Goal: Task Accomplishment & Management: Manage account settings

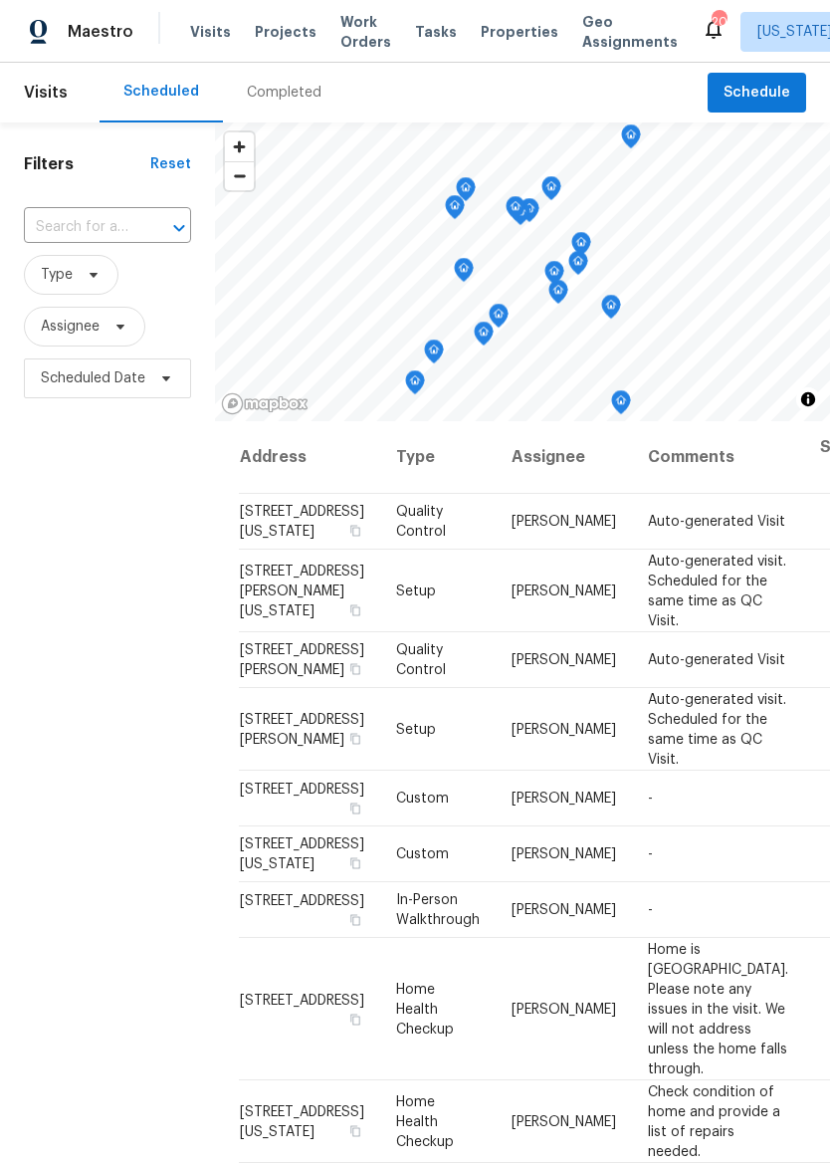
click at [496, 23] on span "Properties" at bounding box center [520, 32] width 78 height 20
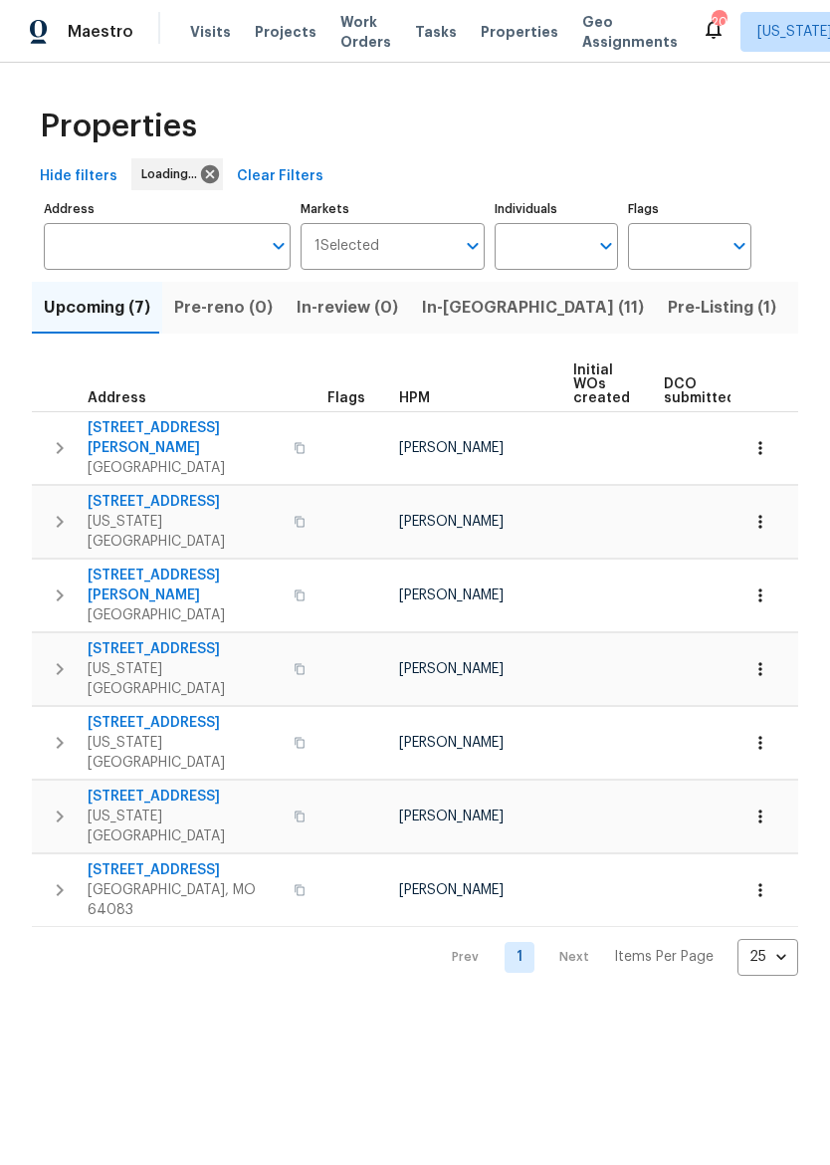
click at [800, 315] on span "Listed (28)" at bounding box center [843, 308] width 86 height 28
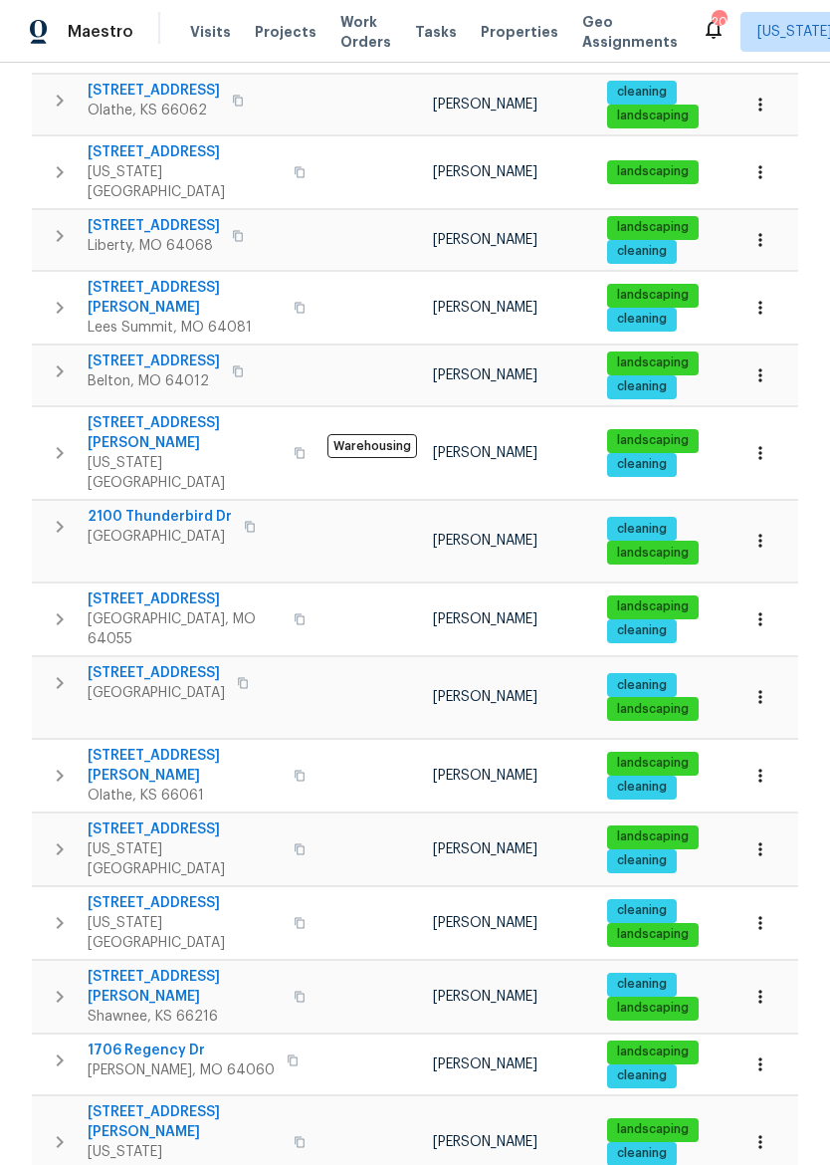
scroll to position [879, 0]
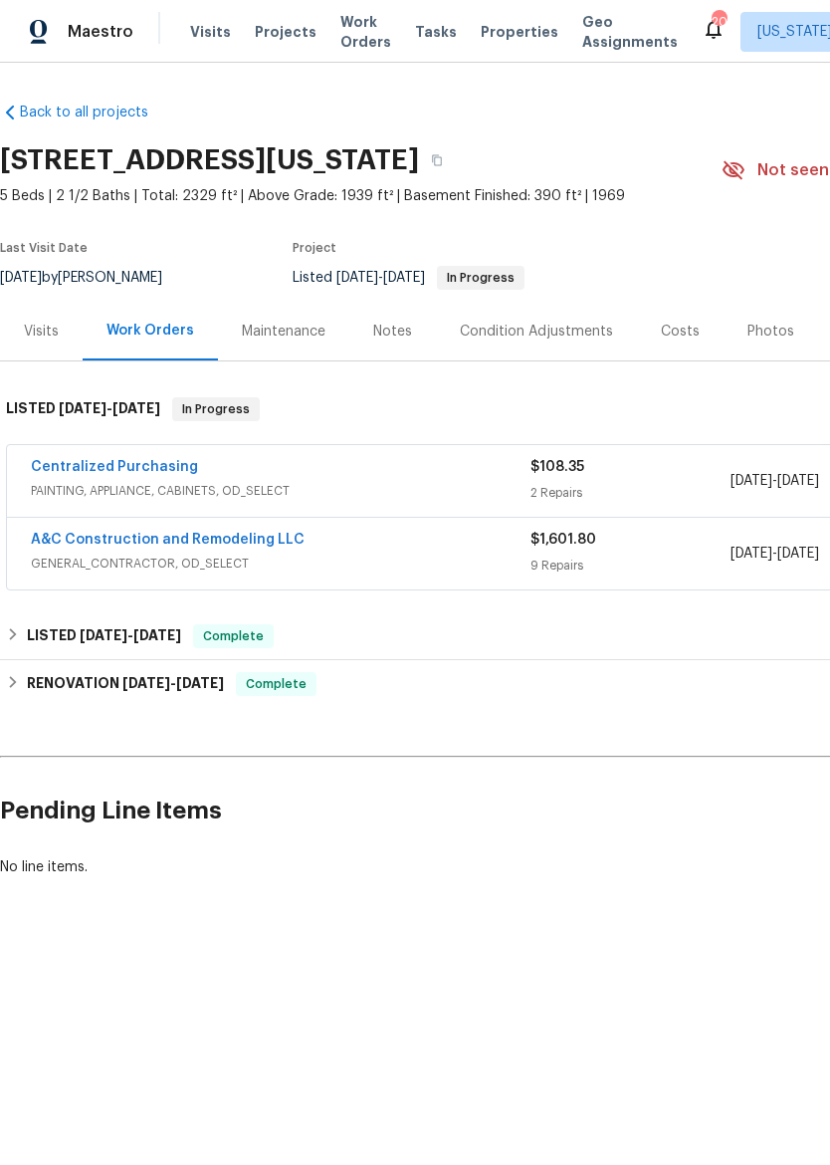
click at [45, 43] on img at bounding box center [39, 32] width 18 height 25
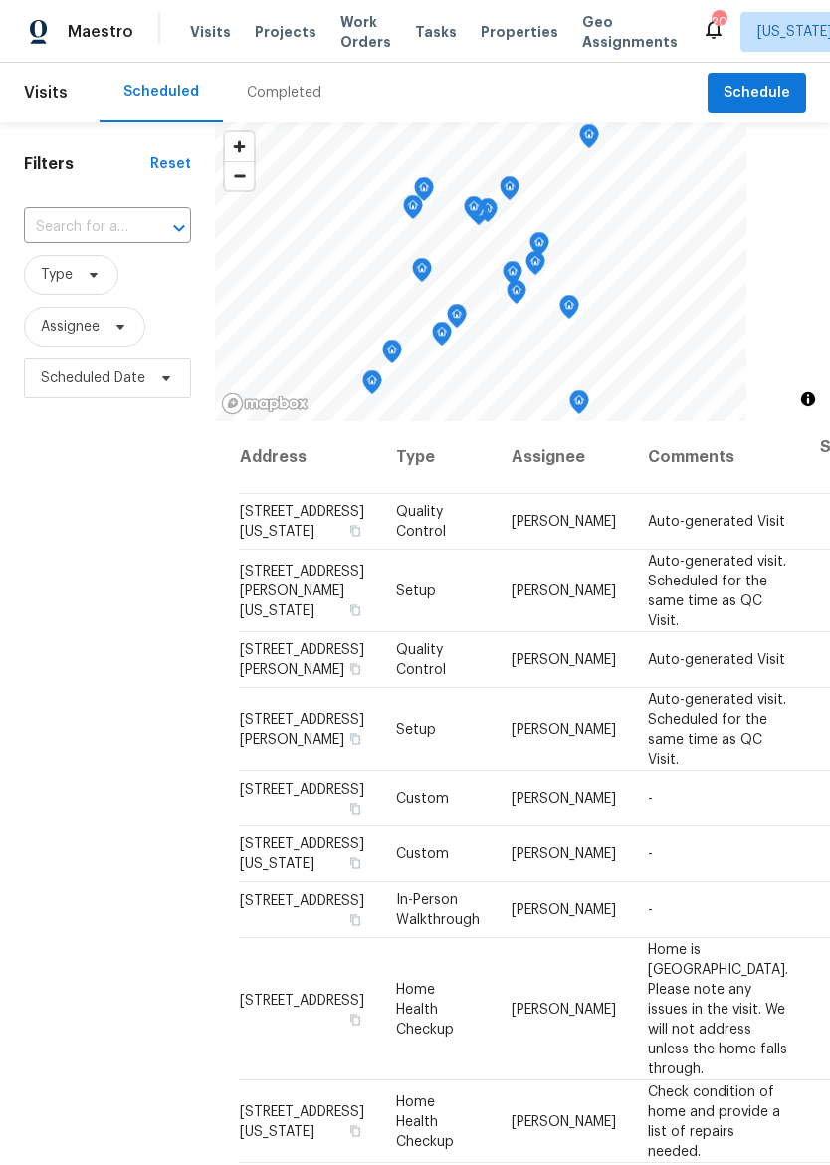
scroll to position [1, 0]
click at [0, 0] on icon at bounding box center [0, 0] width 0 height 0
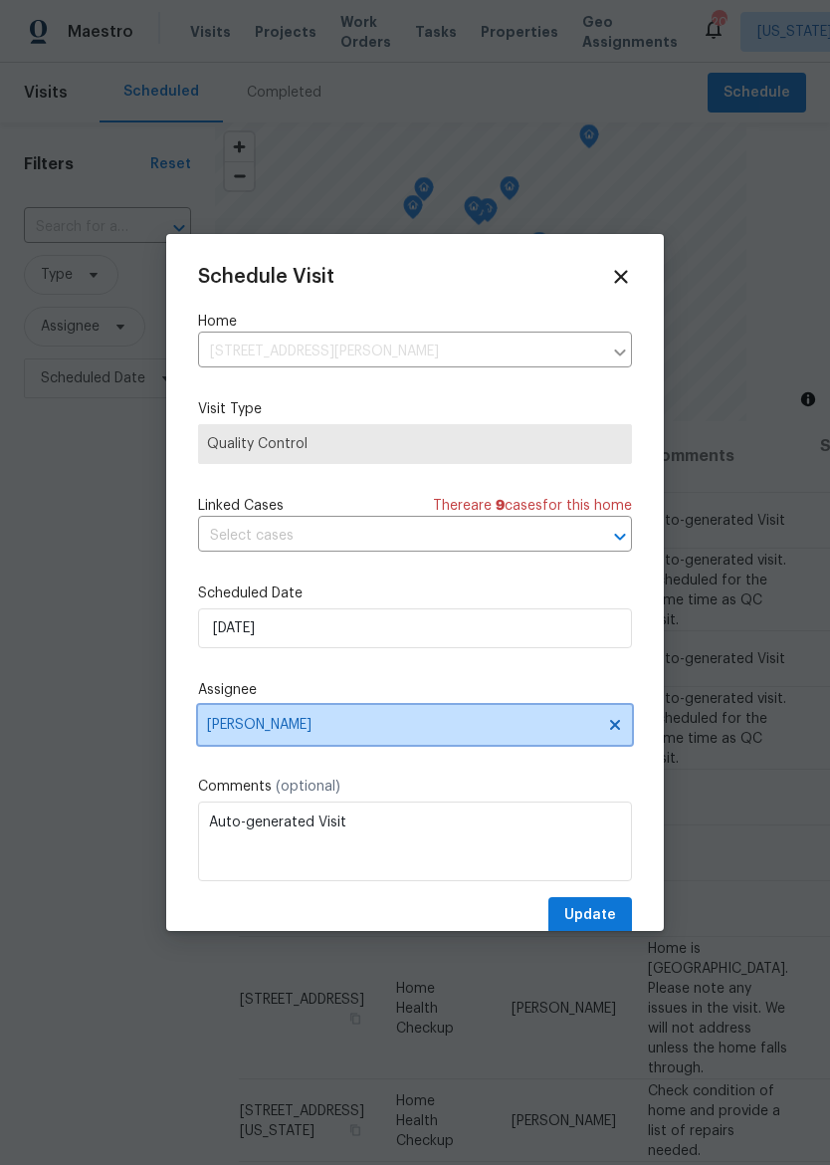
click at [226, 732] on span "[PERSON_NAME]" at bounding box center [402, 725] width 390 height 16
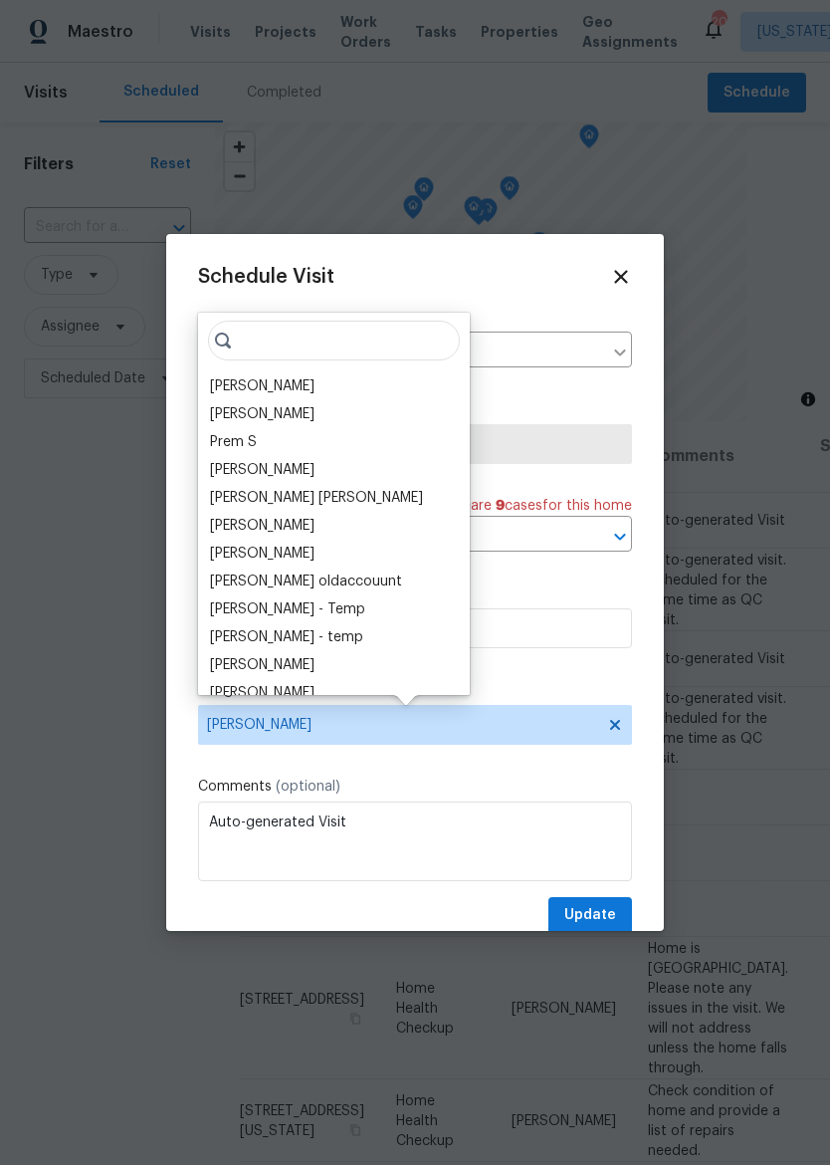
click at [598, 682] on div "Schedule Visit Home 12534 S Alcan Cir, Olathe, KS 66062 ​ Visit Type Quality Co…" at bounding box center [415, 600] width 434 height 668
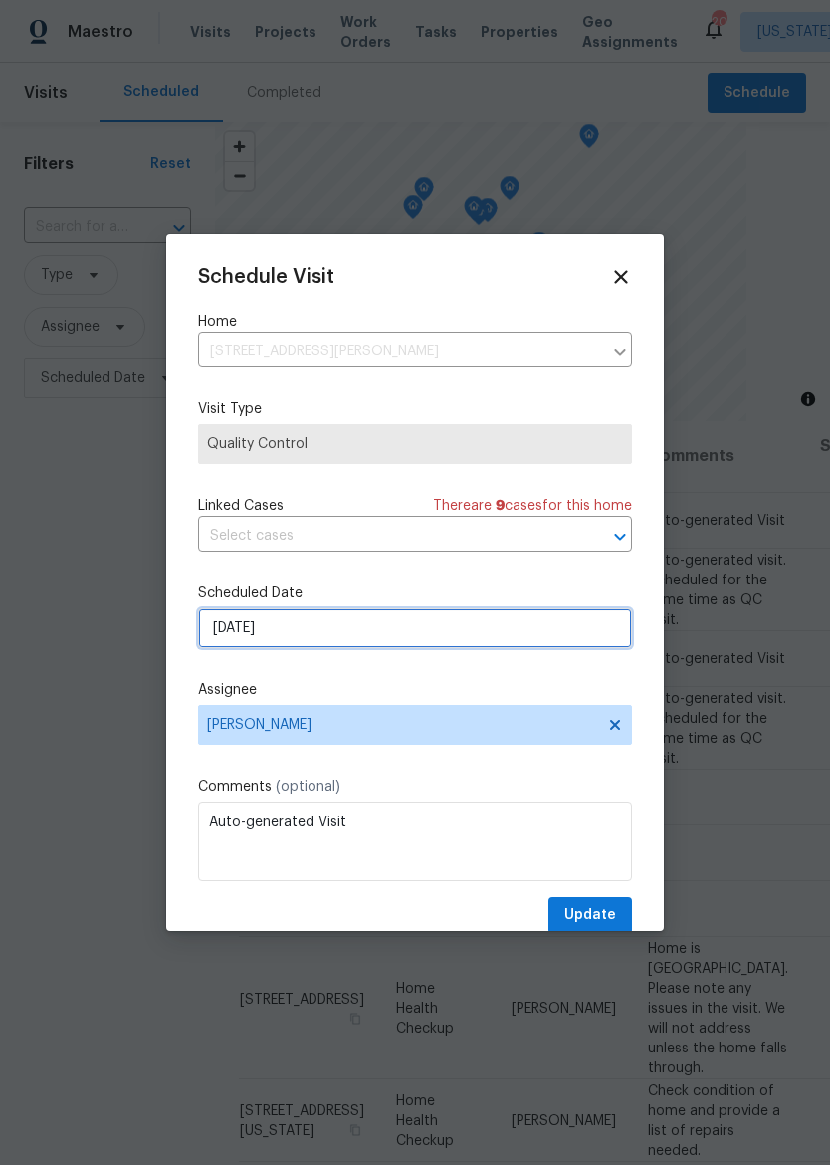
click at [578, 644] on input "[DATE]" at bounding box center [415, 628] width 434 height 40
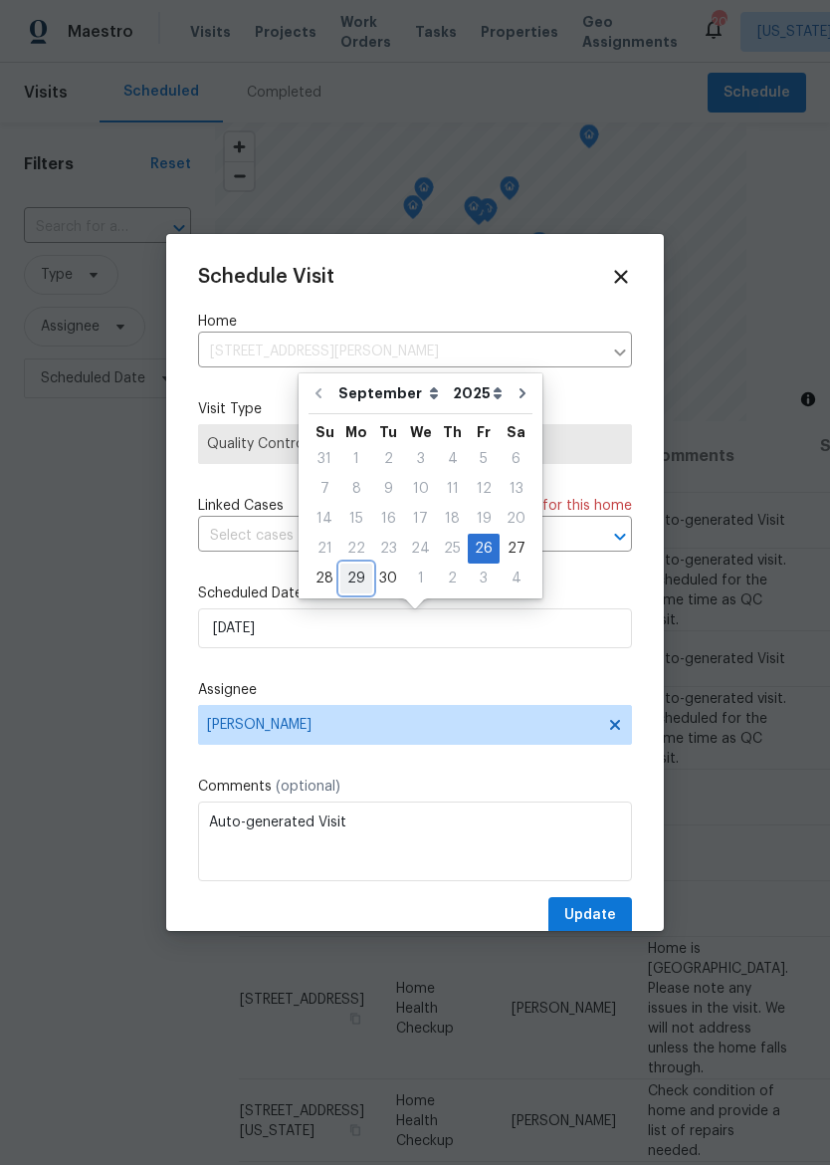
click at [352, 572] on div "29" at bounding box center [356, 578] width 32 height 28
type input "9/29/2025"
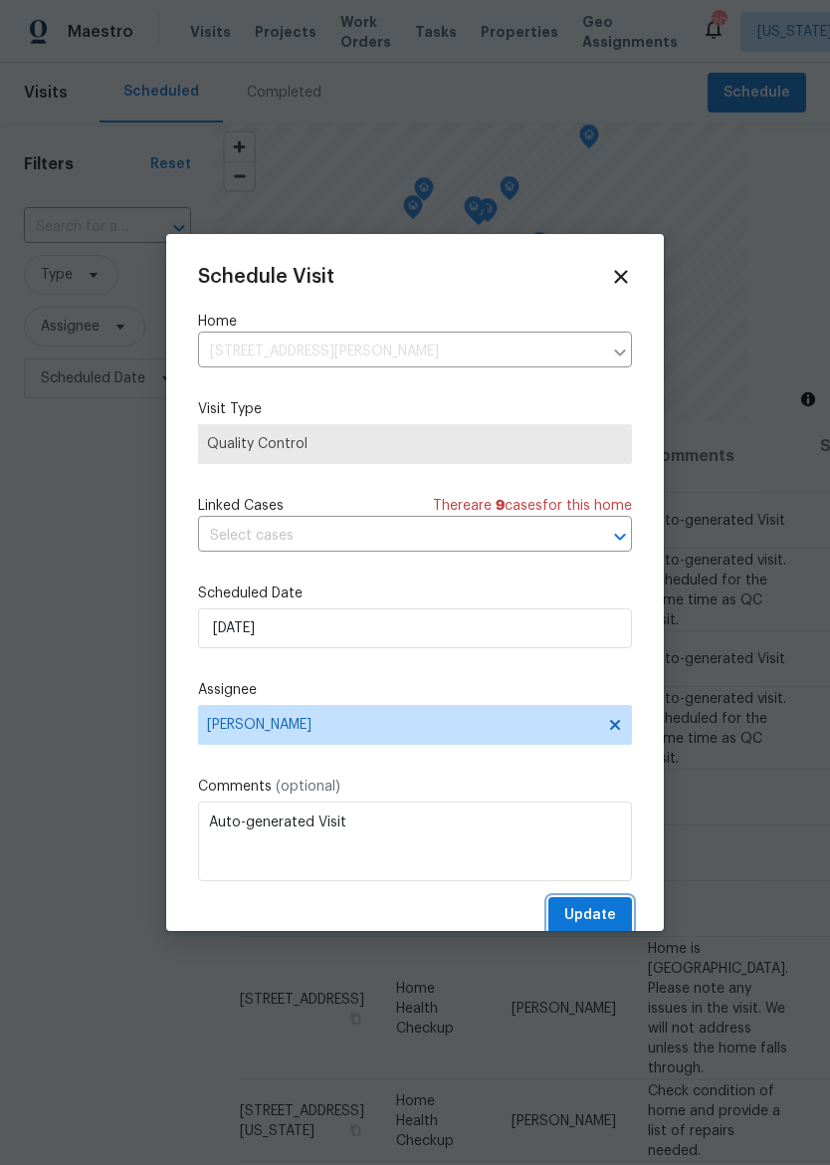
click at [607, 912] on span "Update" at bounding box center [590, 915] width 52 height 25
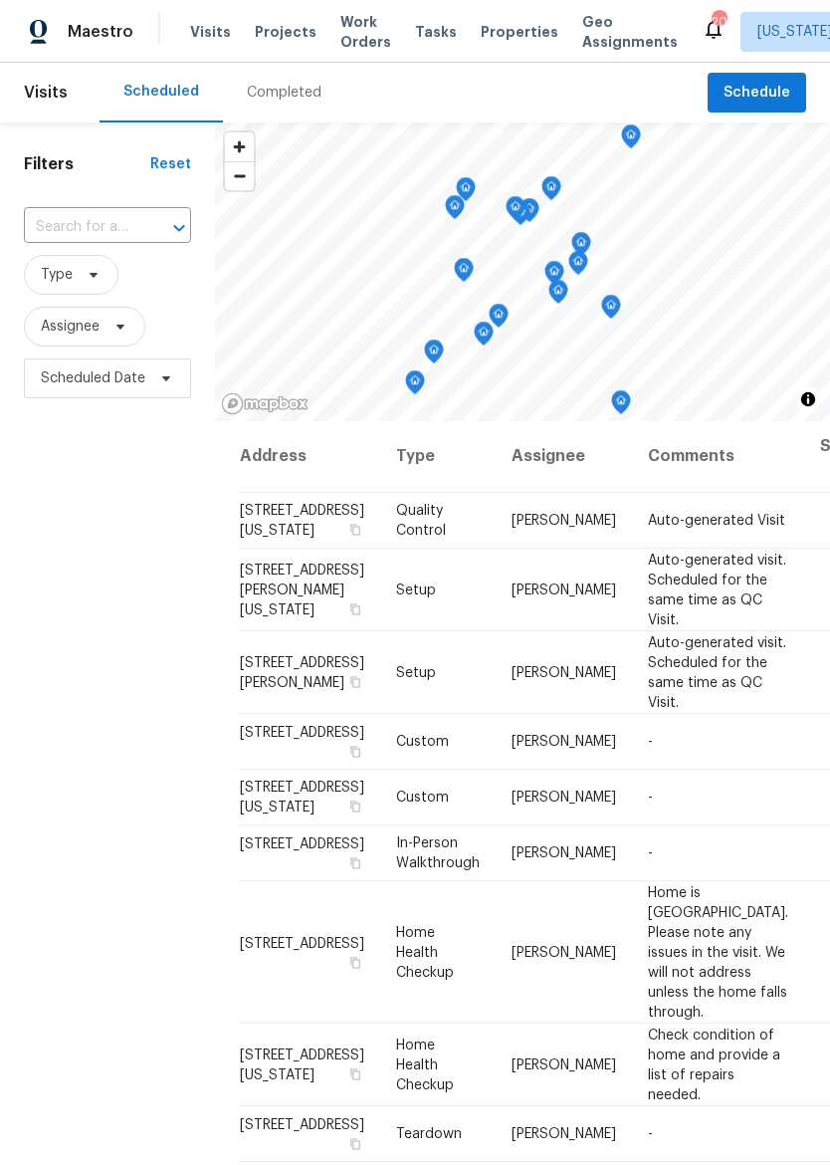
click at [492, 39] on span "Properties" at bounding box center [520, 32] width 78 height 20
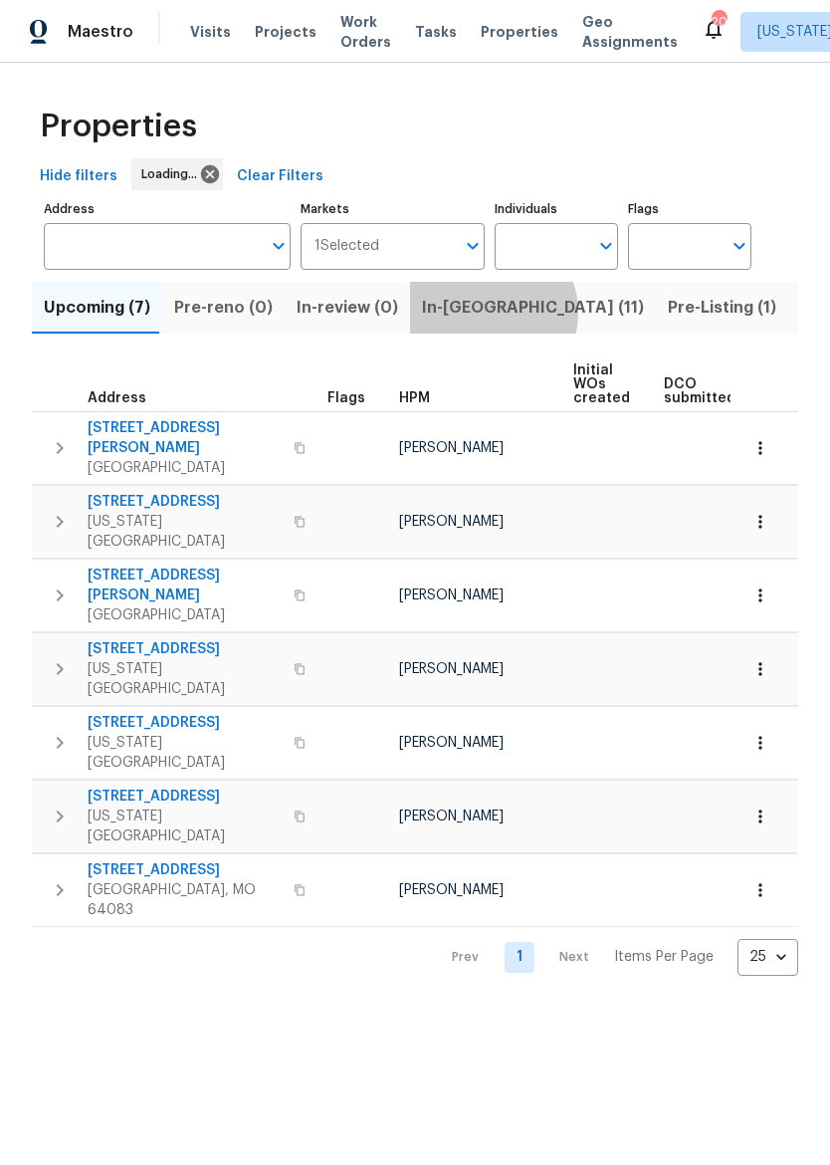
click at [480, 314] on span "In-[GEOGRAPHIC_DATA] (11)" at bounding box center [533, 308] width 222 height 28
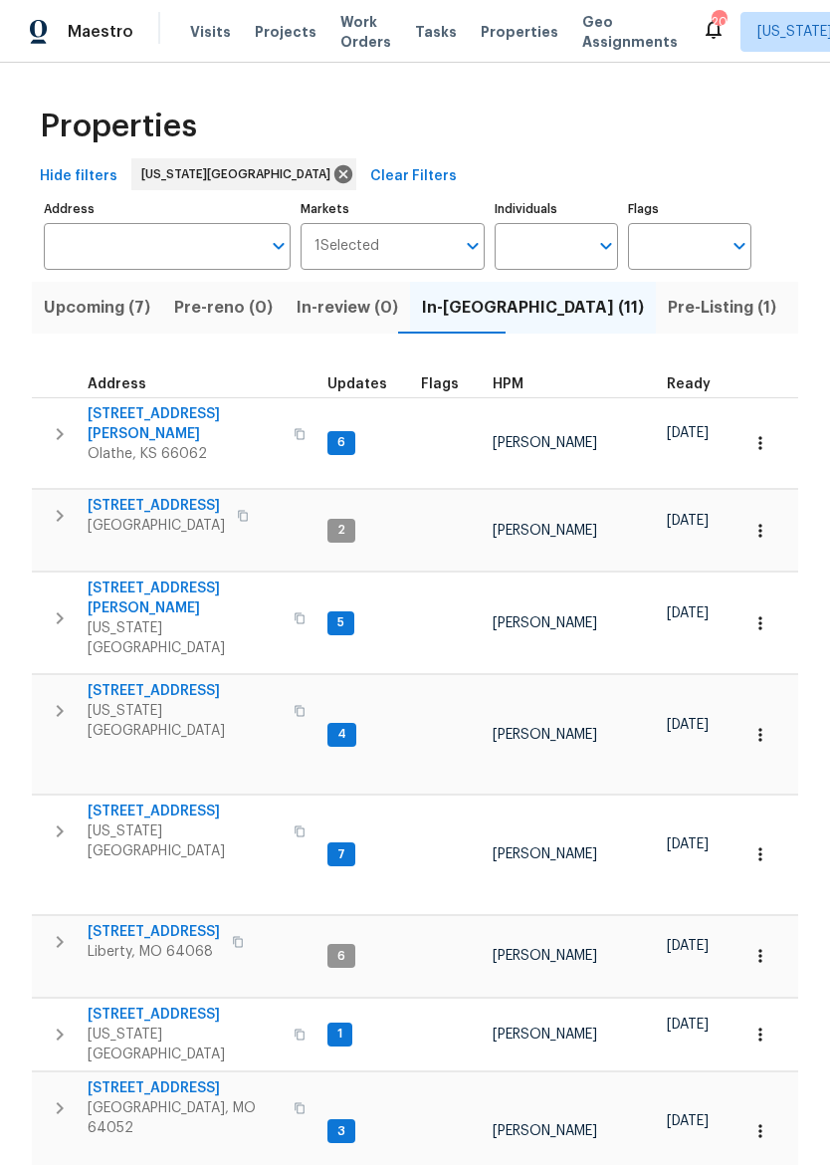
click at [800, 315] on span "Listed (28)" at bounding box center [843, 308] width 86 height 28
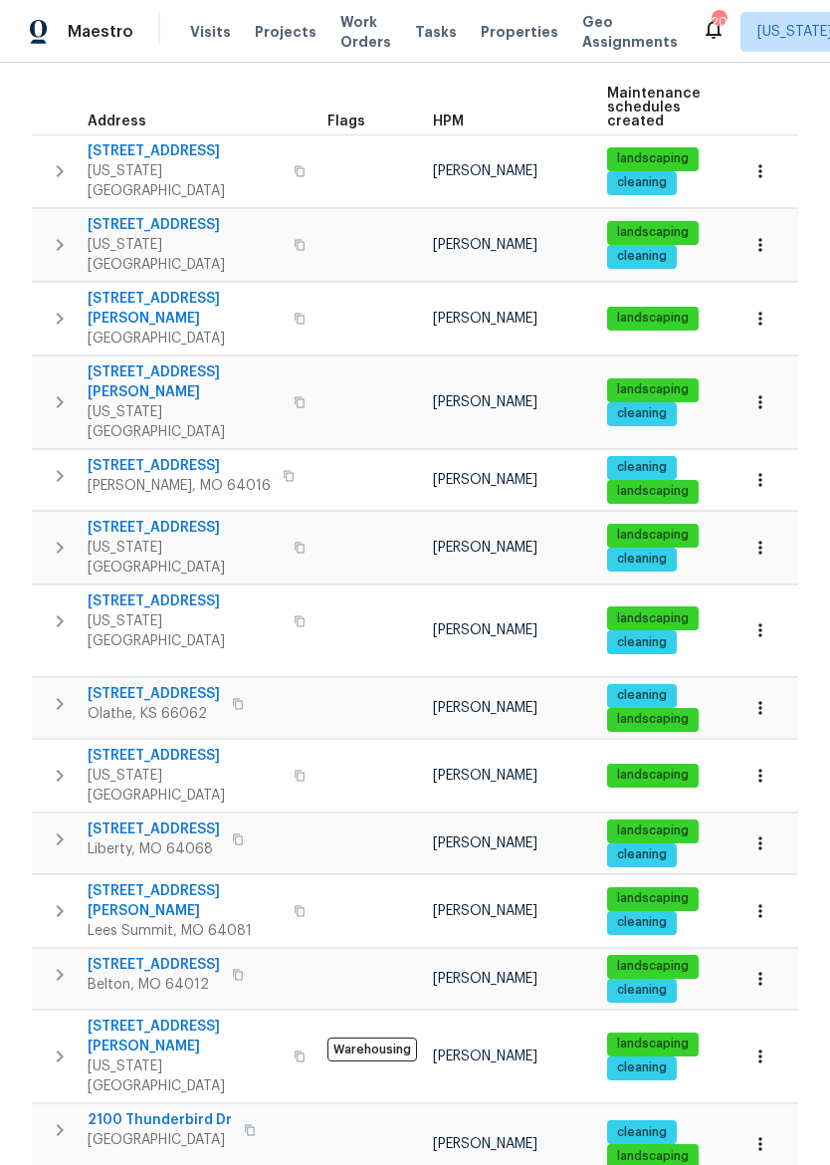
scroll to position [280, 0]
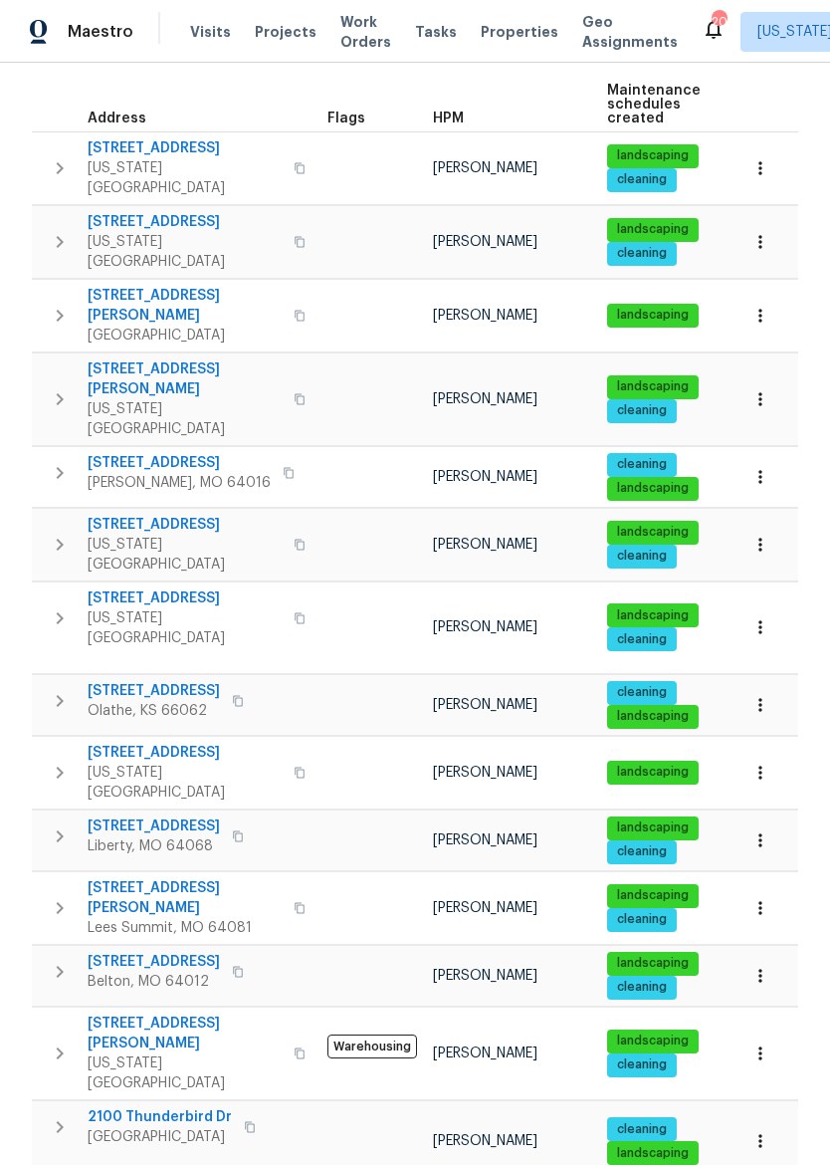
click at [124, 743] on span "10105 River Hills Dr" at bounding box center [185, 753] width 194 height 20
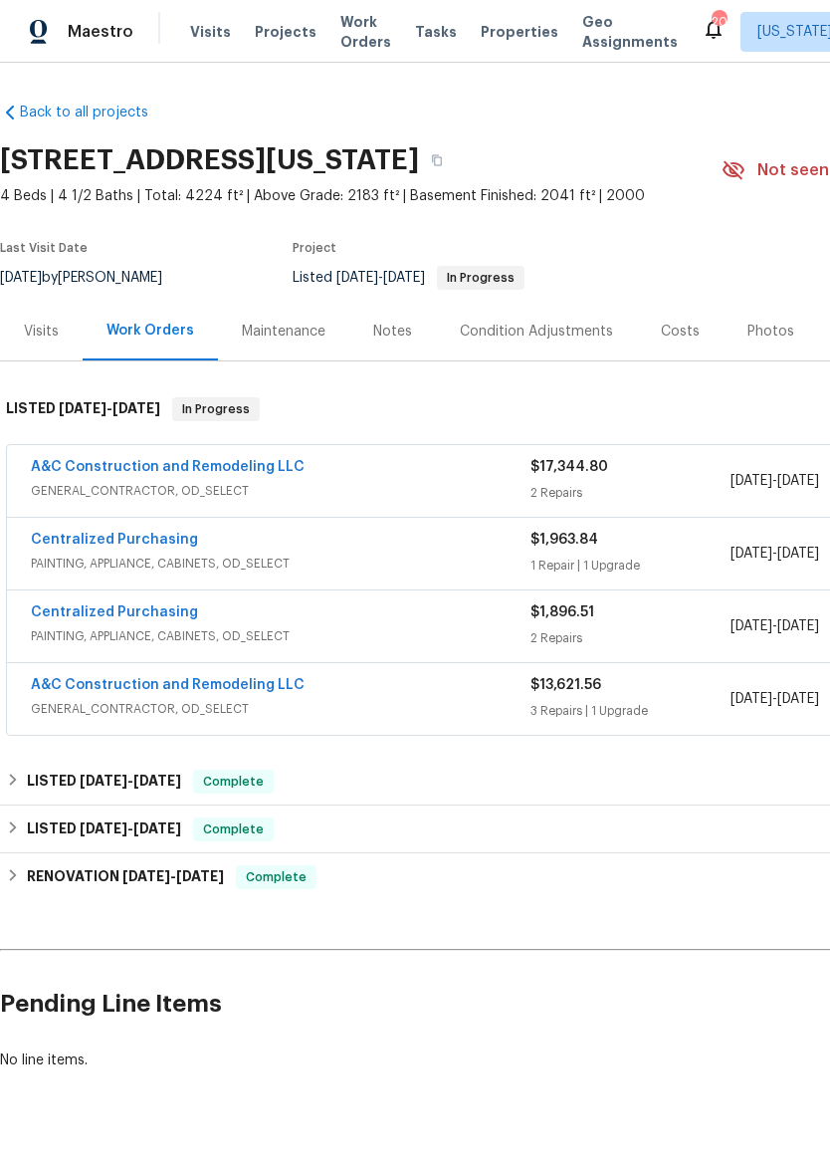
click at [495, 481] on span "GENERAL_CONTRACTOR, OD_SELECT" at bounding box center [281, 491] width 500 height 20
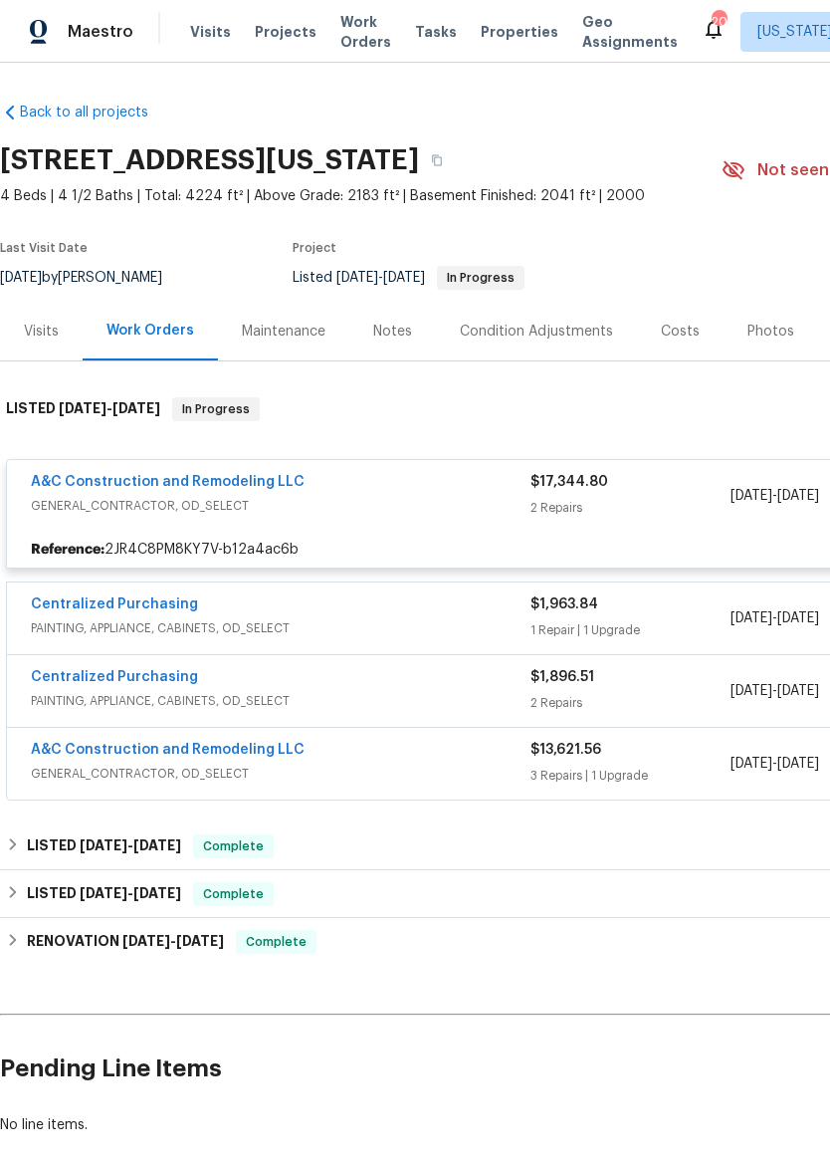
click at [393, 507] on span "GENERAL_CONTRACTOR, OD_SELECT" at bounding box center [281, 506] width 500 height 20
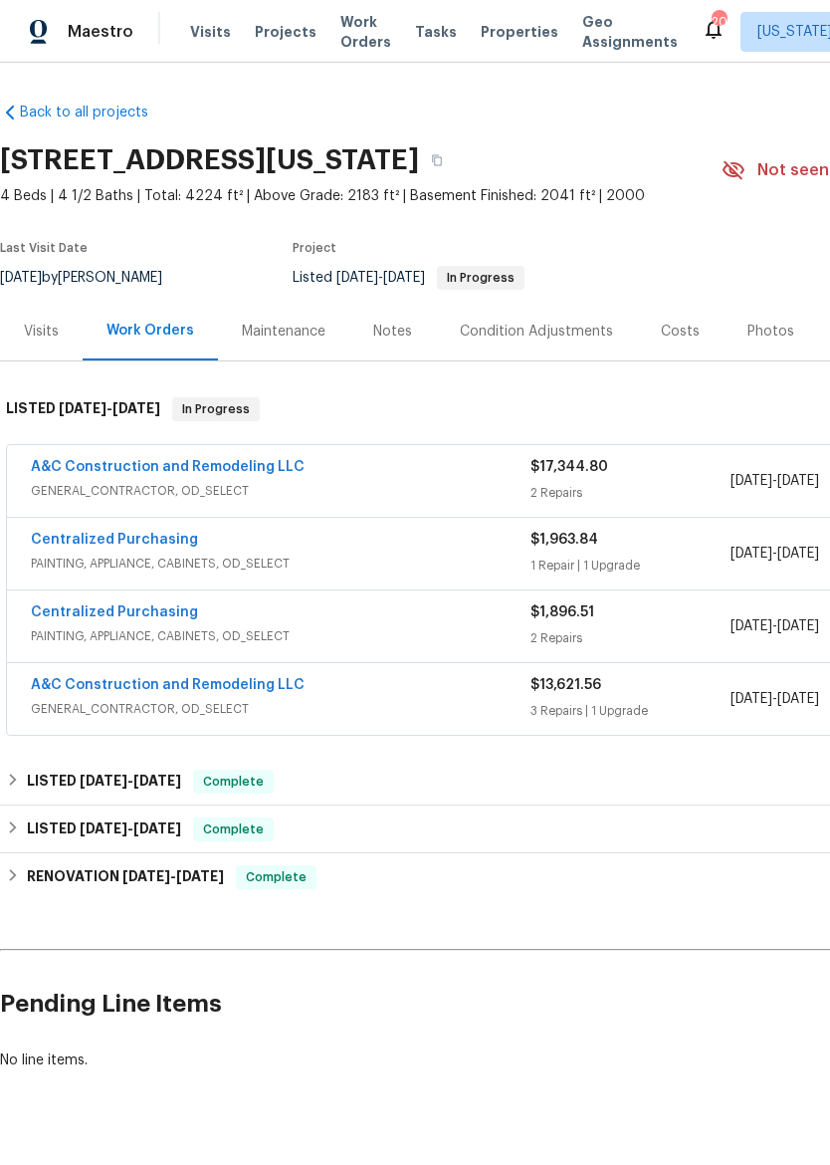
click at [444, 488] on span "GENERAL_CONTRACTOR, OD_SELECT" at bounding box center [281, 491] width 500 height 20
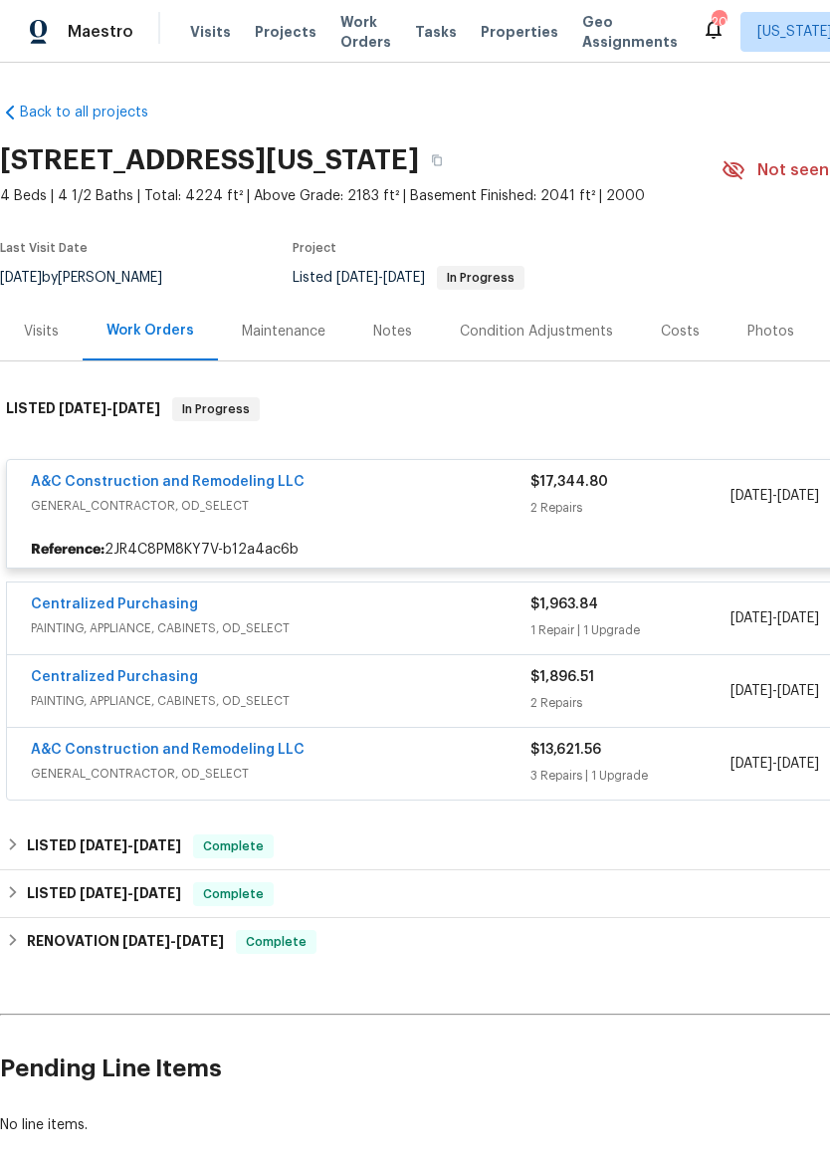
click at [291, 478] on link "A&C Construction and Remodeling LLC" at bounding box center [168, 482] width 274 height 14
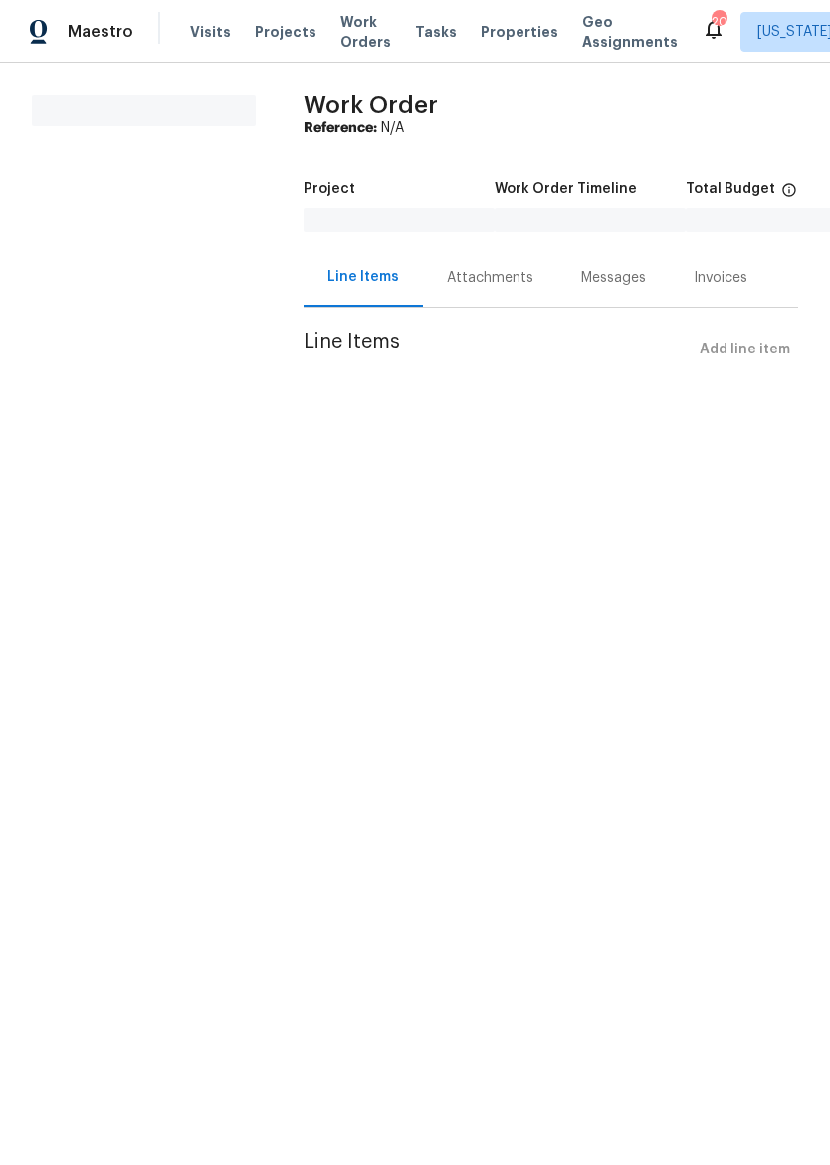
click at [490, 285] on div "Attachments" at bounding box center [490, 278] width 87 height 20
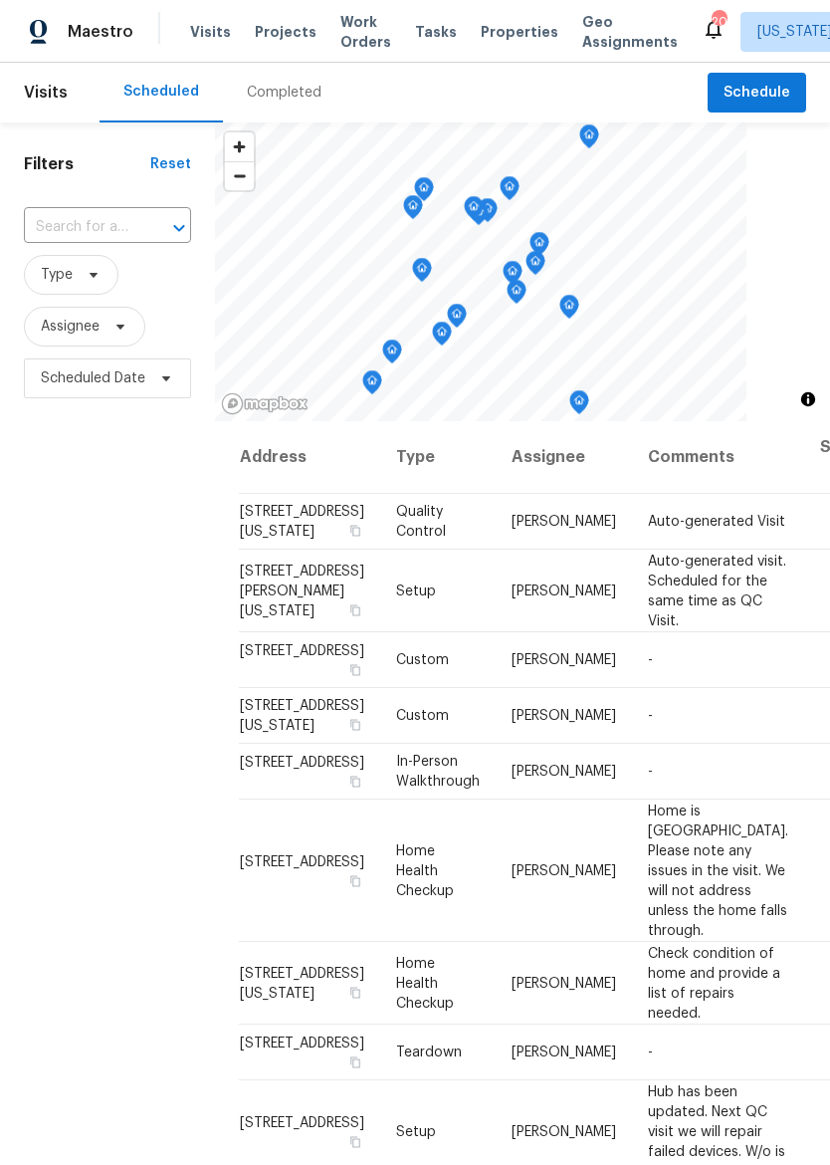
click at [505, 38] on span "Properties" at bounding box center [520, 32] width 78 height 20
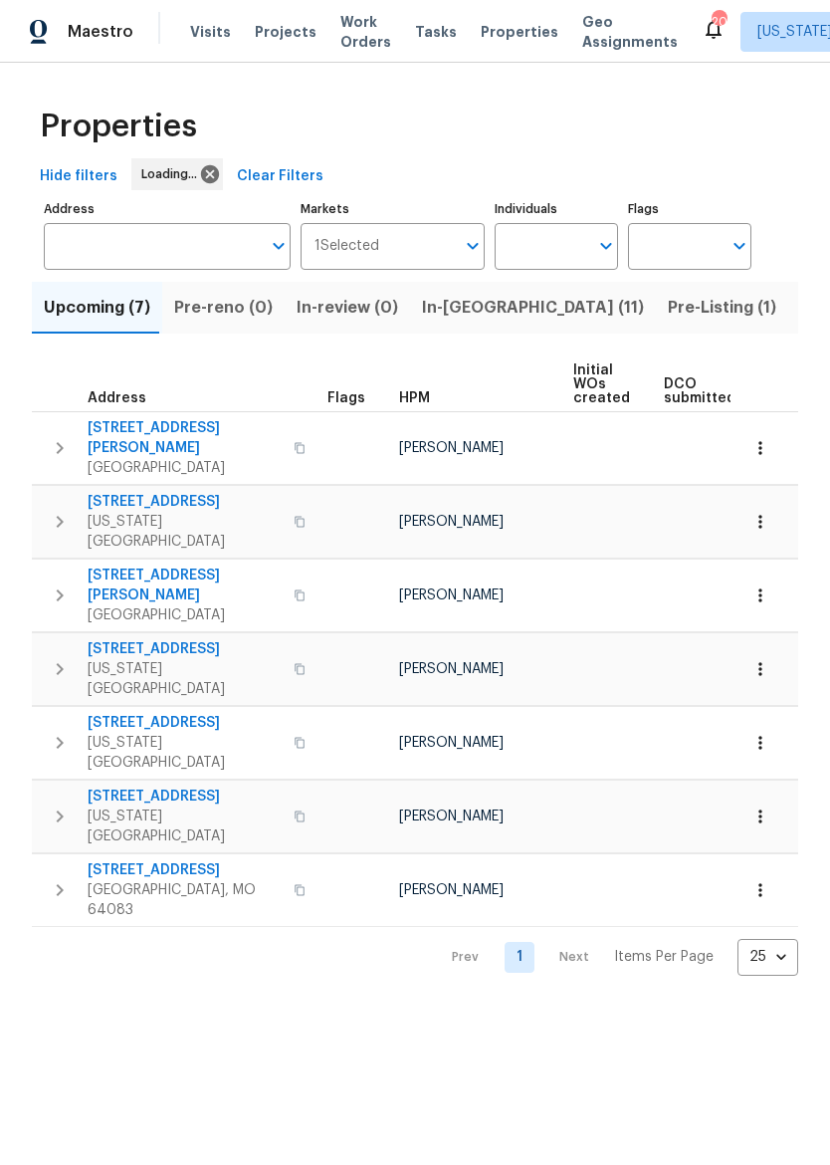
click at [668, 306] on span "Pre-Listing (1)" at bounding box center [722, 308] width 109 height 28
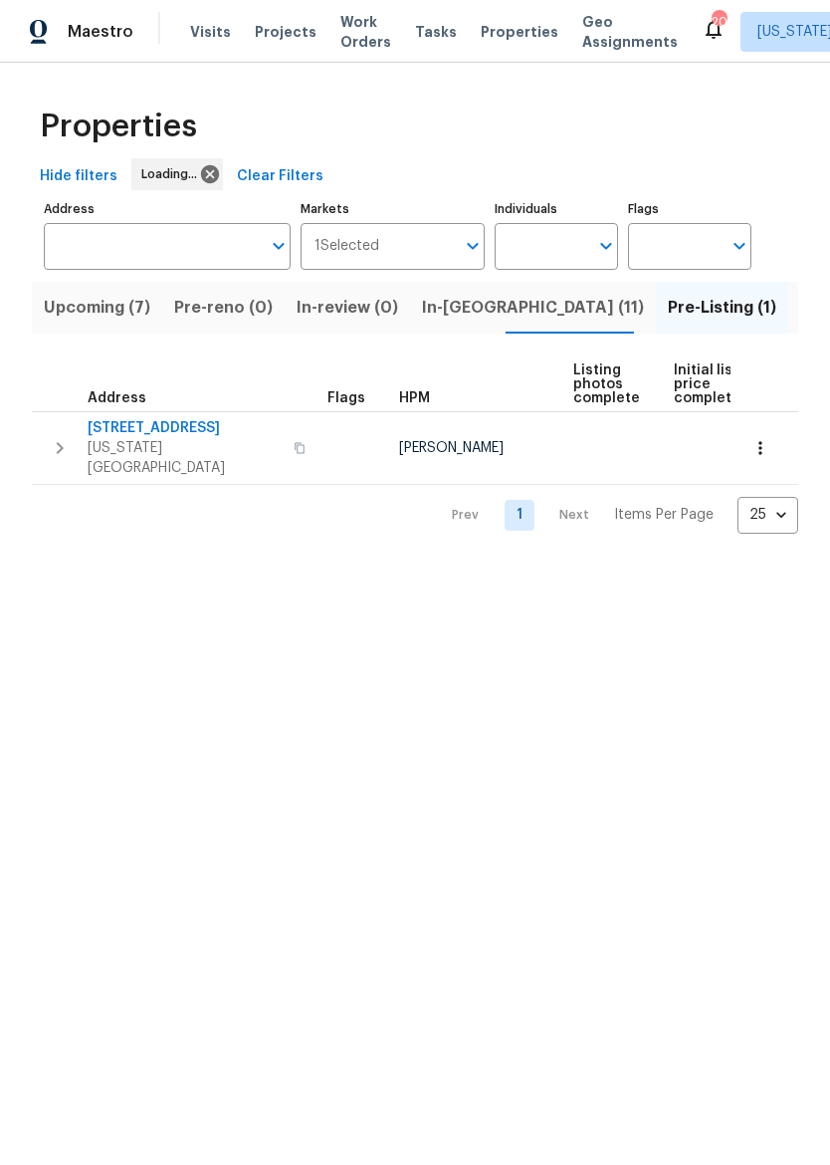
click at [800, 316] on span "Listed (28)" at bounding box center [843, 308] width 86 height 28
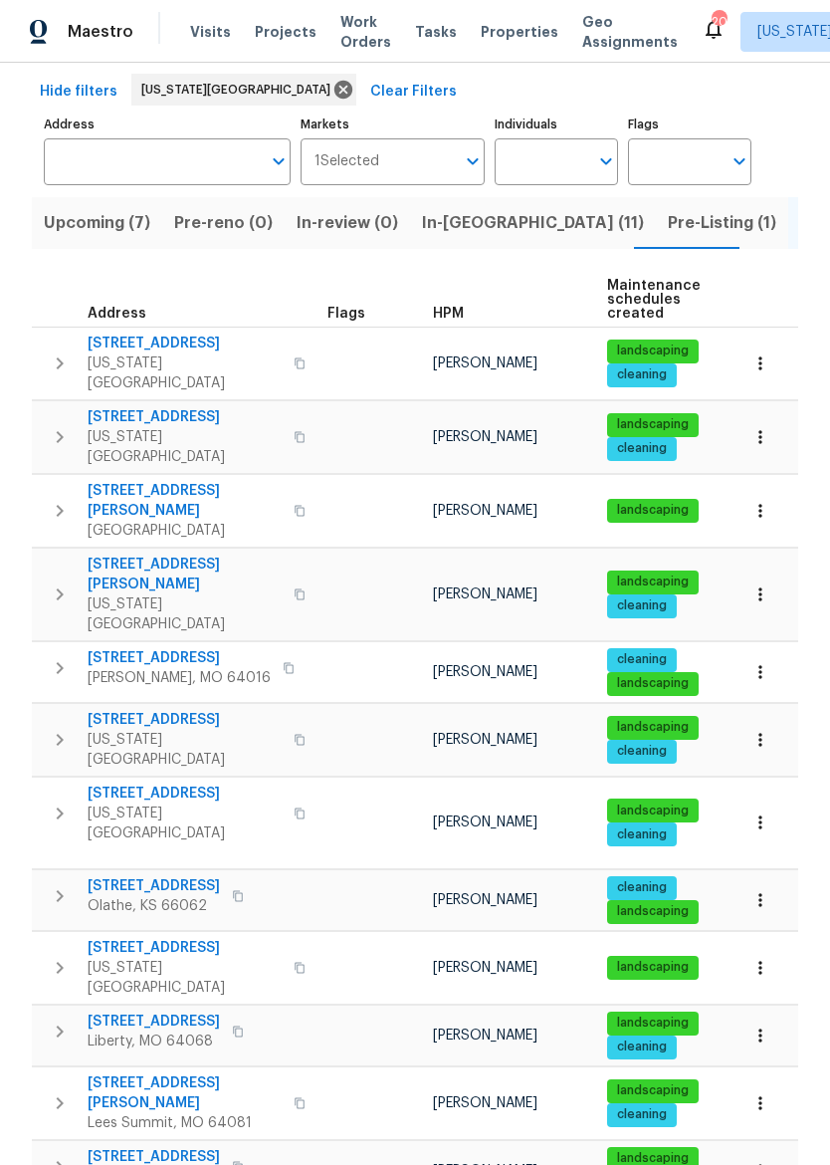
scroll to position [189, 0]
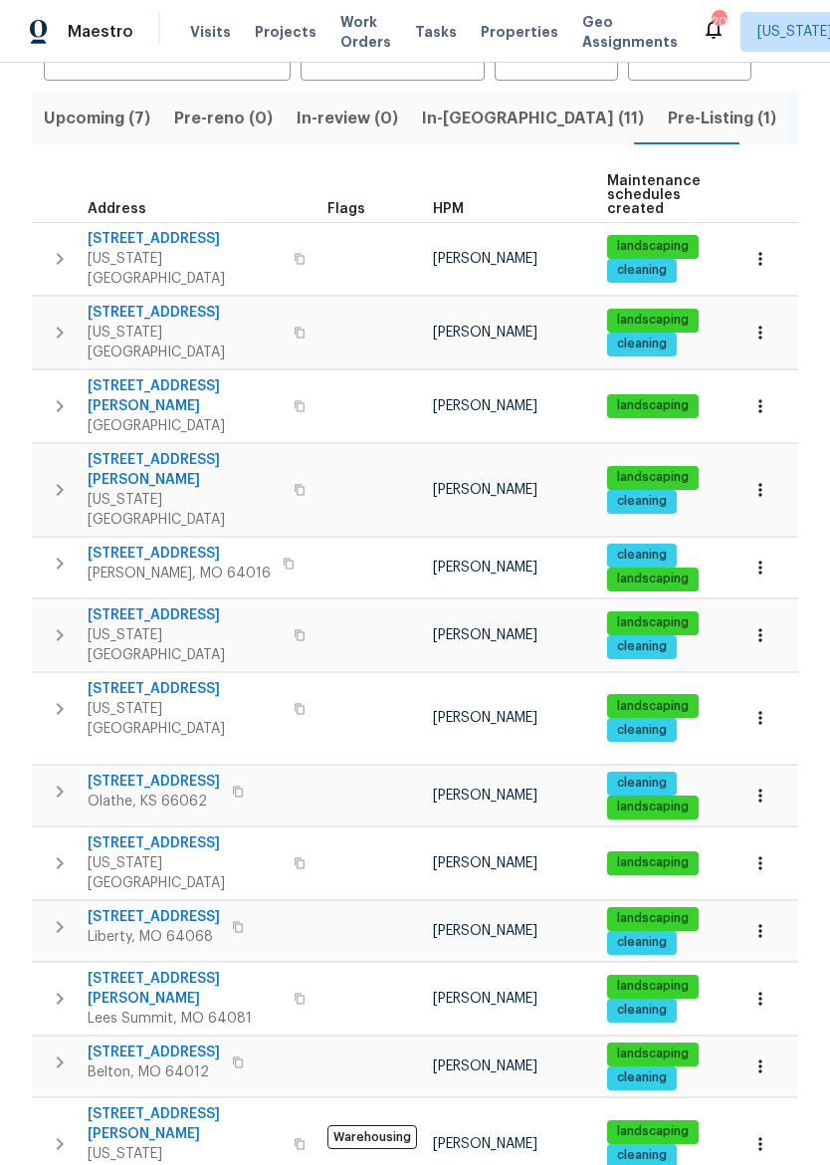
click at [180, 833] on span "[STREET_ADDRESS]" at bounding box center [185, 843] width 194 height 20
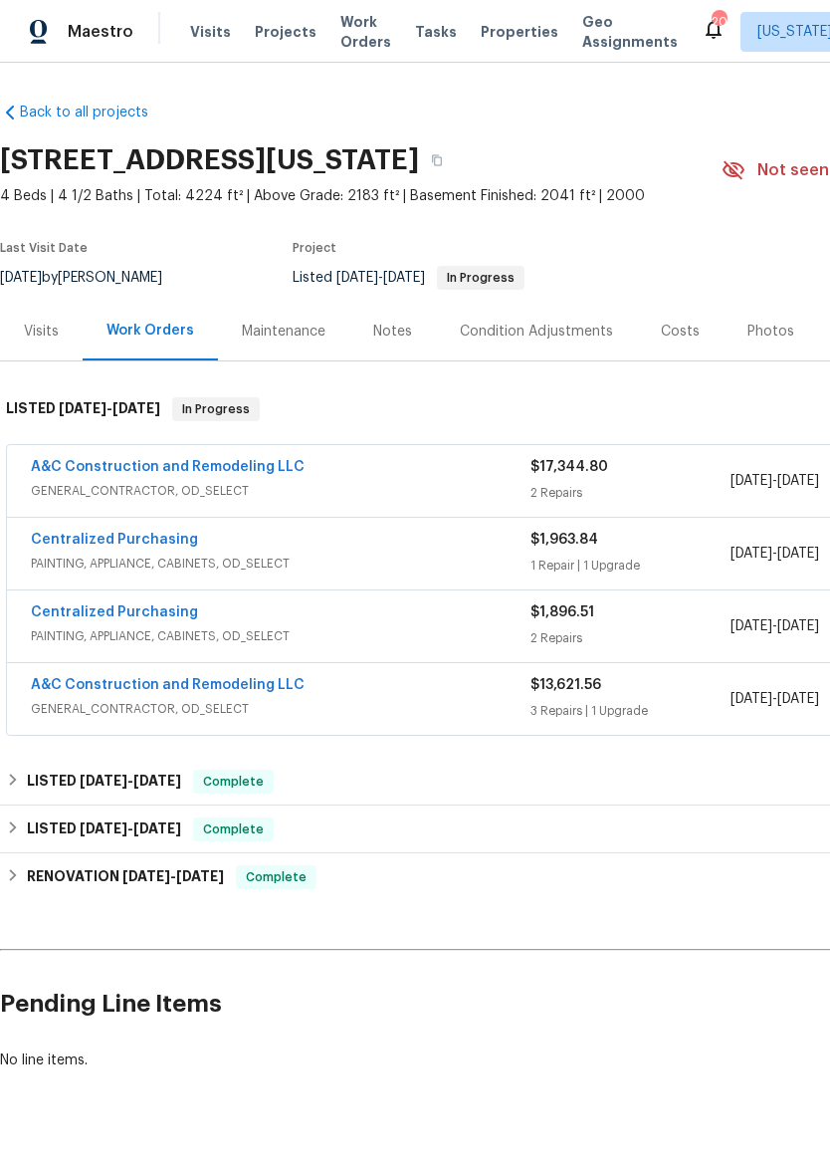
click at [369, 486] on span "GENERAL_CONTRACTOR, OD_SELECT" at bounding box center [281, 491] width 500 height 20
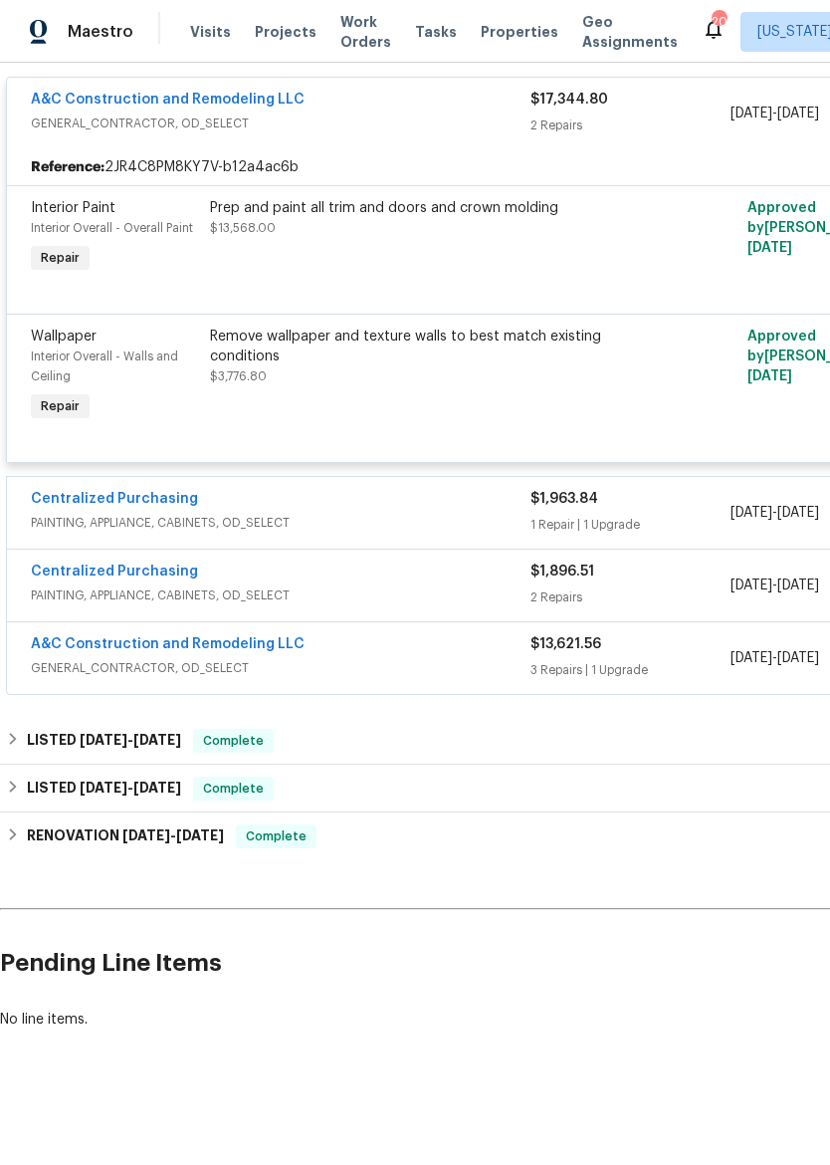
scroll to position [384, 0]
click at [465, 645] on div "A&C Construction and Remodeling LLC" at bounding box center [281, 646] width 500 height 24
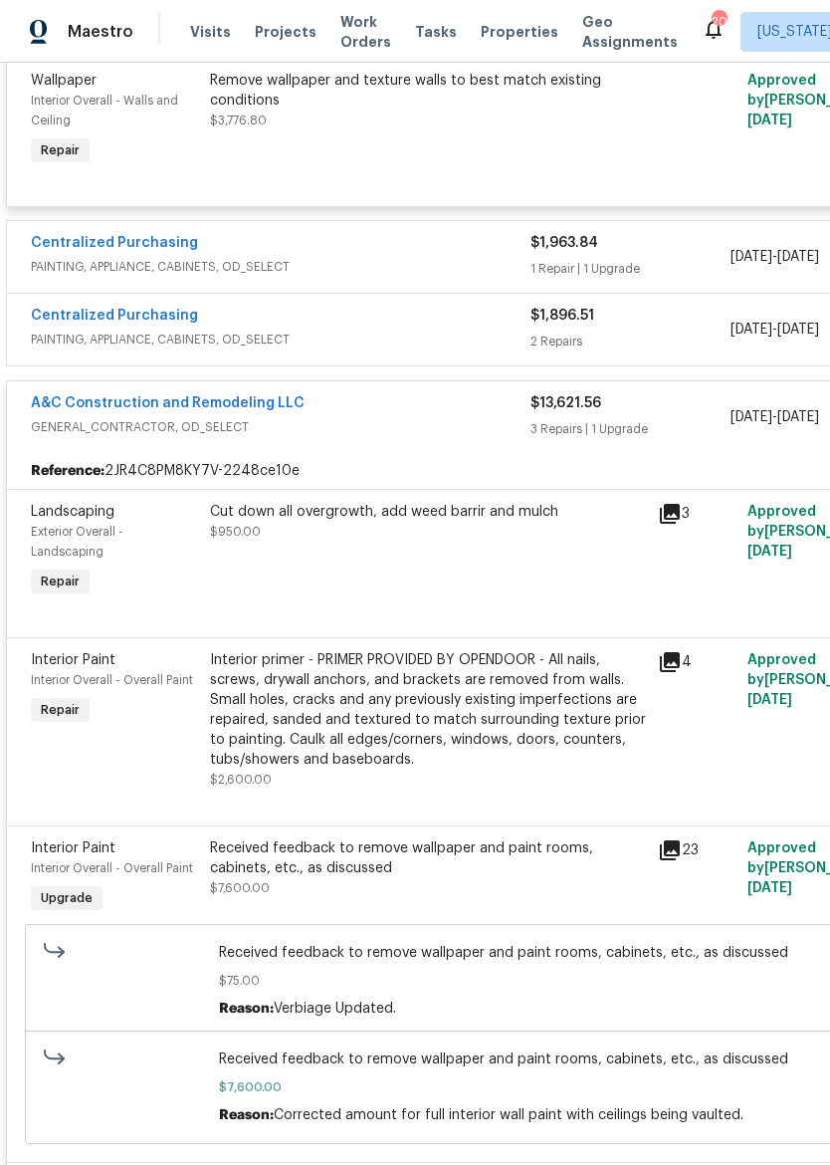
scroll to position [641, 0]
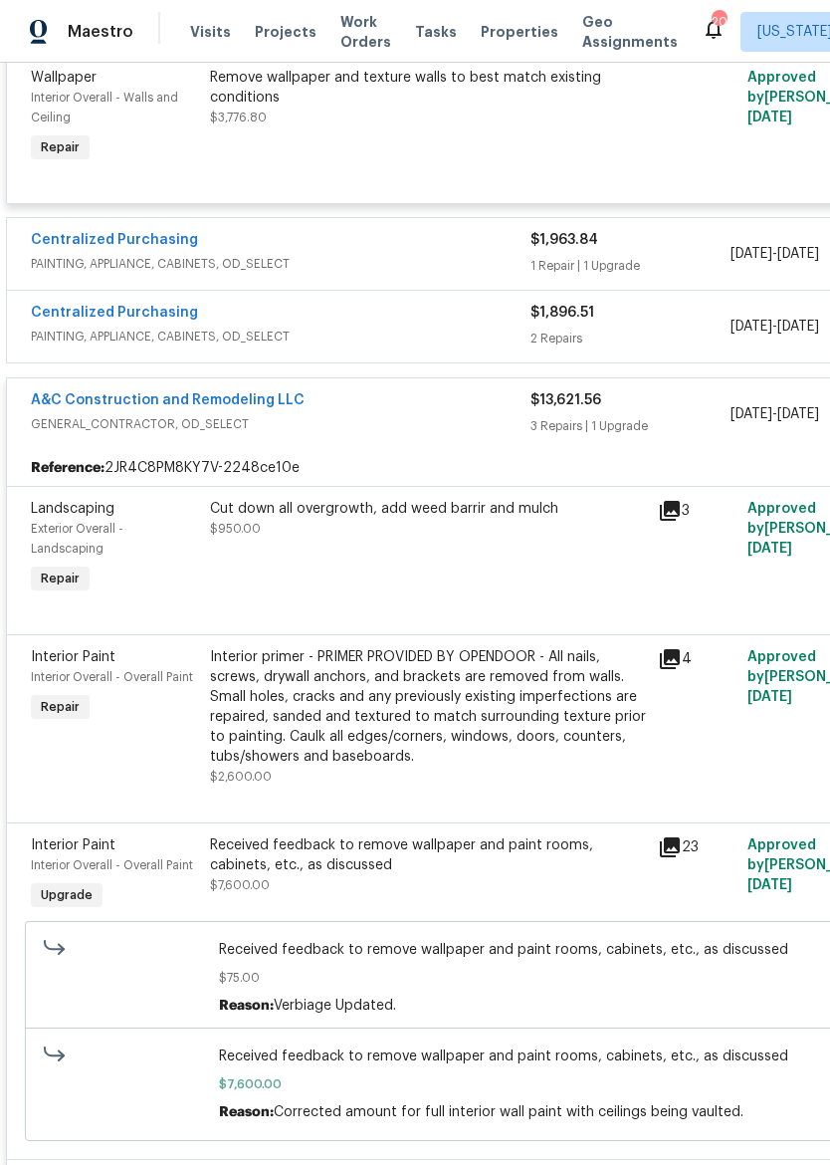
click at [439, 433] on span "GENERAL_CONTRACTOR, OD_SELECT" at bounding box center [281, 424] width 500 height 20
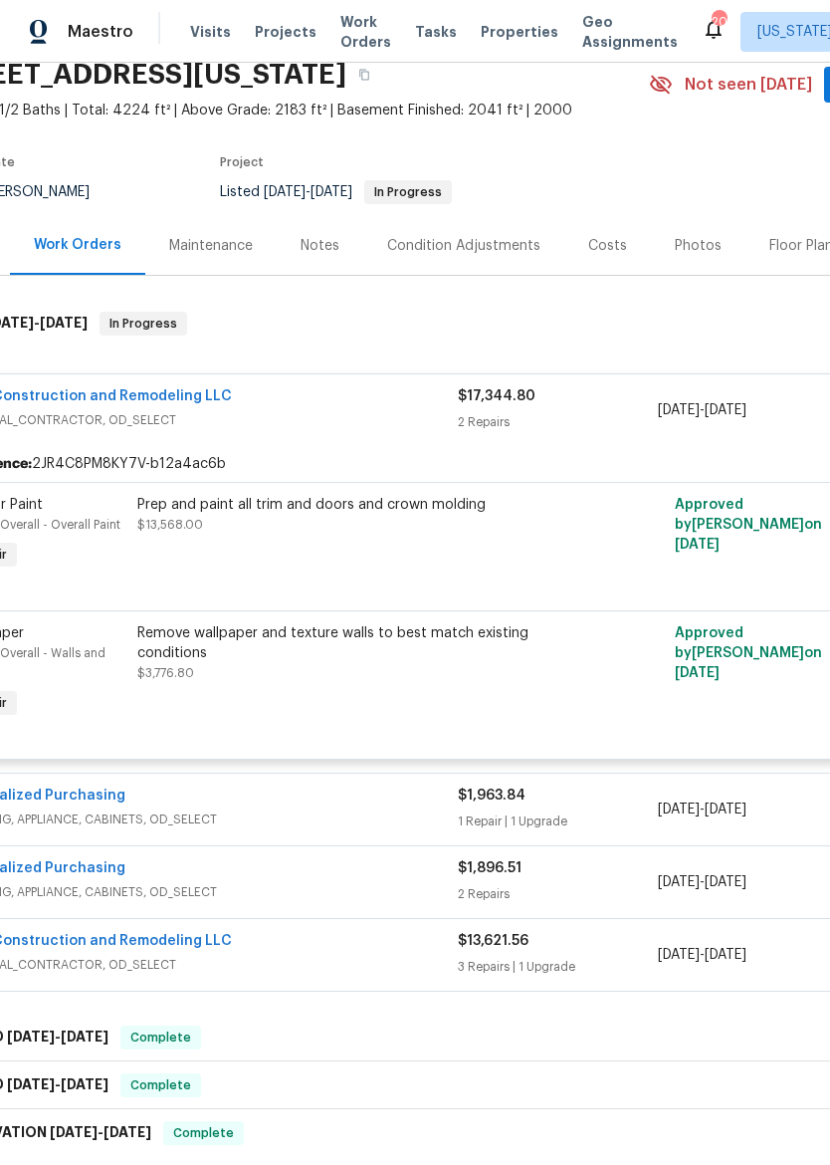
scroll to position [83, 67]
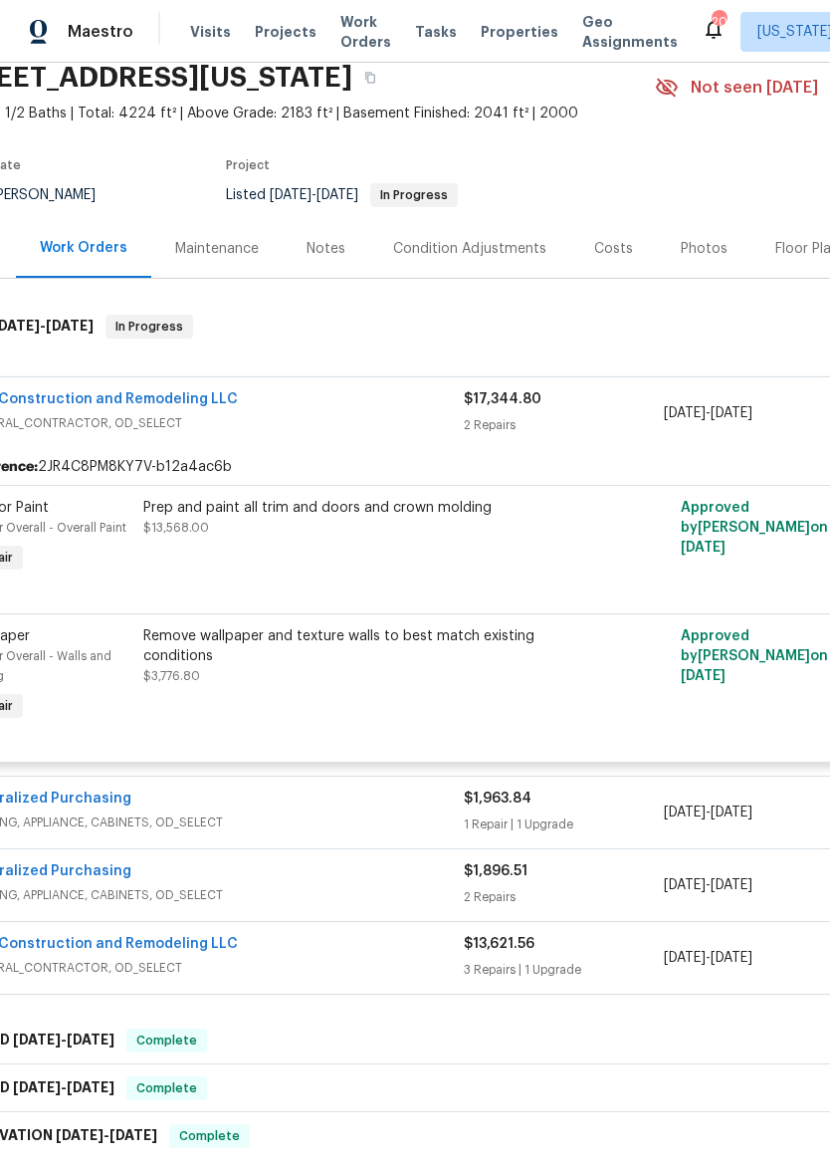
click at [493, 39] on span "Properties" at bounding box center [520, 32] width 78 height 20
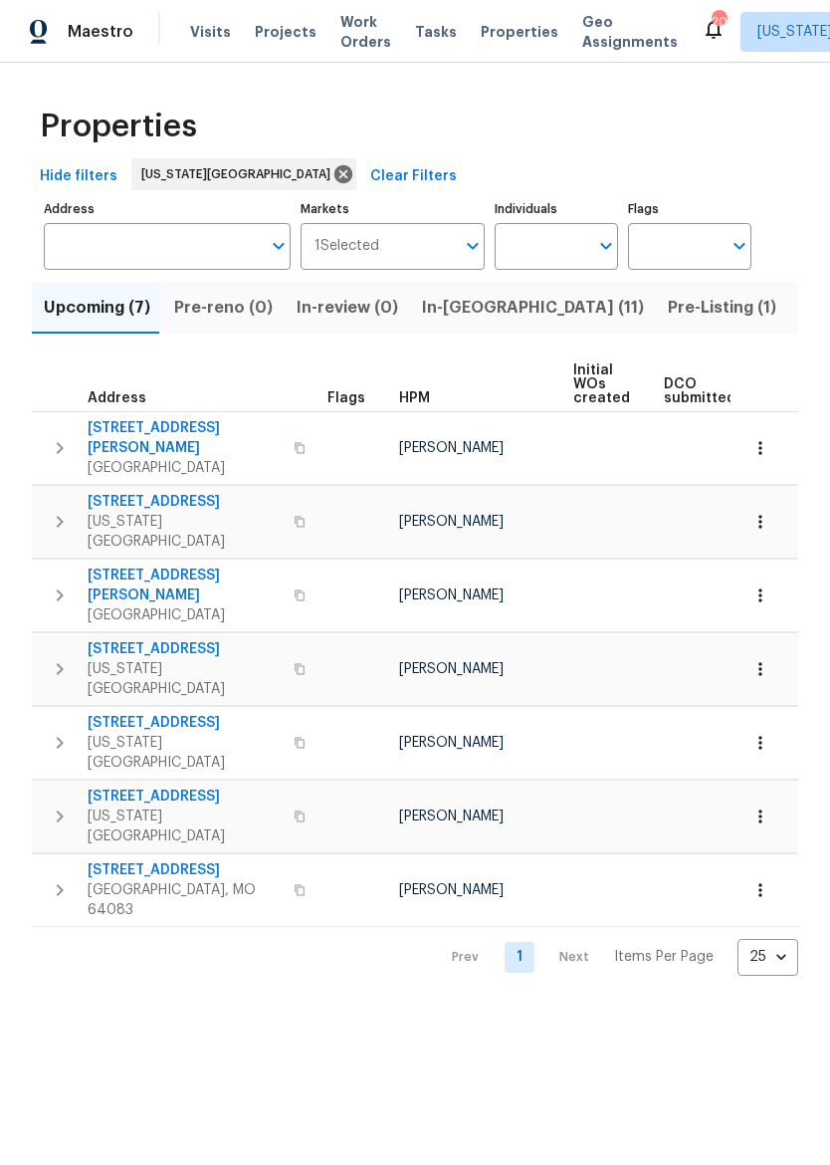
click at [470, 306] on span "In-[GEOGRAPHIC_DATA] (11)" at bounding box center [533, 308] width 222 height 28
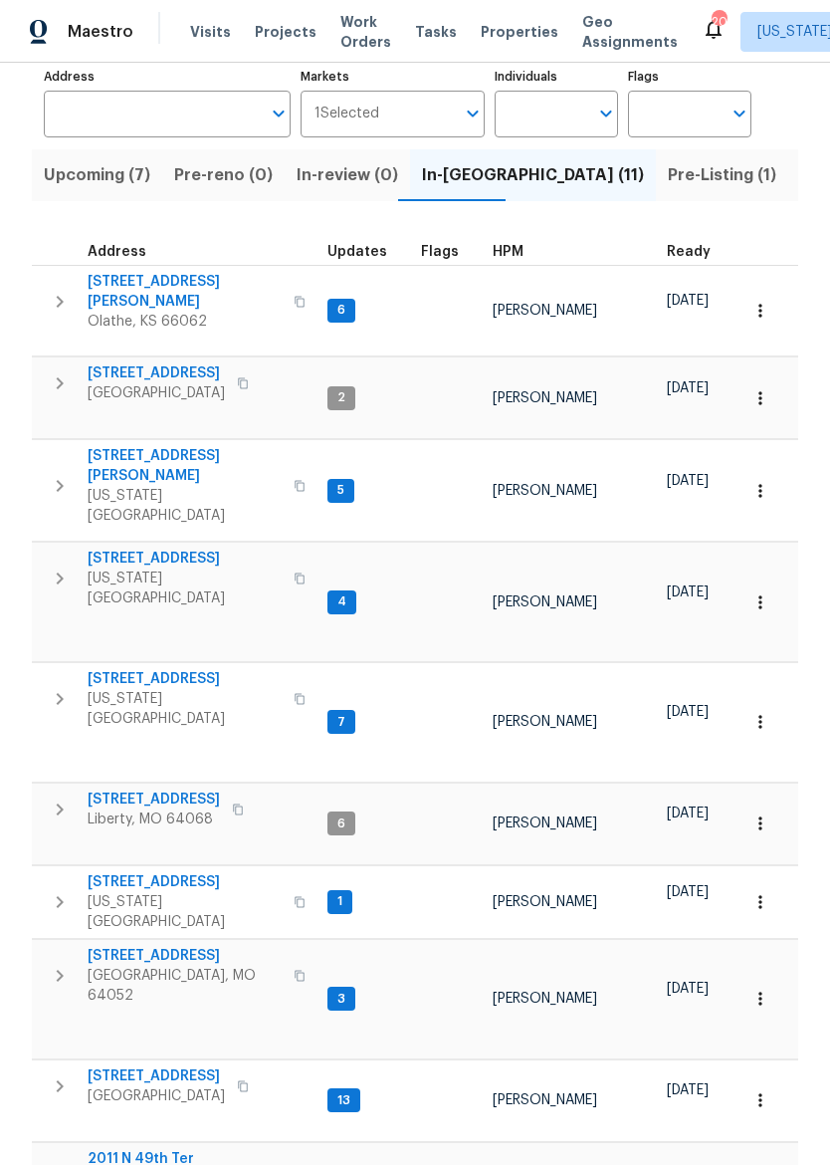
scroll to position [131, 0]
click at [294, 897] on icon "button" at bounding box center [300, 903] width 12 height 12
click at [60, 891] on icon "button" at bounding box center [60, 903] width 24 height 24
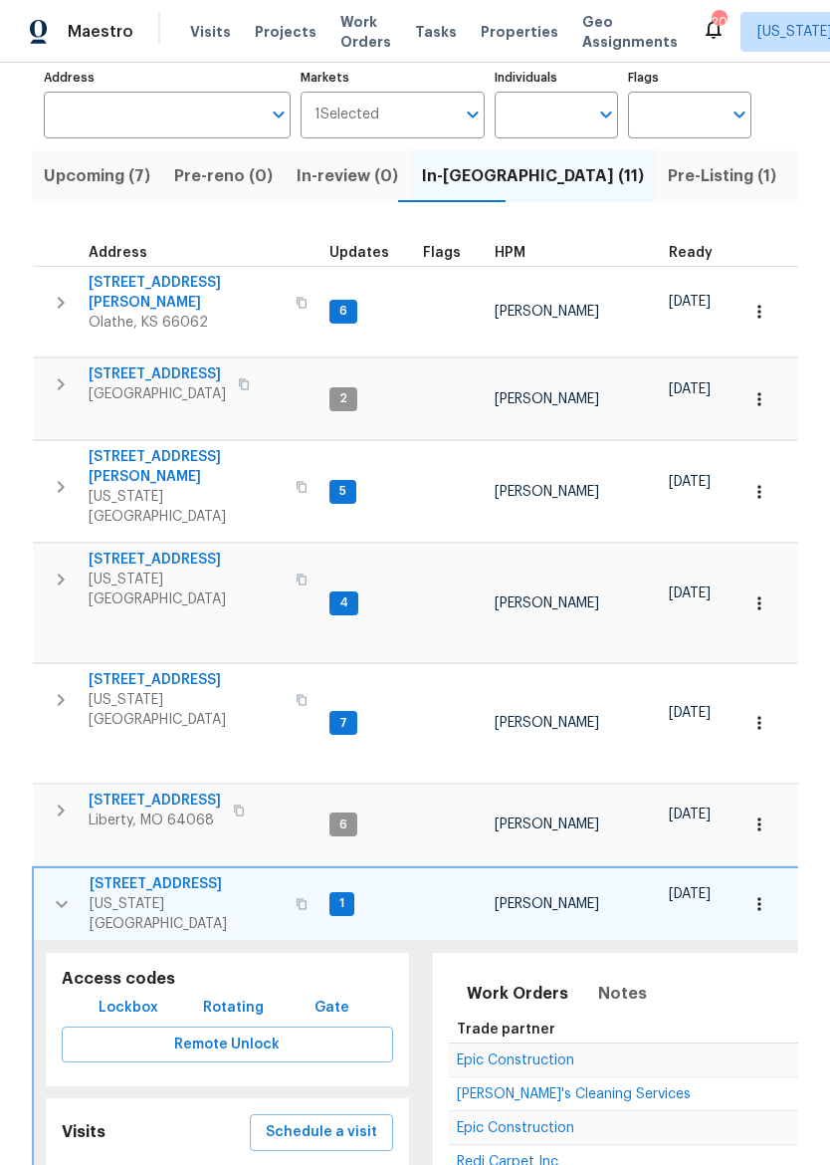
click at [136, 996] on span "Lockbox" at bounding box center [129, 1008] width 60 height 25
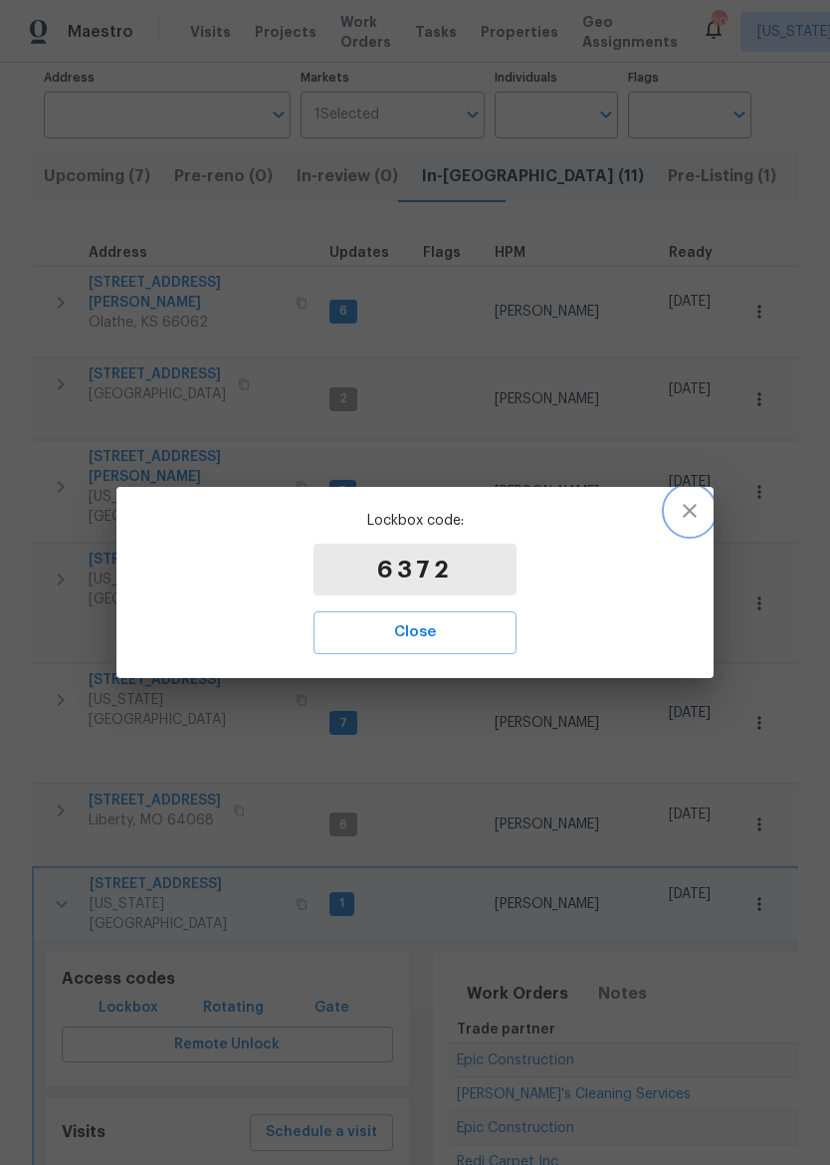
click at [699, 508] on icon "button" at bounding box center [690, 511] width 24 height 24
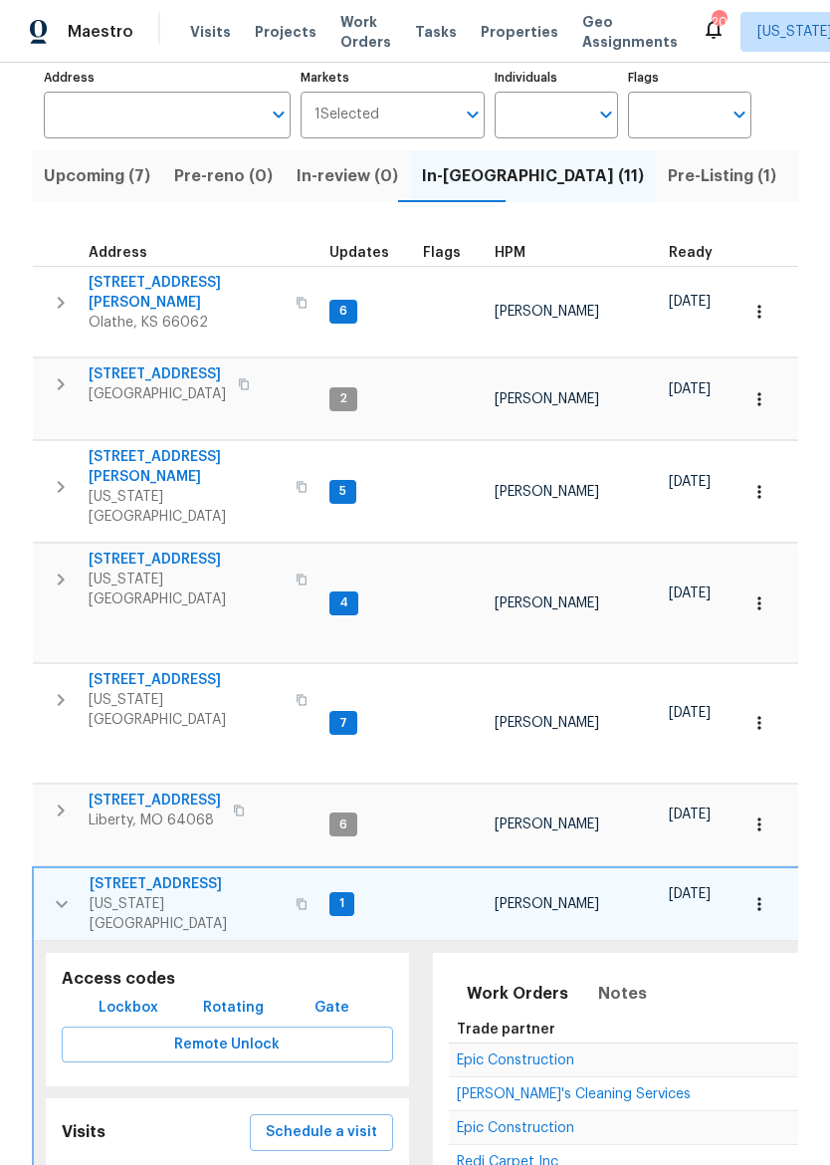
click at [800, 186] on span "Listed (28)" at bounding box center [843, 176] width 86 height 28
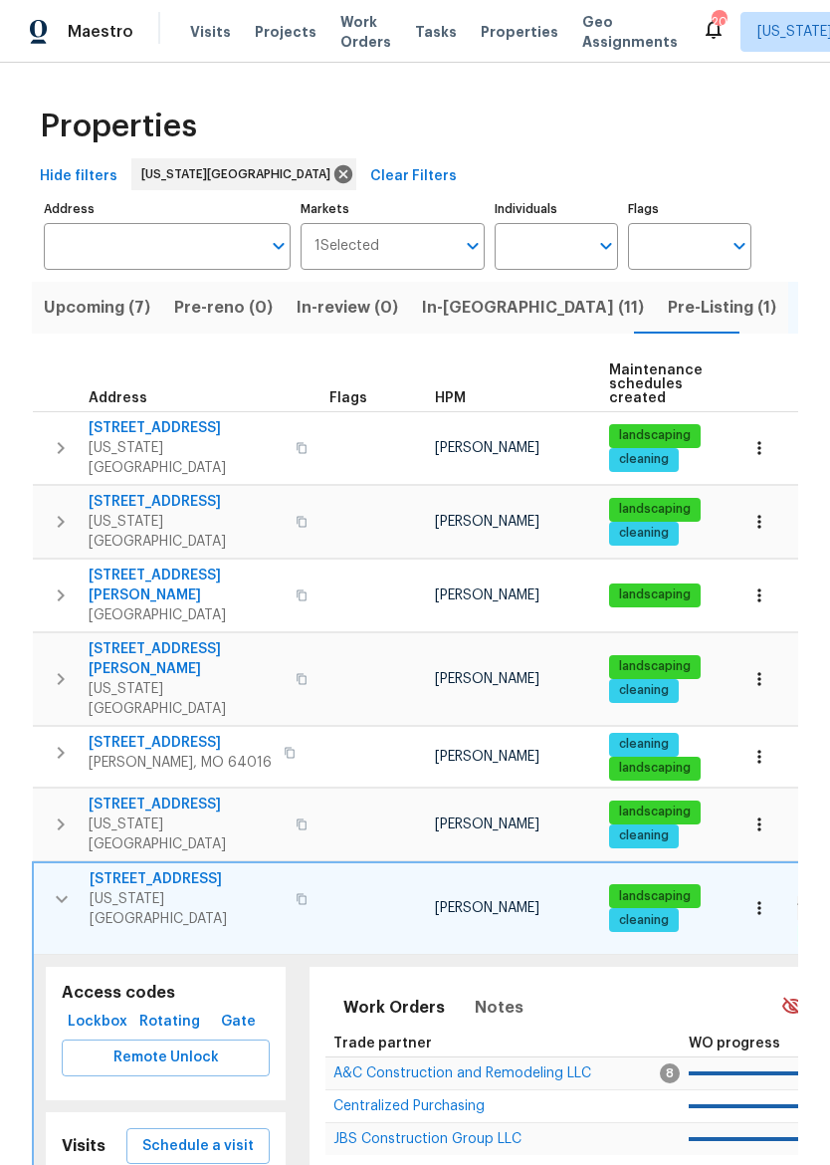
click at [63, 887] on icon "button" at bounding box center [62, 899] width 24 height 24
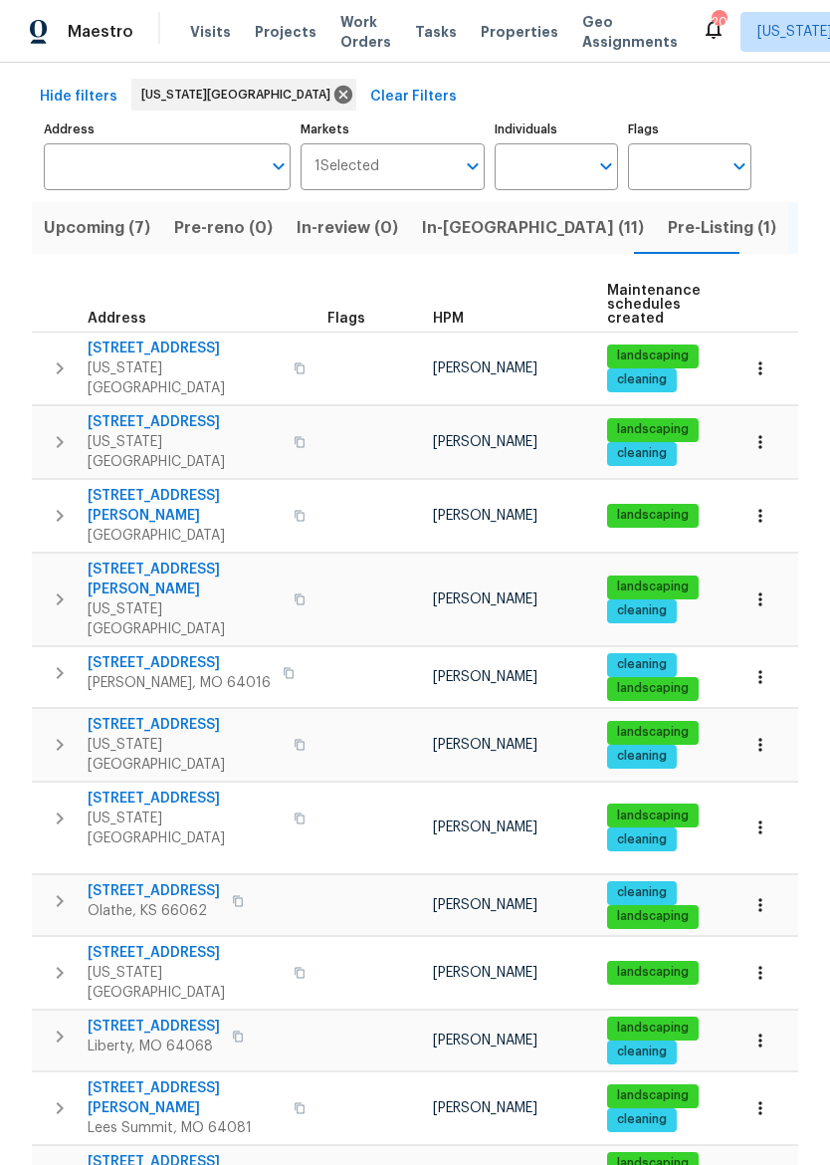
scroll to position [162, 0]
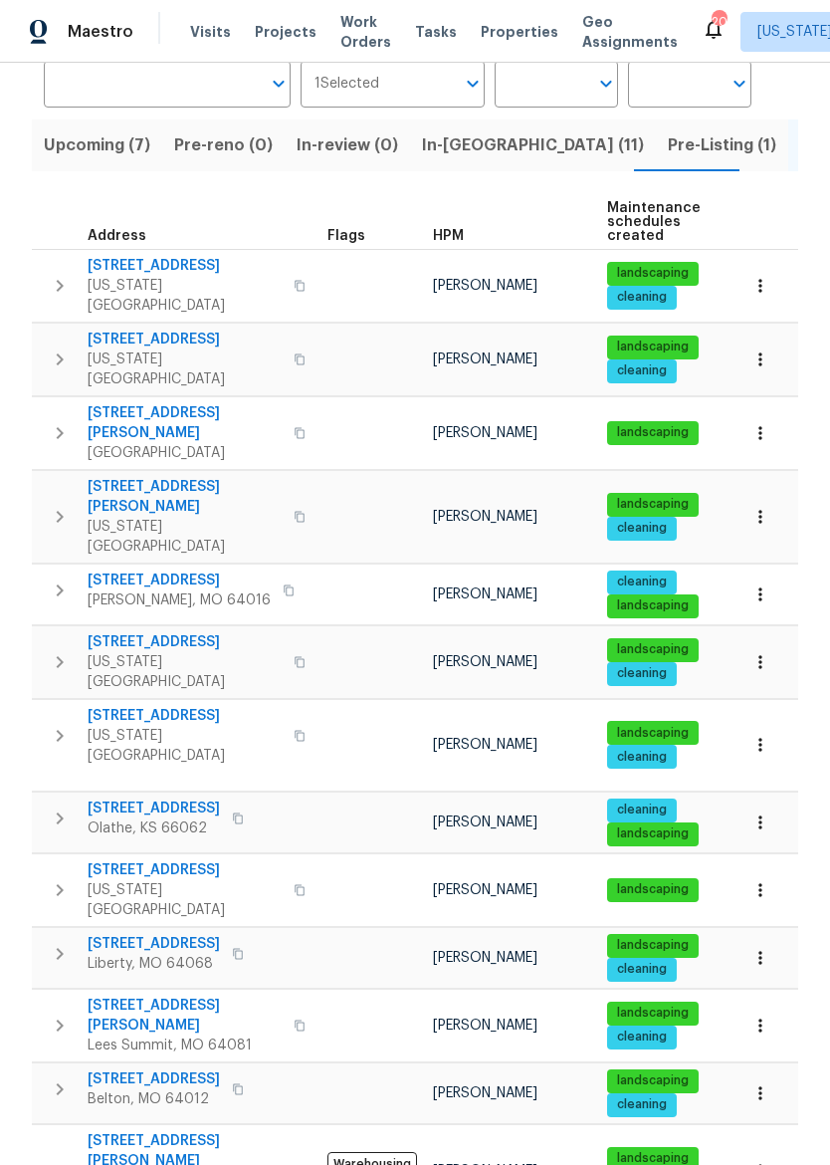
click at [159, 860] on span "[STREET_ADDRESS]" at bounding box center [185, 870] width 194 height 20
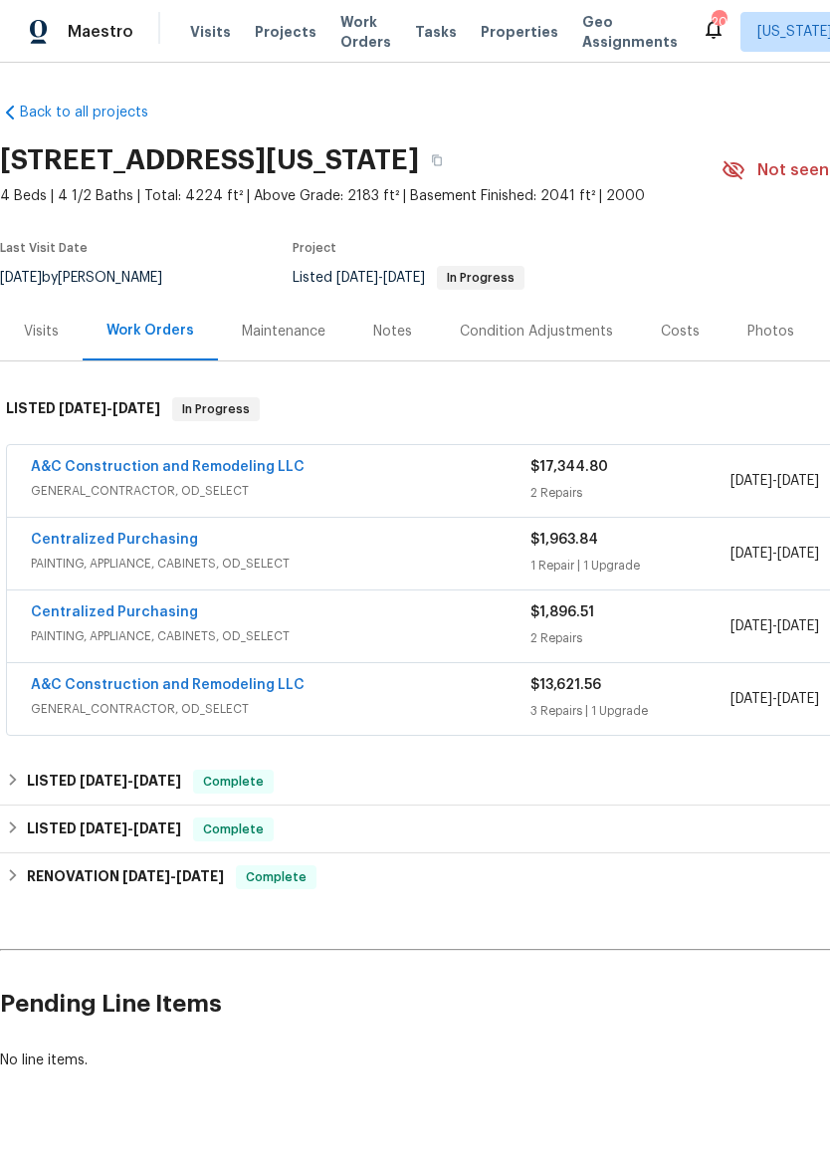
click at [42, 334] on div "Visits" at bounding box center [41, 332] width 35 height 20
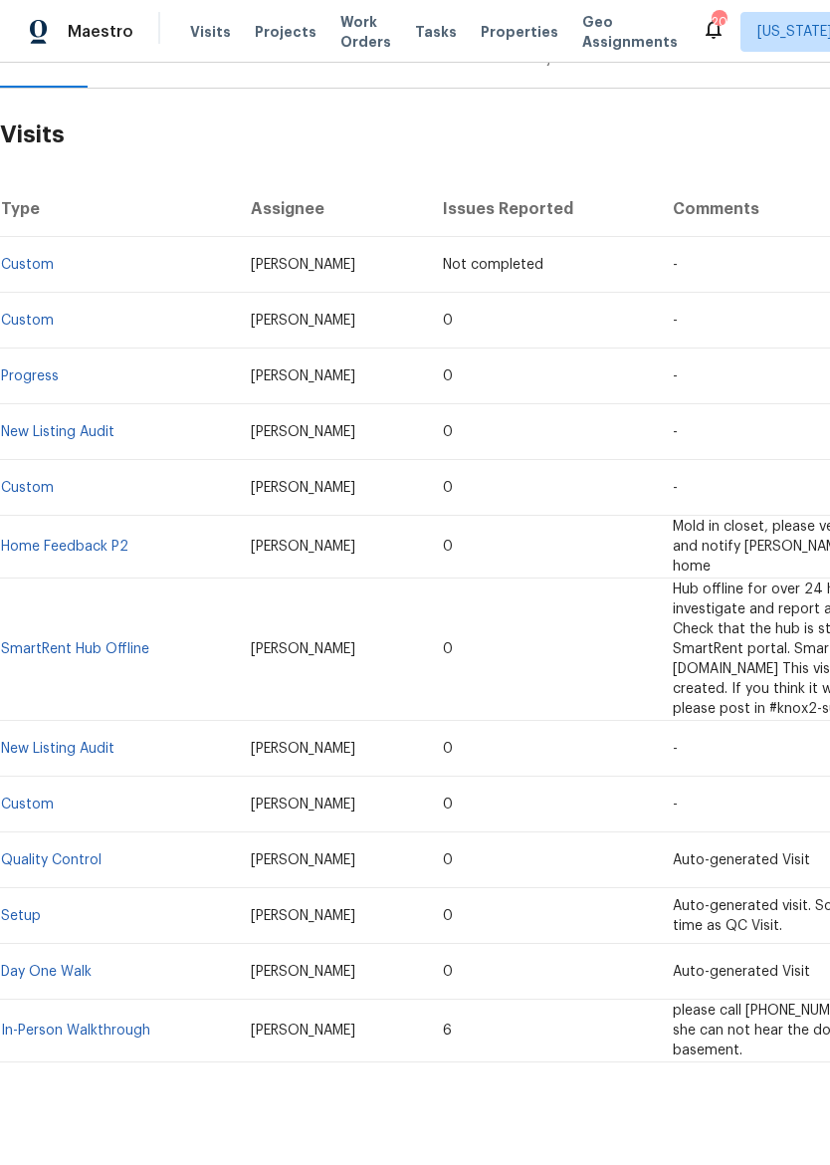
scroll to position [272, 0]
click at [110, 1024] on link "In-Person Walkthrough" at bounding box center [75, 1031] width 149 height 14
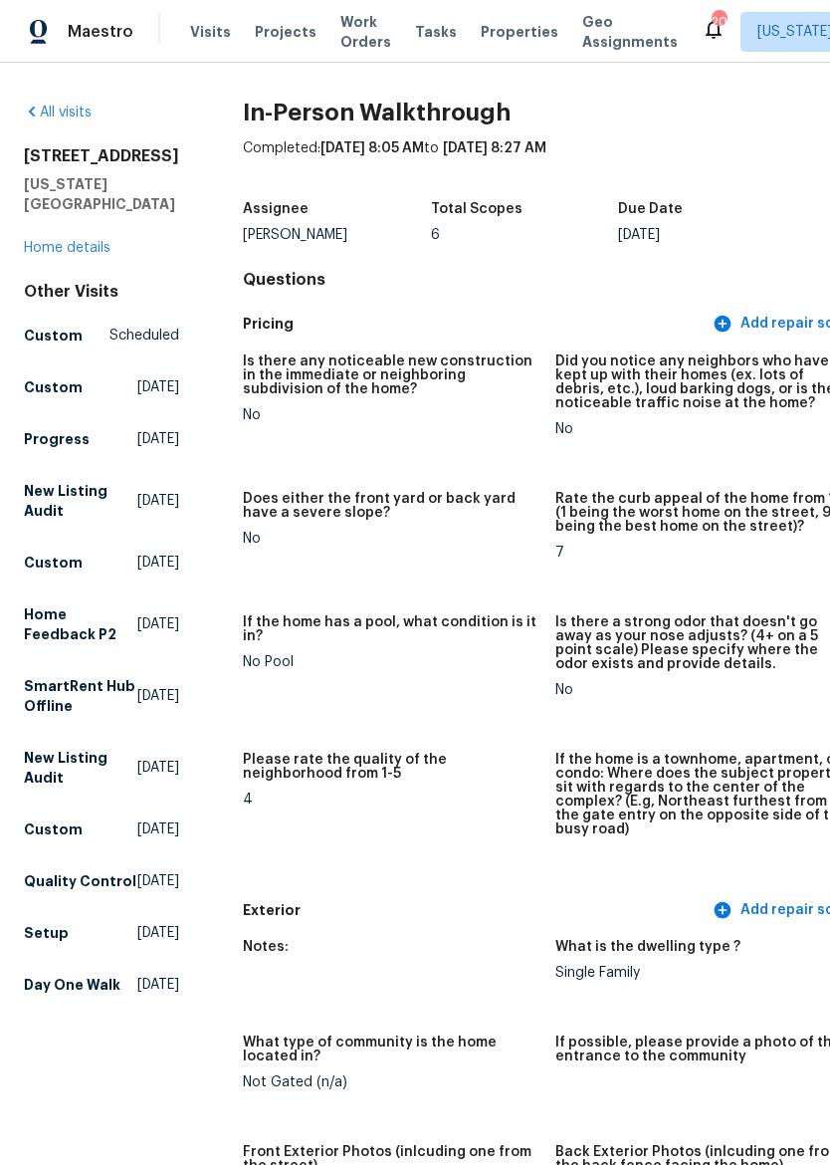
click at [72, 14] on div "Maestro" at bounding box center [66, 32] width 133 height 40
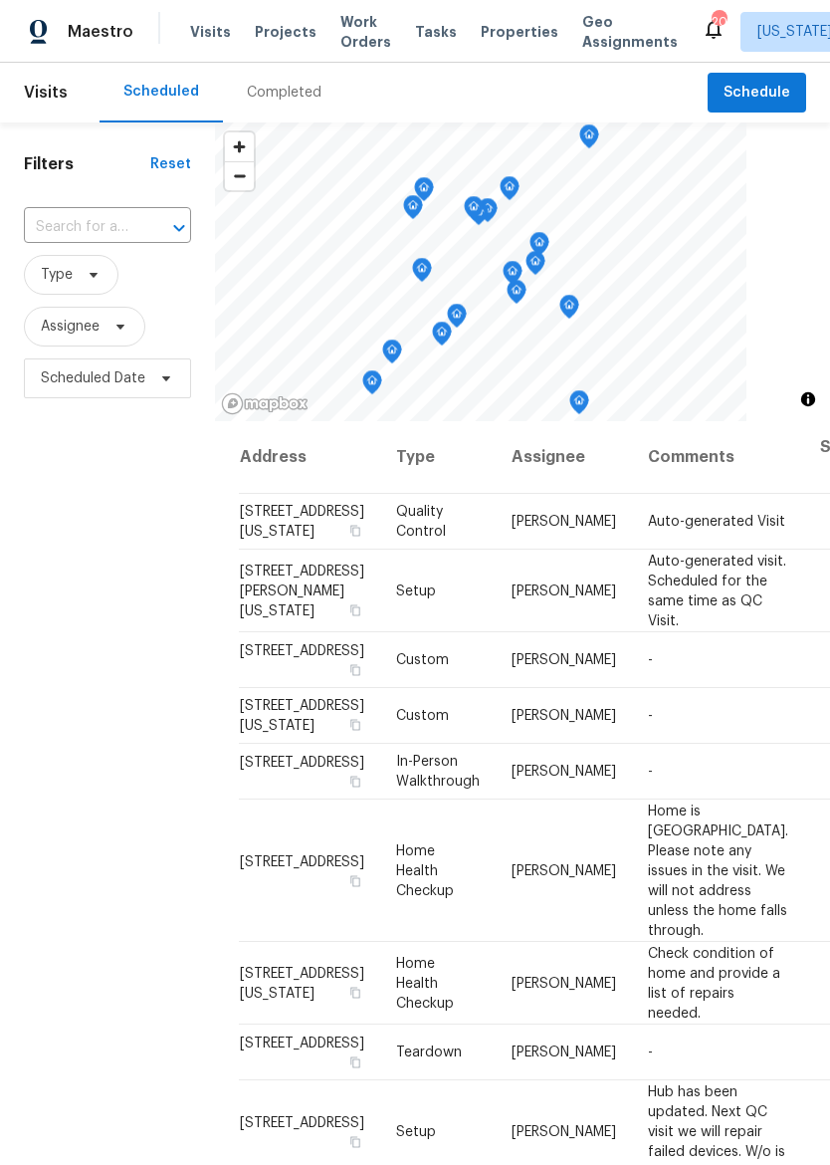
click at [494, 41] on span "Properties" at bounding box center [520, 32] width 78 height 20
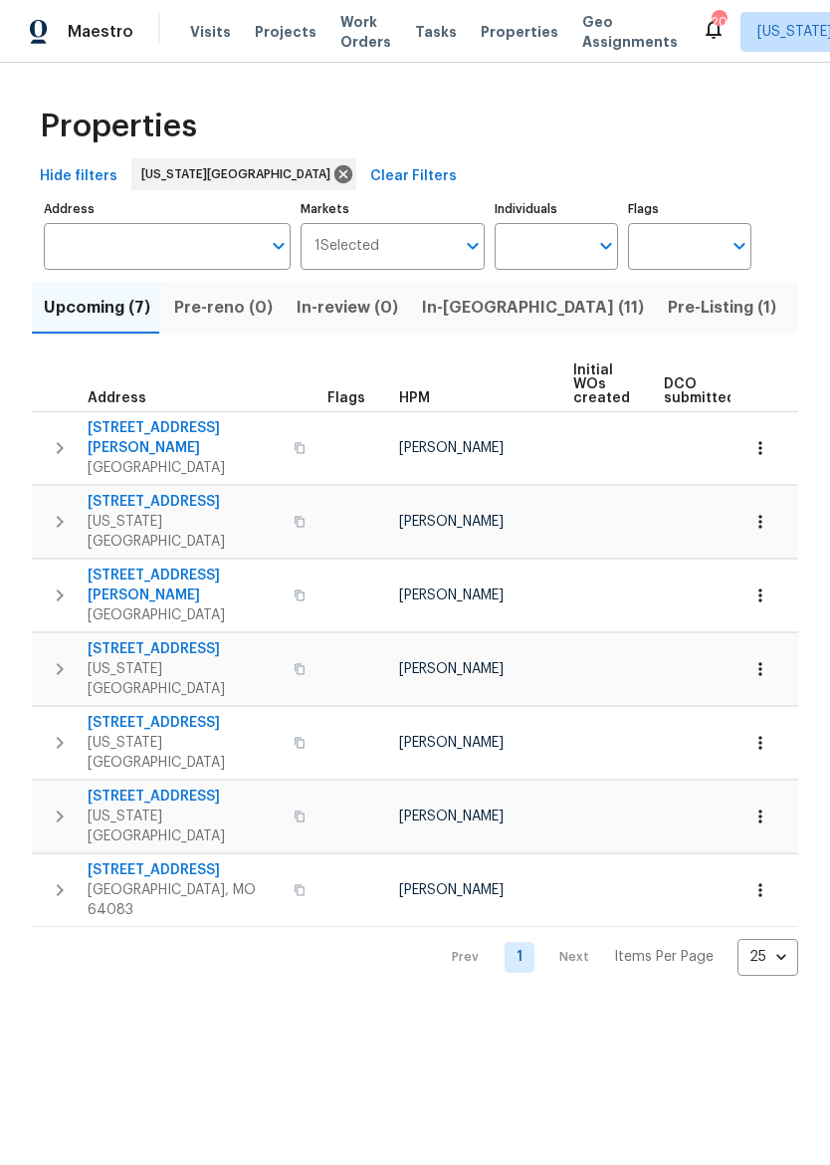
click at [800, 306] on span "Listed (28)" at bounding box center [843, 308] width 86 height 28
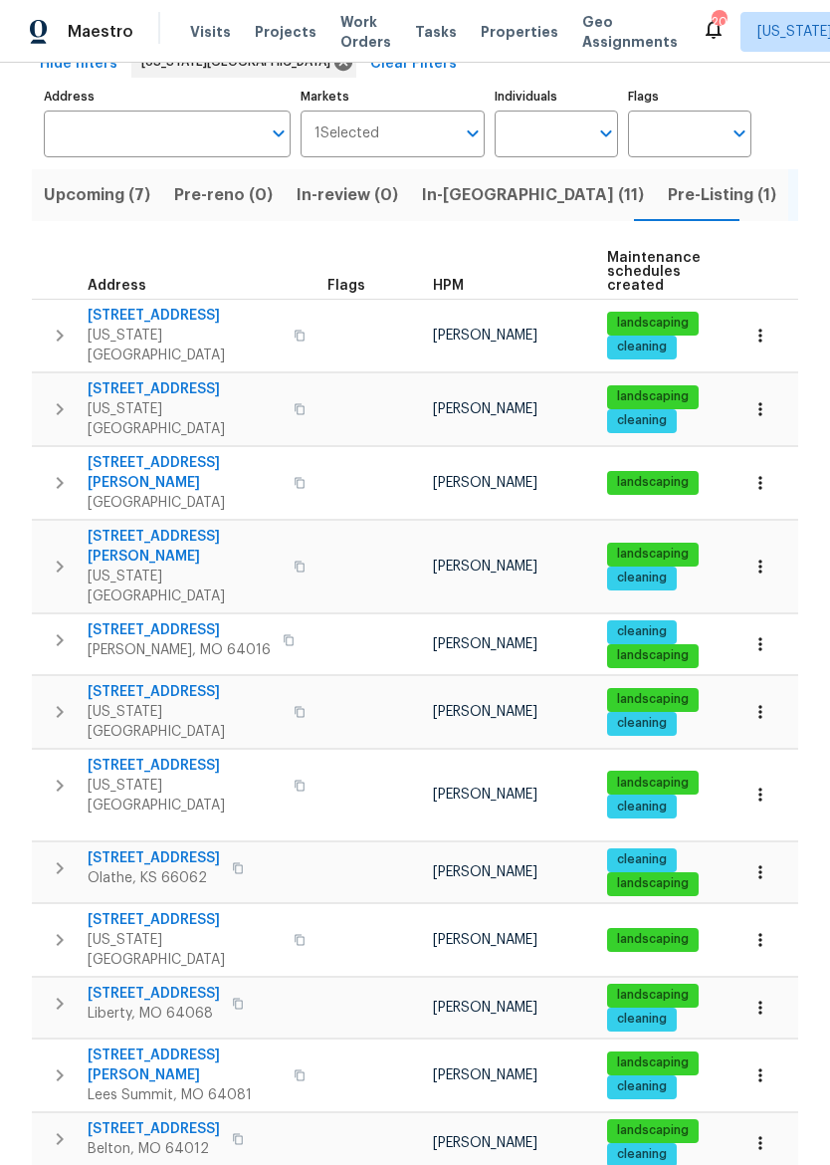
scroll to position [113, 0]
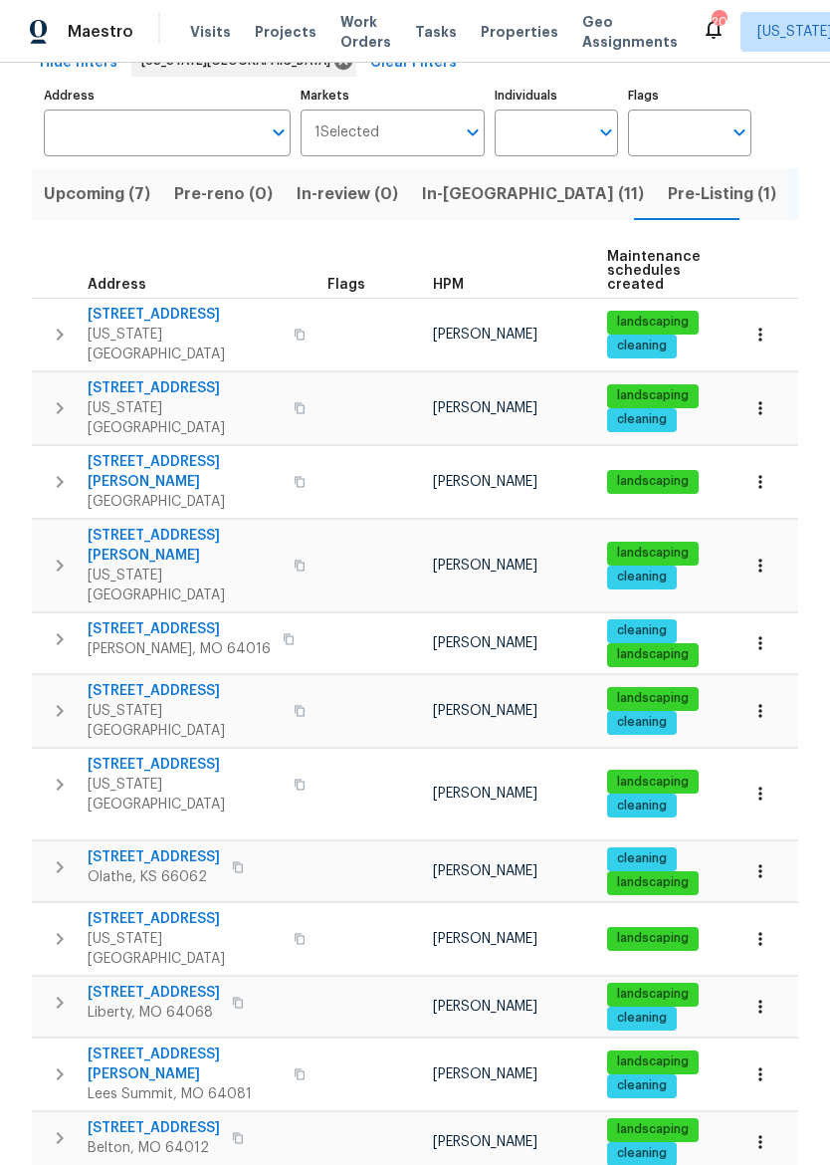
click at [170, 909] on span "10105 River Hills Dr" at bounding box center [185, 919] width 194 height 20
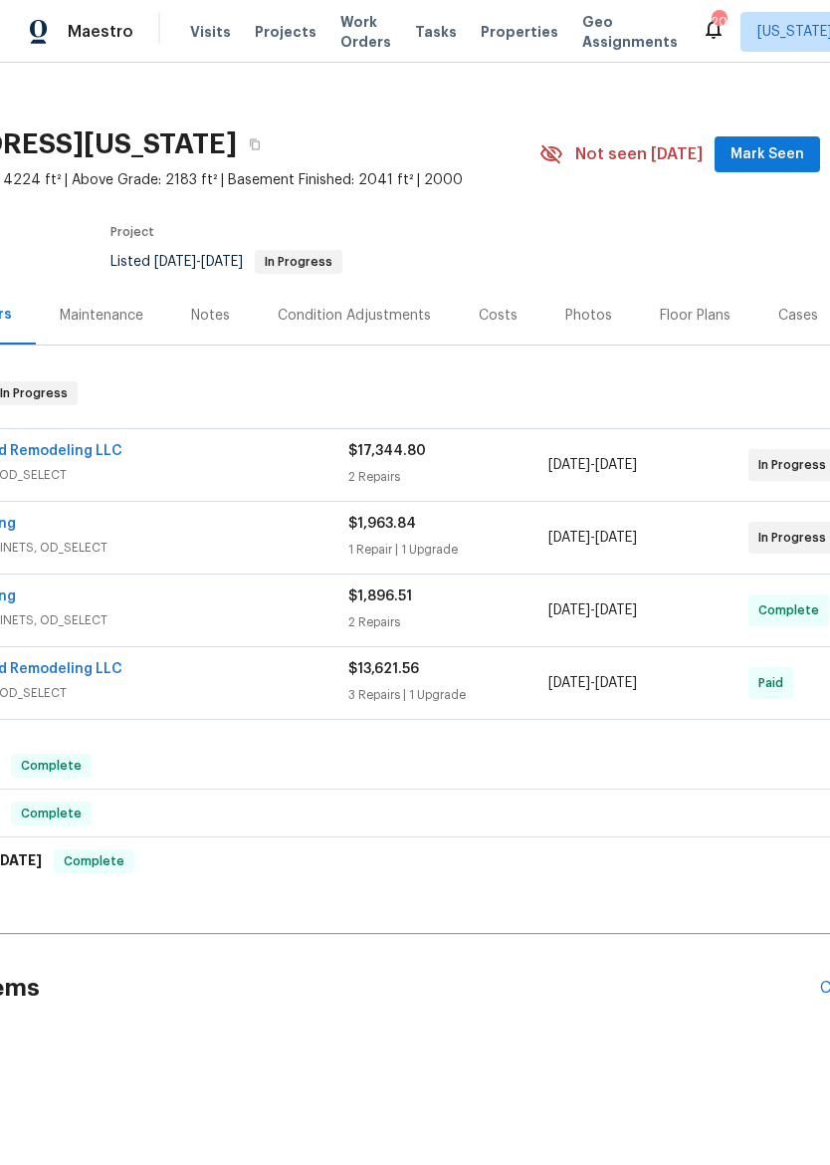
scroll to position [16, 182]
click at [283, 445] on div "A&C Construction and Remodeling LLC" at bounding box center [99, 453] width 500 height 24
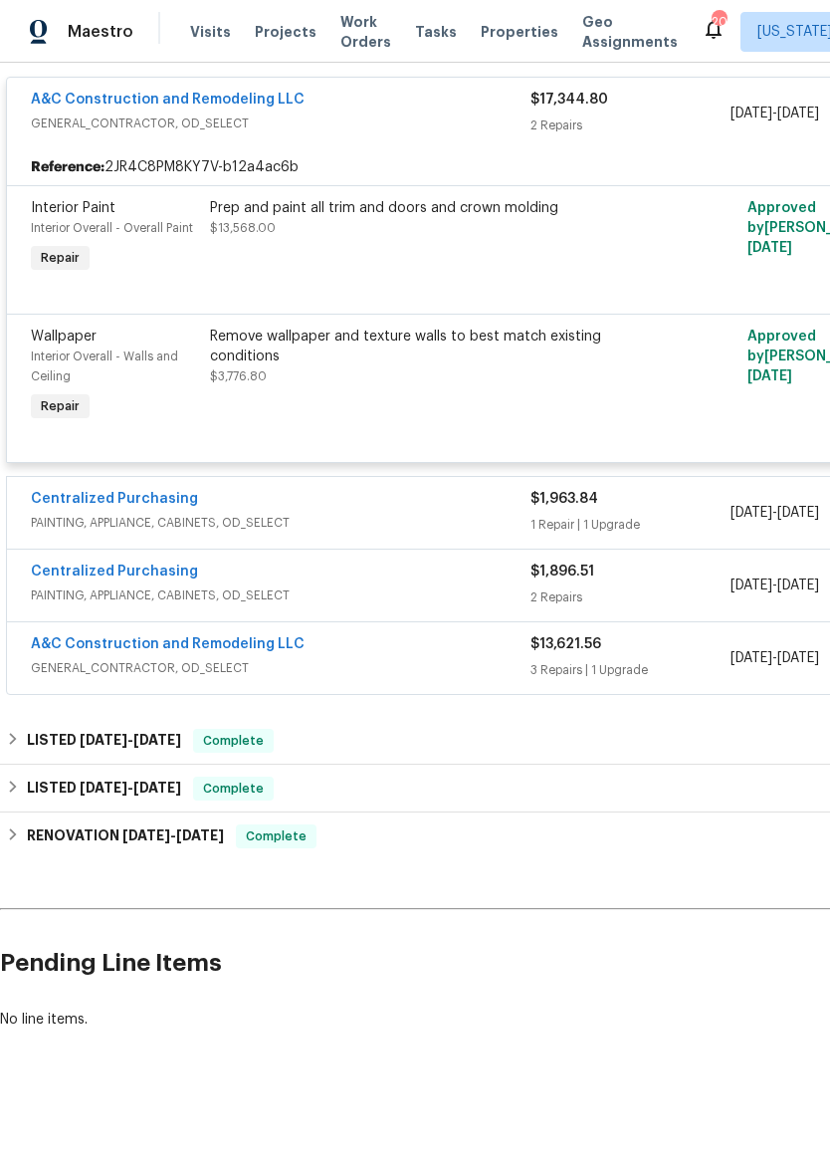
scroll to position [384, 0]
click at [479, 668] on span "GENERAL_CONTRACTOR, OD_SELECT" at bounding box center [281, 668] width 500 height 20
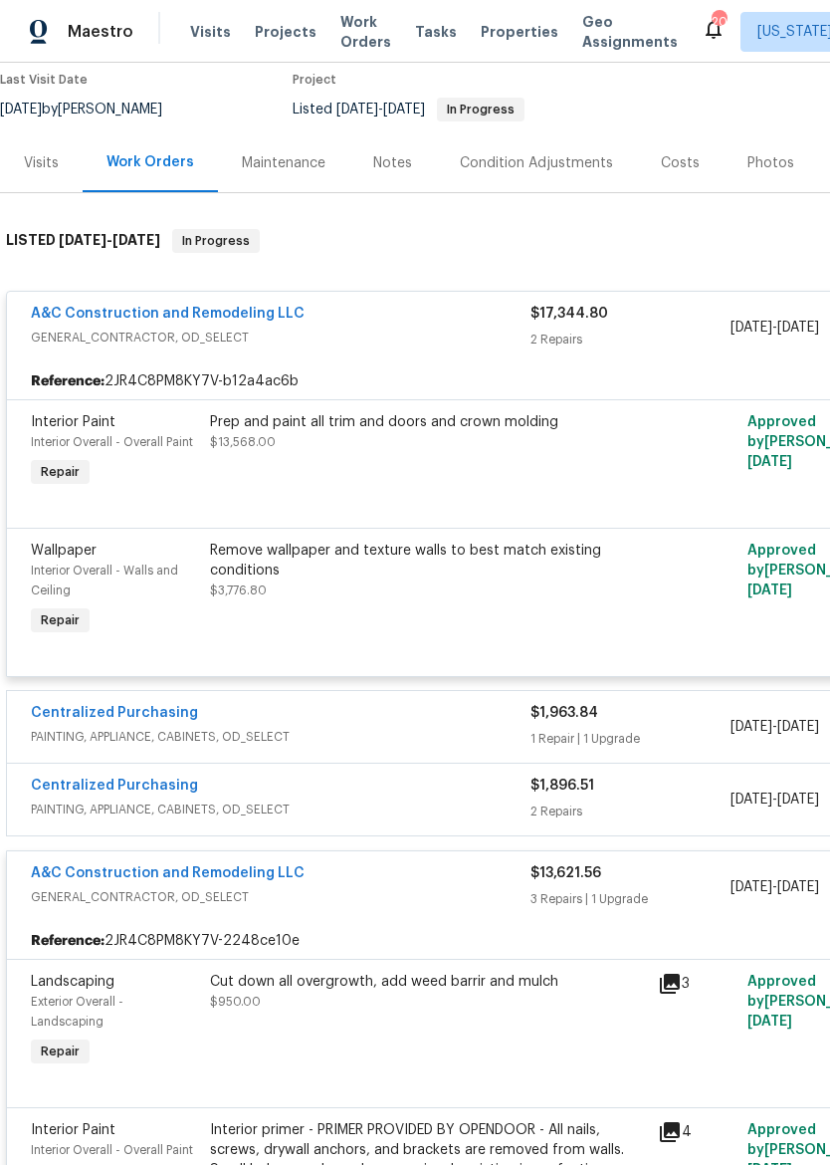
scroll to position [168, 0]
click at [70, 319] on link "A&C Construction and Remodeling LLC" at bounding box center [168, 314] width 274 height 14
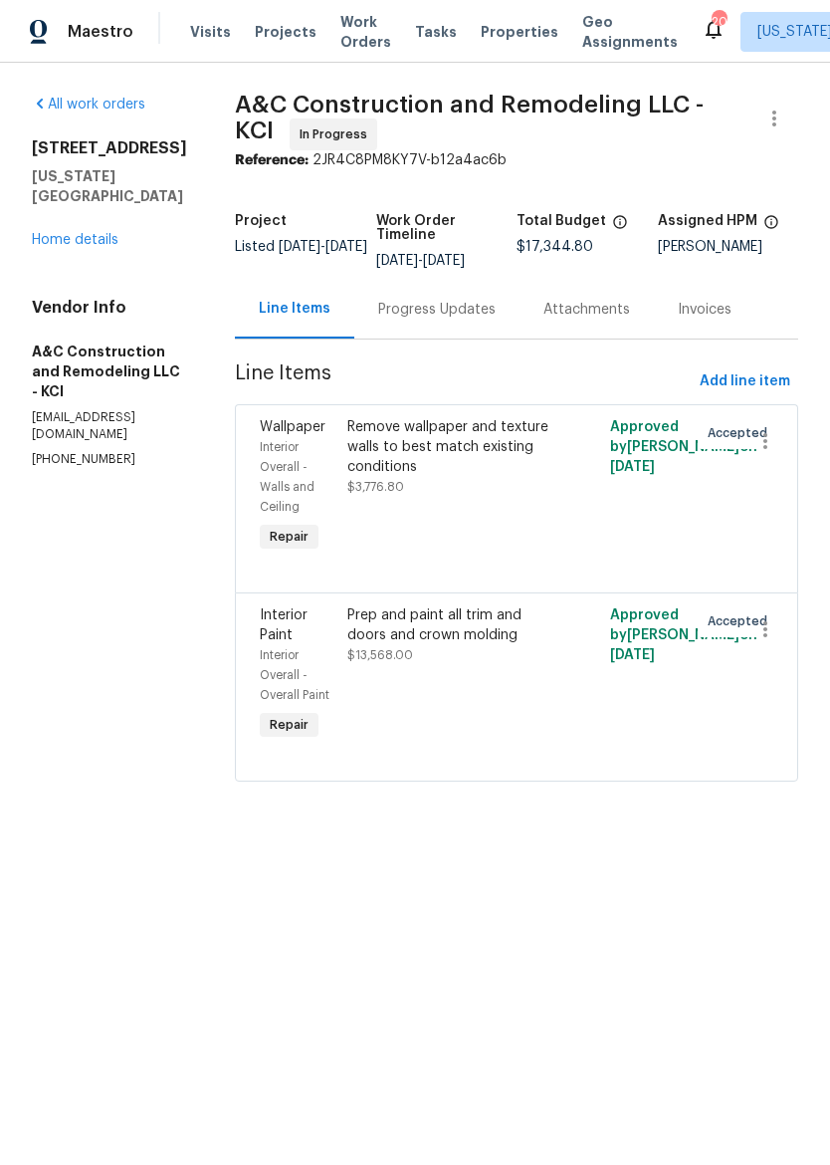
click at [475, 320] on div "Progress Updates" at bounding box center [436, 310] width 117 height 20
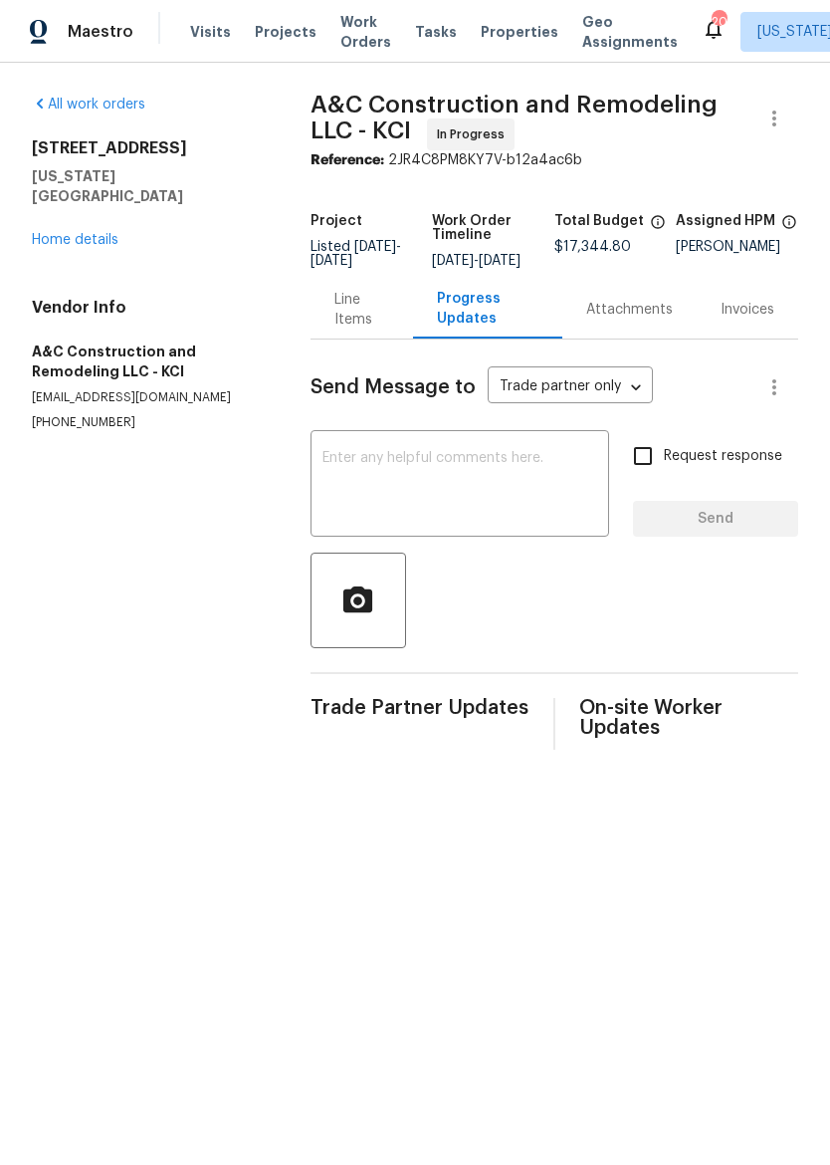
click at [35, 233] on link "Home details" at bounding box center [75, 240] width 87 height 14
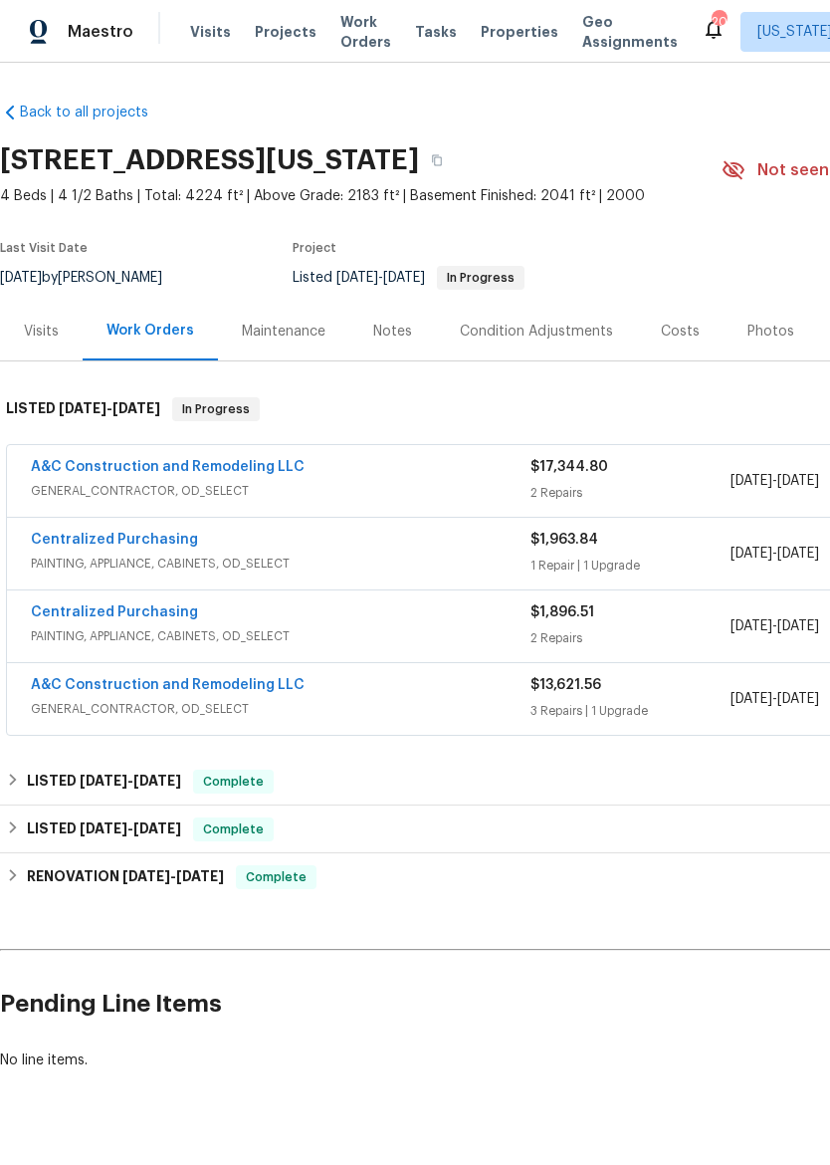
click at [202, 686] on link "A&C Construction and Remodeling LLC" at bounding box center [168, 685] width 274 height 14
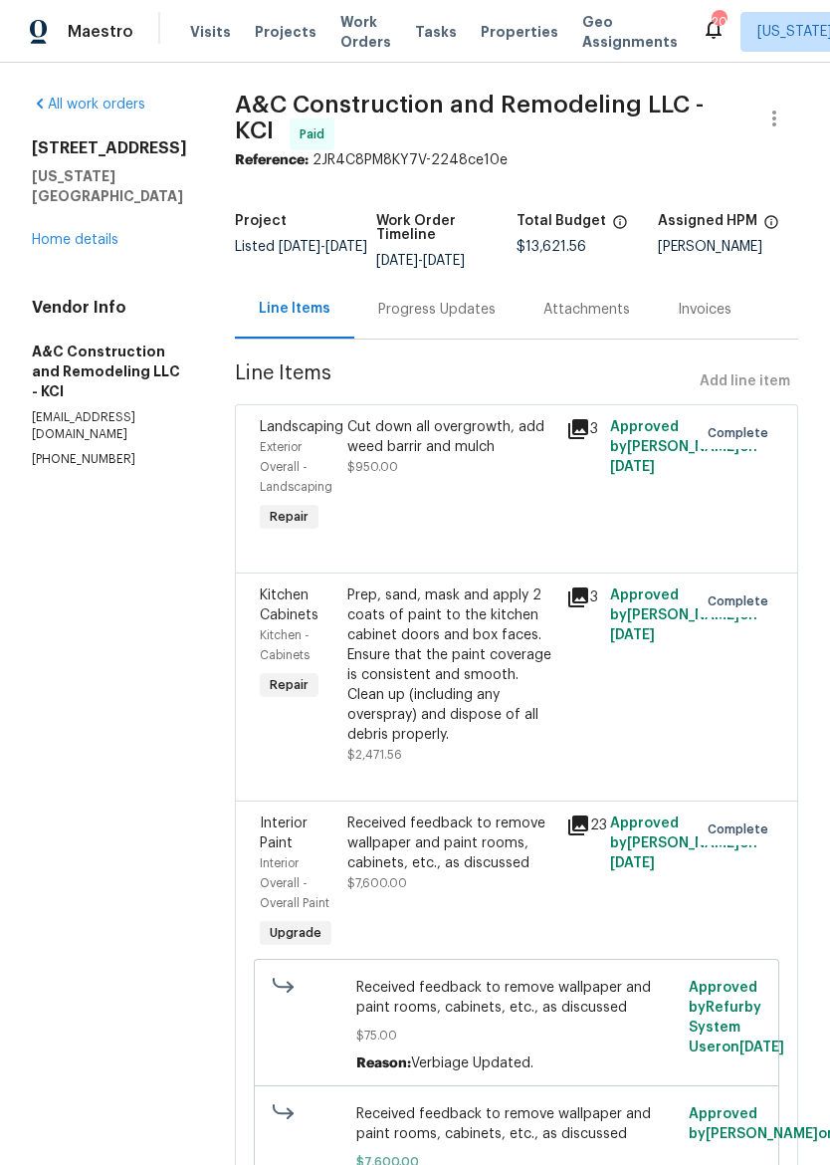
click at [494, 310] on div "Progress Updates" at bounding box center [436, 309] width 165 height 59
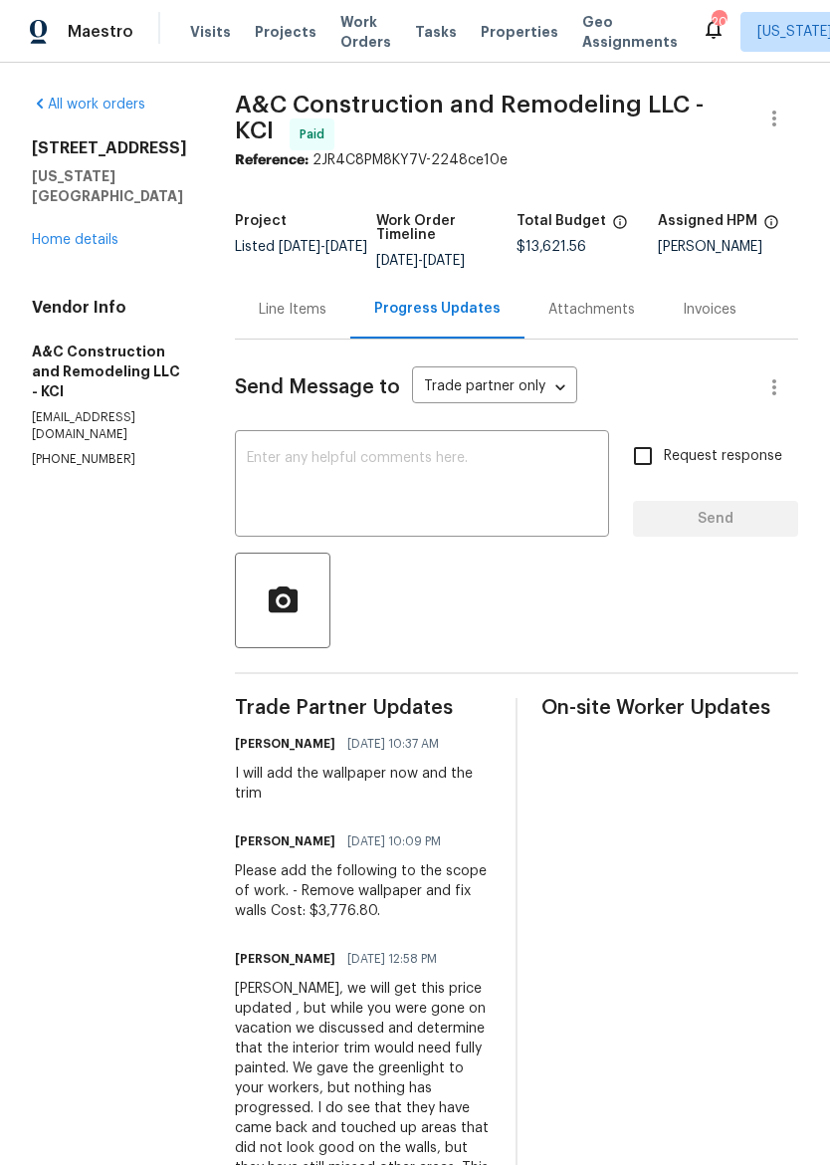
click at [49, 233] on link "Home details" at bounding box center [75, 240] width 87 height 14
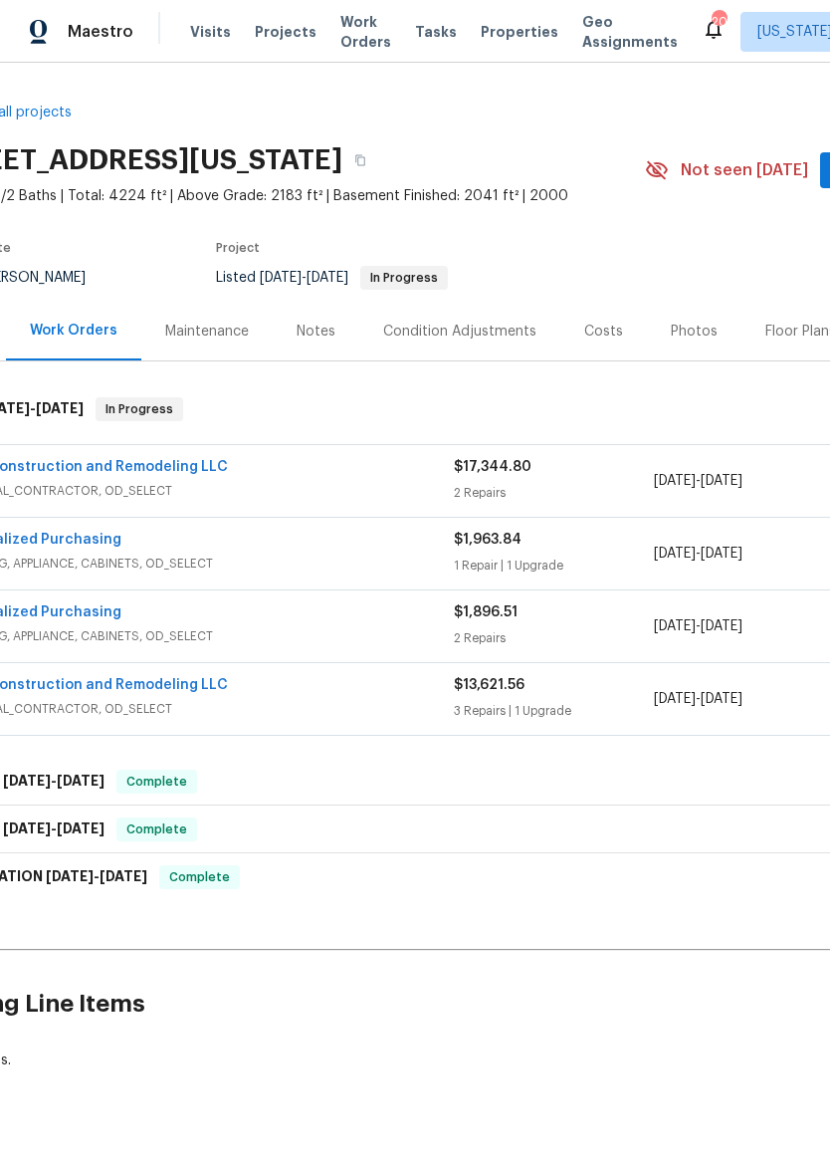
scroll to position [0, 65]
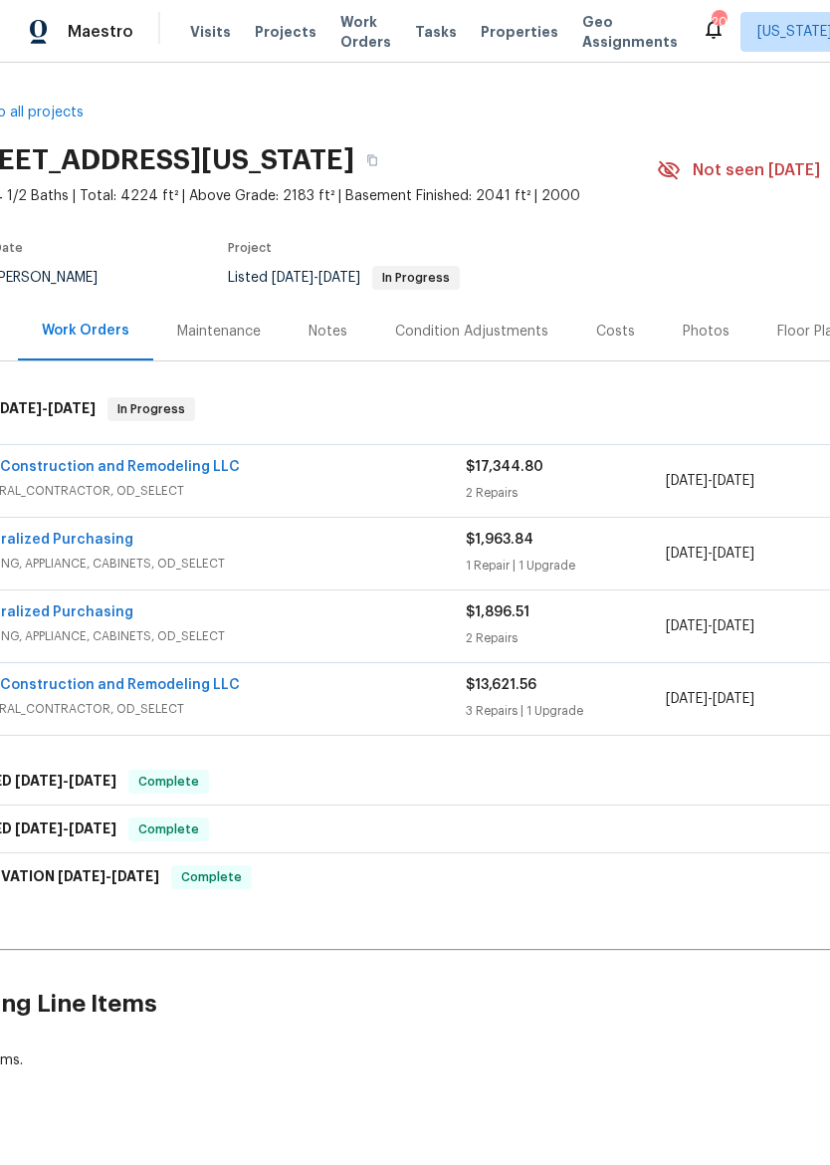
click at [276, 707] on span "GENERAL_CONTRACTOR, OD_SELECT" at bounding box center [216, 709] width 500 height 20
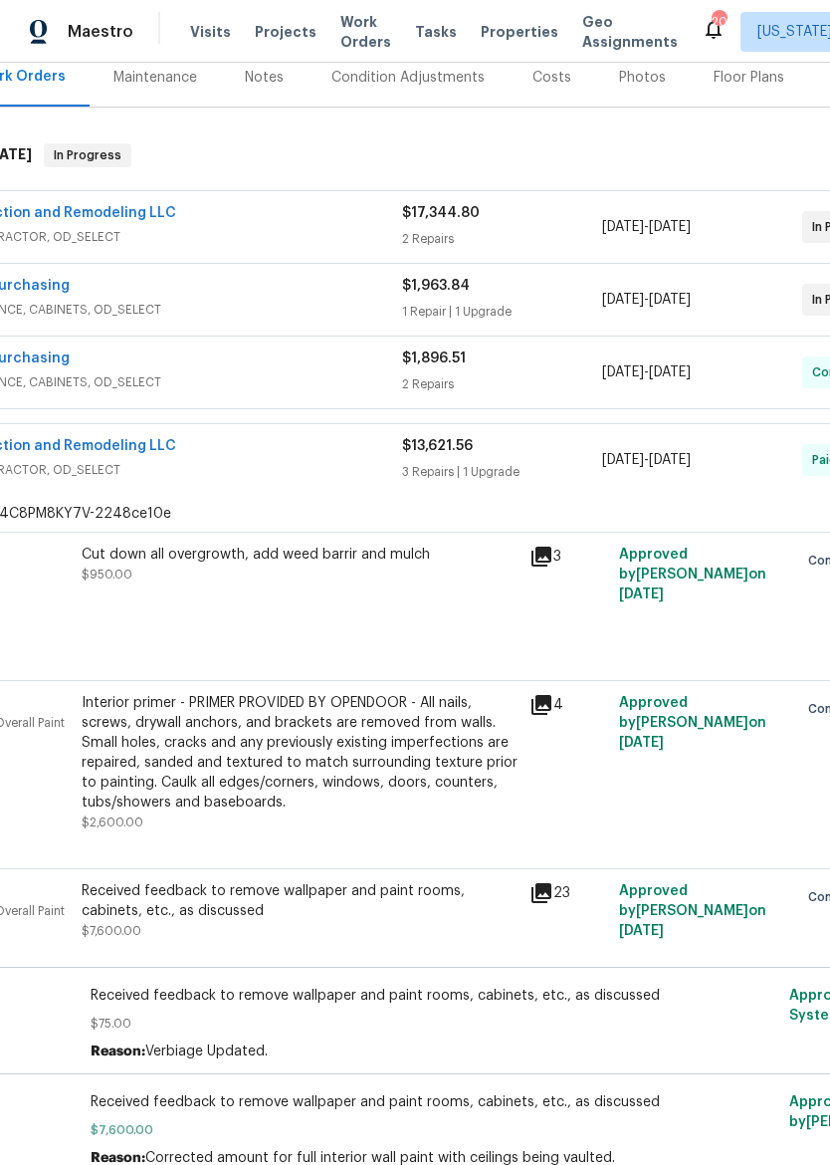
scroll to position [252, 122]
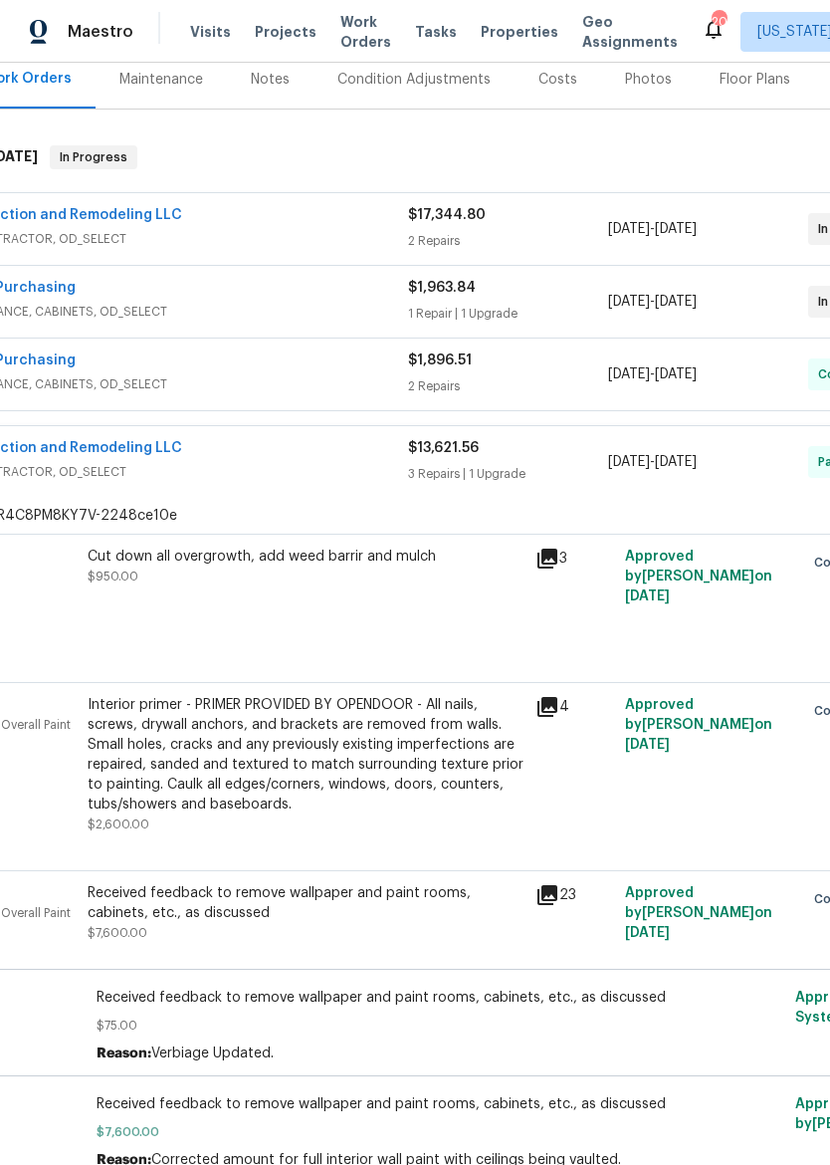
click at [175, 615] on div "Cut down all overgrowth, add weed barrir and mulch $950.00" at bounding box center [306, 596] width 448 height 111
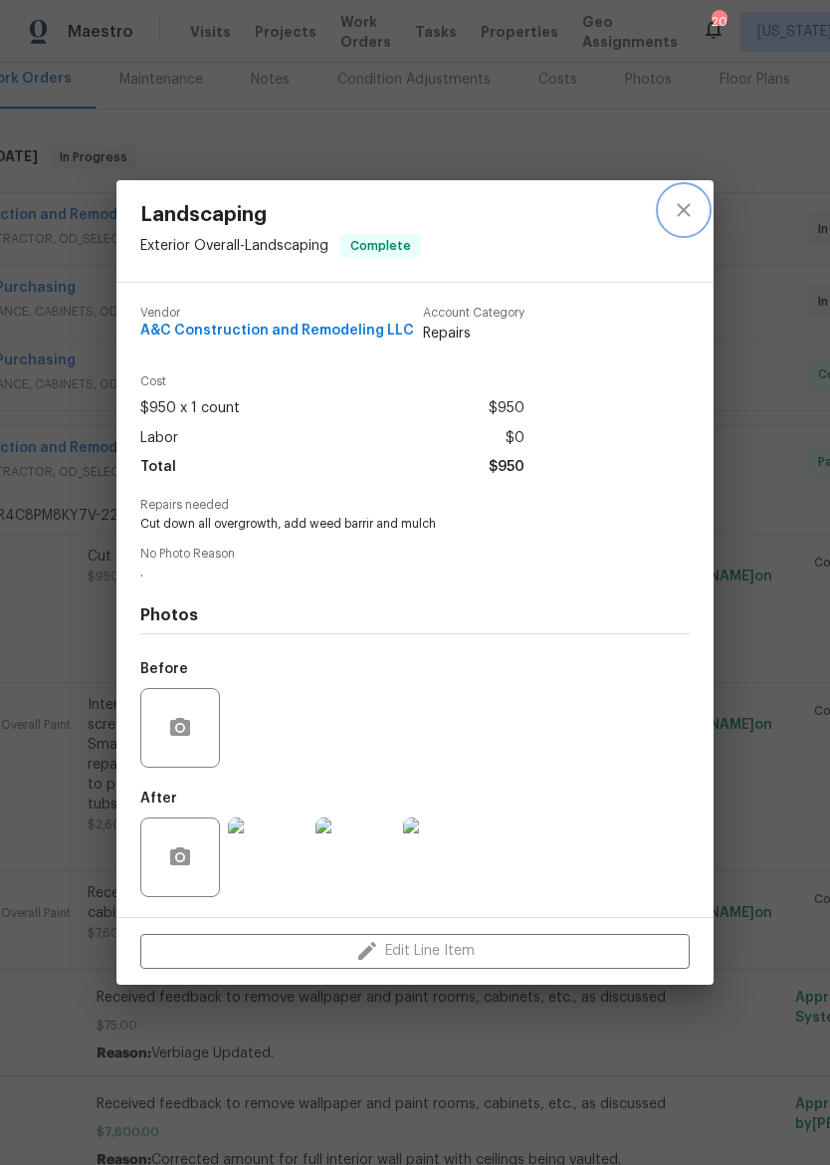
click at [685, 221] on button "close" at bounding box center [684, 210] width 48 height 48
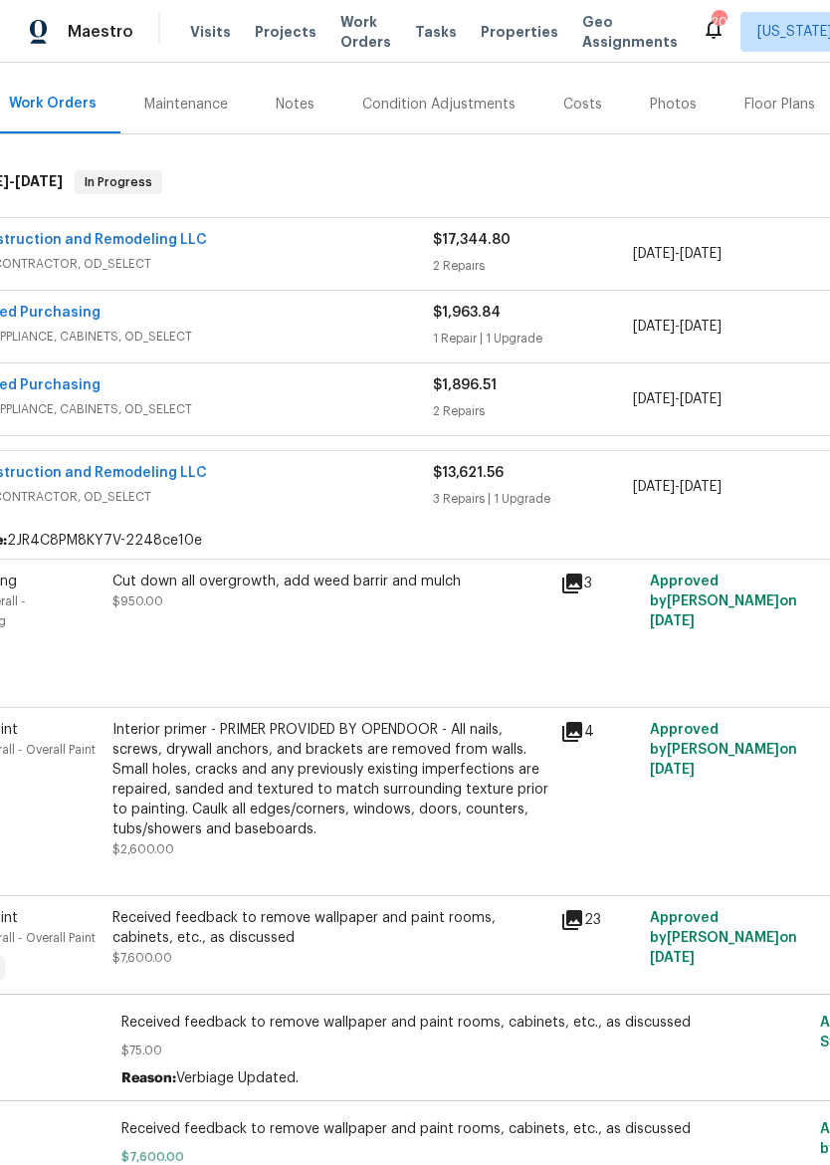
click at [242, 498] on span "GENERAL_CONTRACTOR, OD_SELECT" at bounding box center [183, 497] width 500 height 20
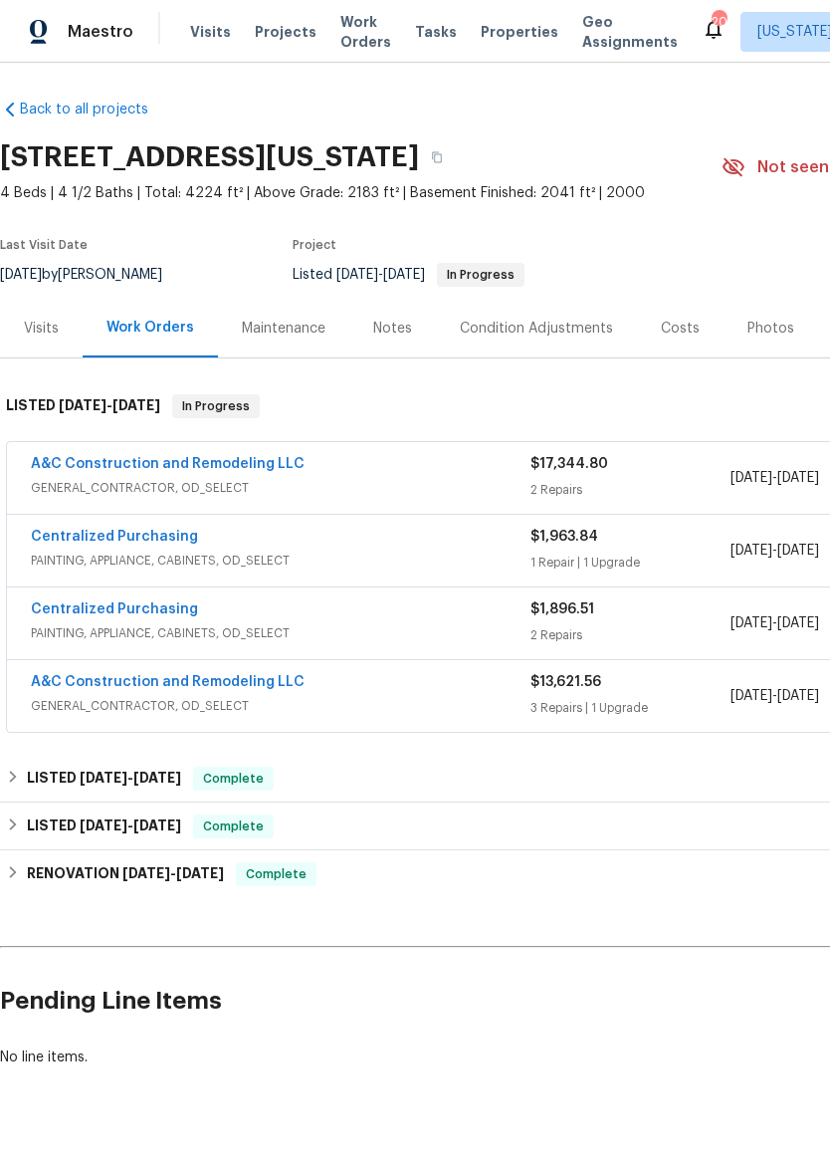
scroll to position [2, 0]
click at [453, 718] on div "A&C Construction and Remodeling LLC GENERAL_CONTRACTOR, OD_SELECT" at bounding box center [281, 697] width 500 height 48
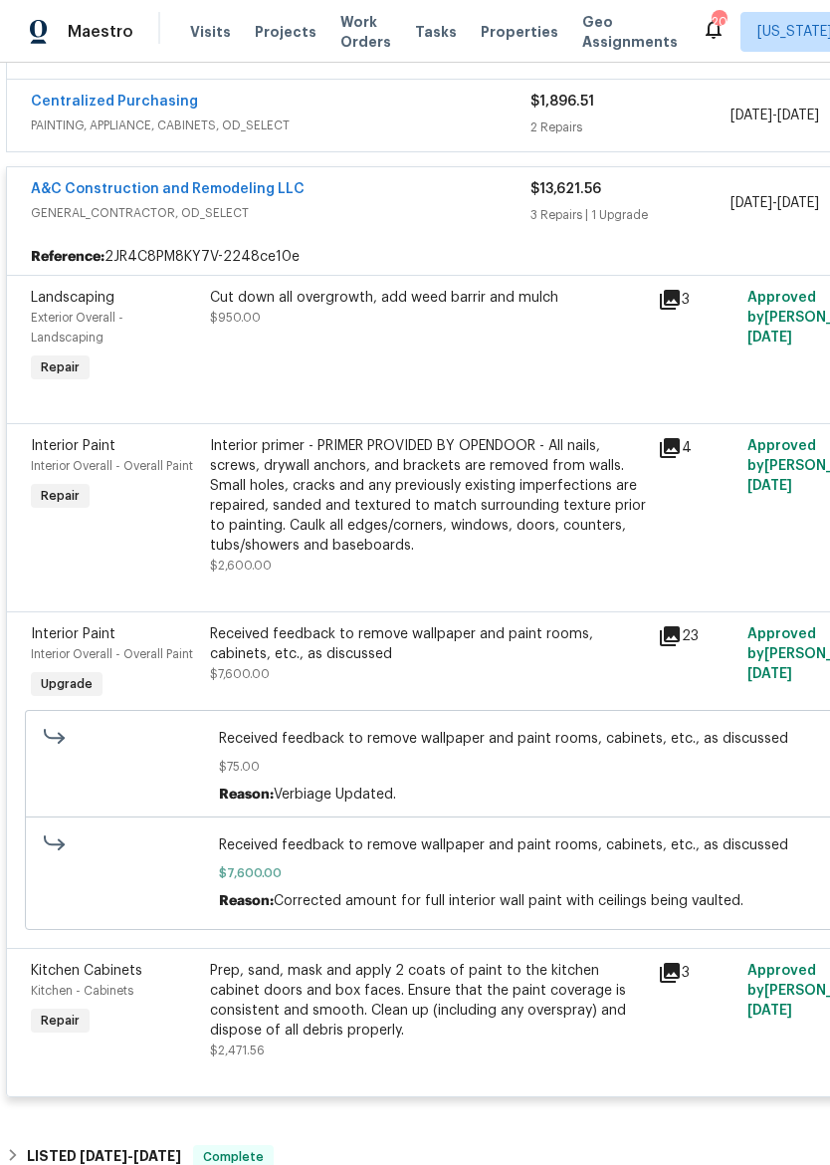
scroll to position [512, 8]
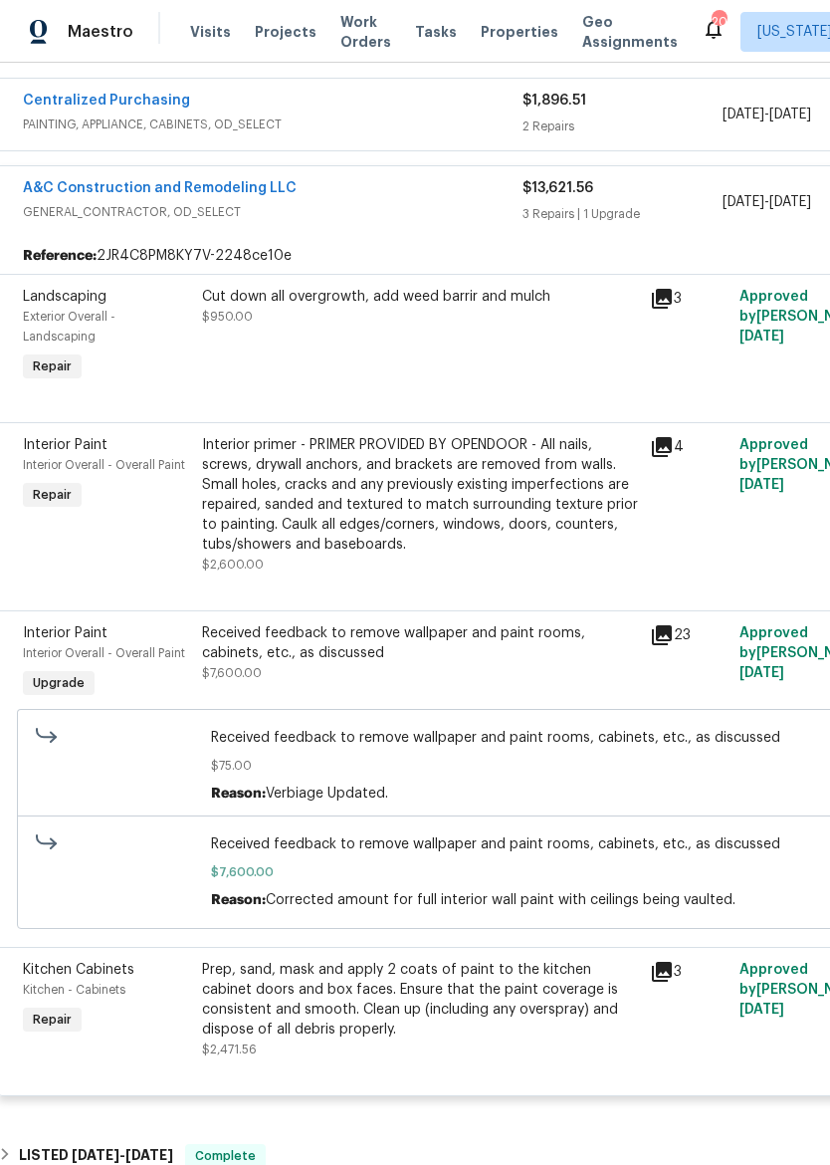
click at [513, 34] on span "Properties" at bounding box center [520, 32] width 78 height 20
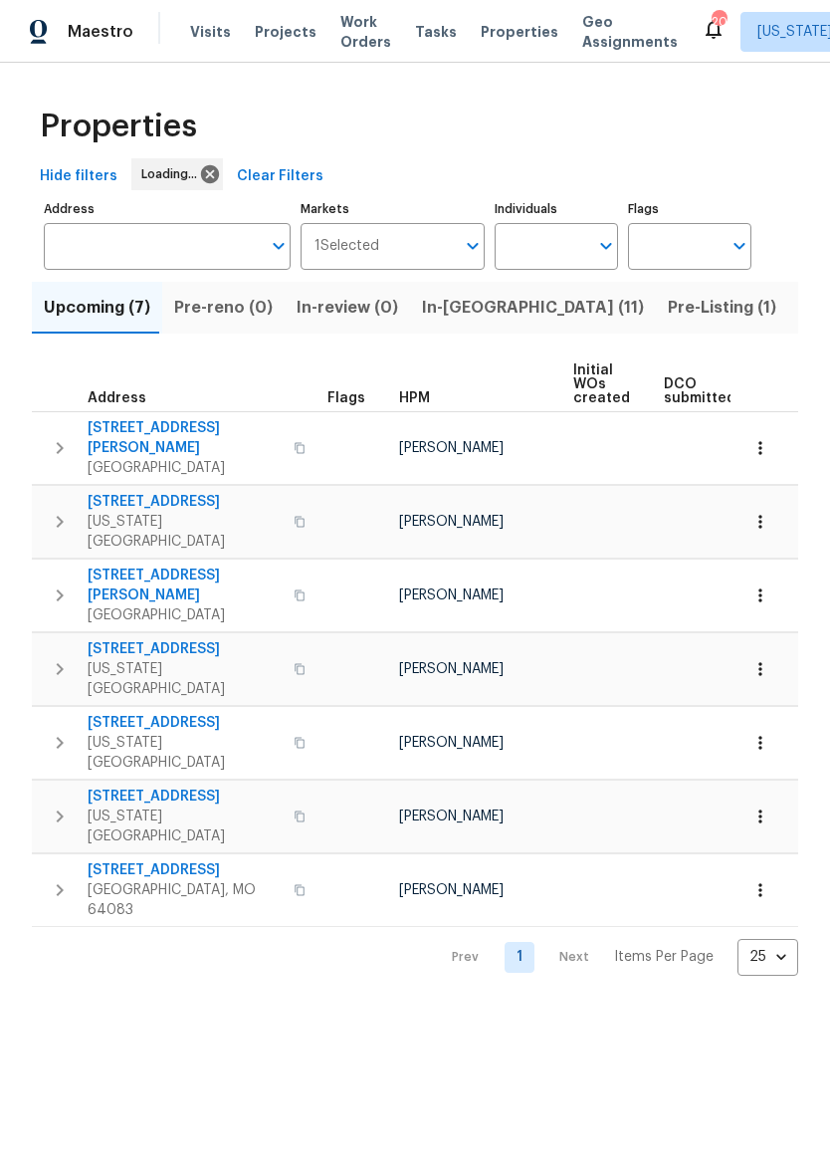
click at [467, 299] on span "In-[GEOGRAPHIC_DATA] (11)" at bounding box center [533, 308] width 222 height 28
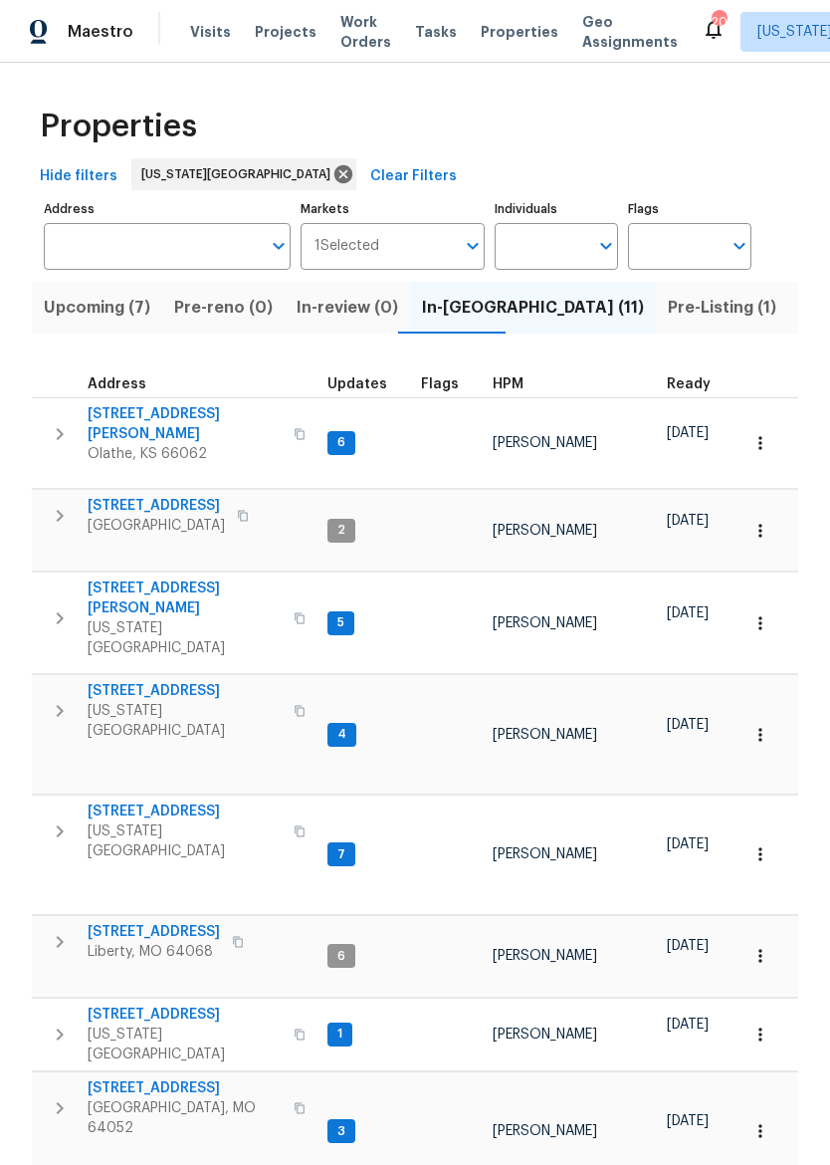
click at [62, 1022] on icon "button" at bounding box center [60, 1034] width 24 height 24
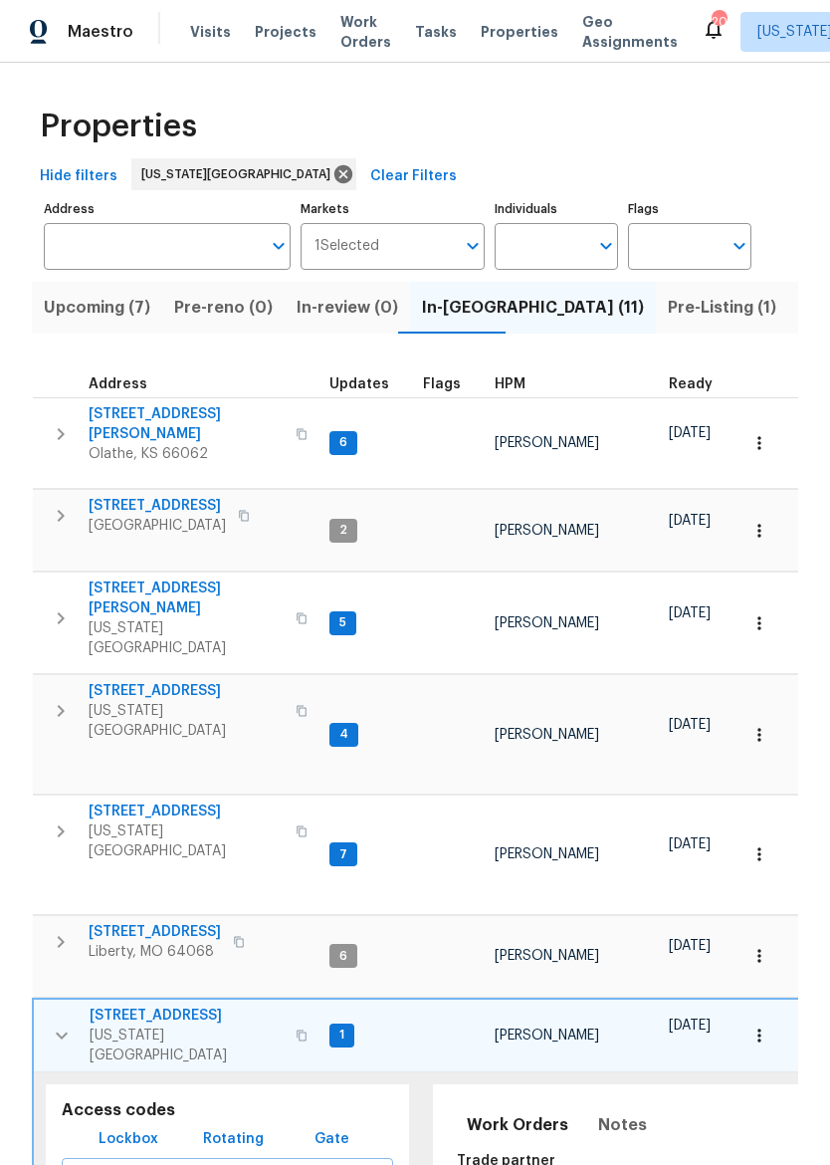
click at [290, 1011] on button "button" at bounding box center [302, 1035] width 24 height 48
click at [130, 1127] on span "Lockbox" at bounding box center [129, 1139] width 60 height 25
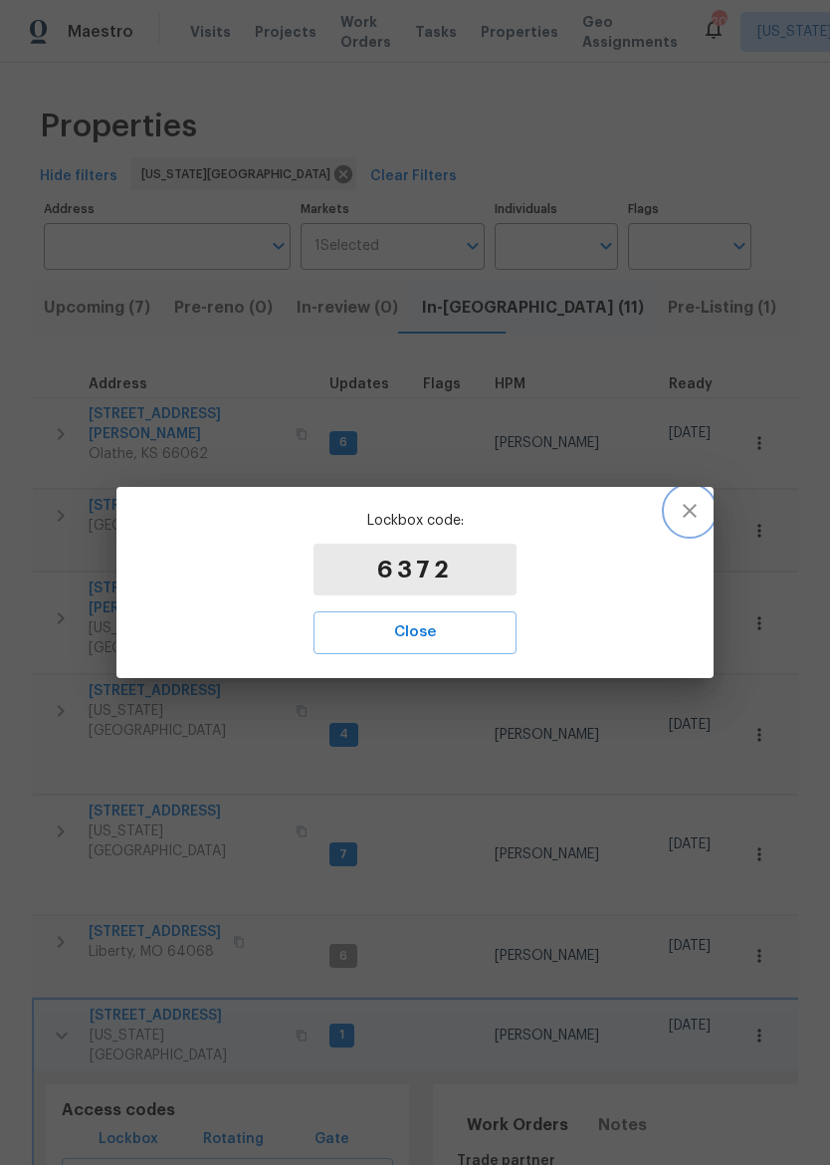
click at [684, 516] on icon "button" at bounding box center [690, 511] width 24 height 24
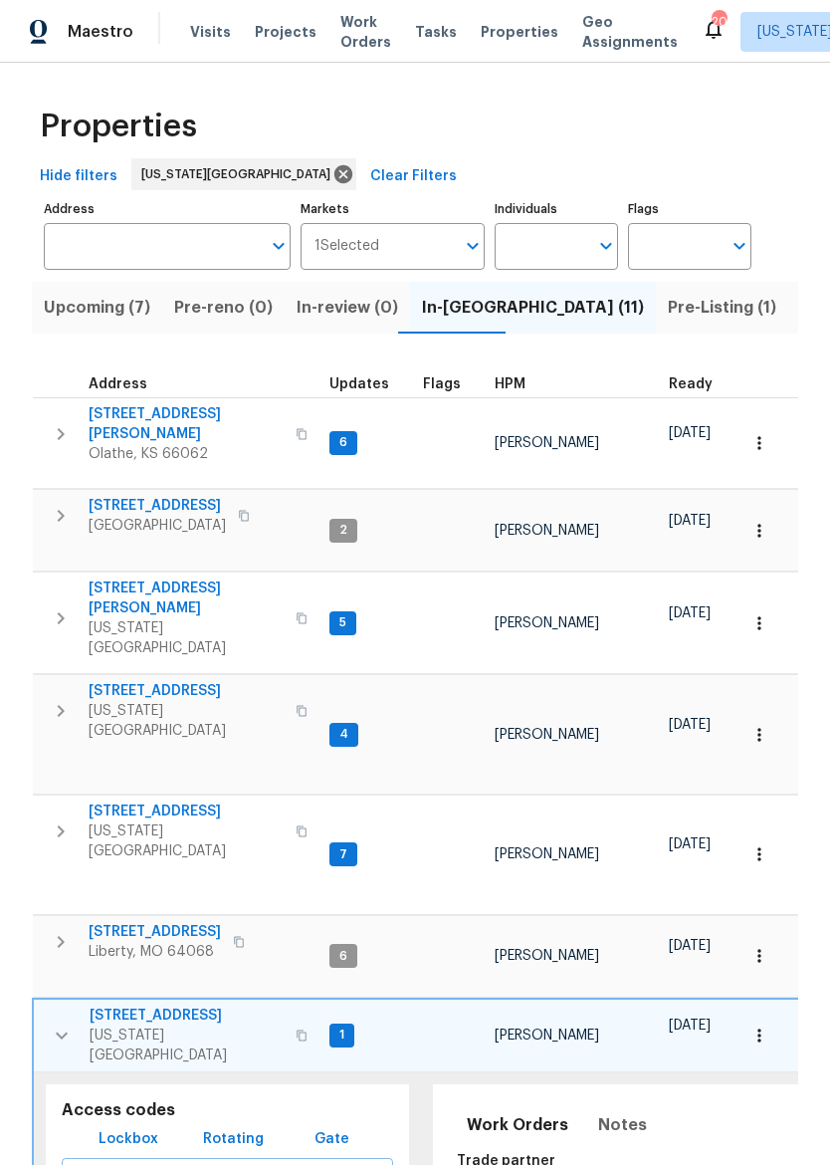
click at [156, 1025] on span "[US_STATE][GEOGRAPHIC_DATA]" at bounding box center [187, 1045] width 194 height 40
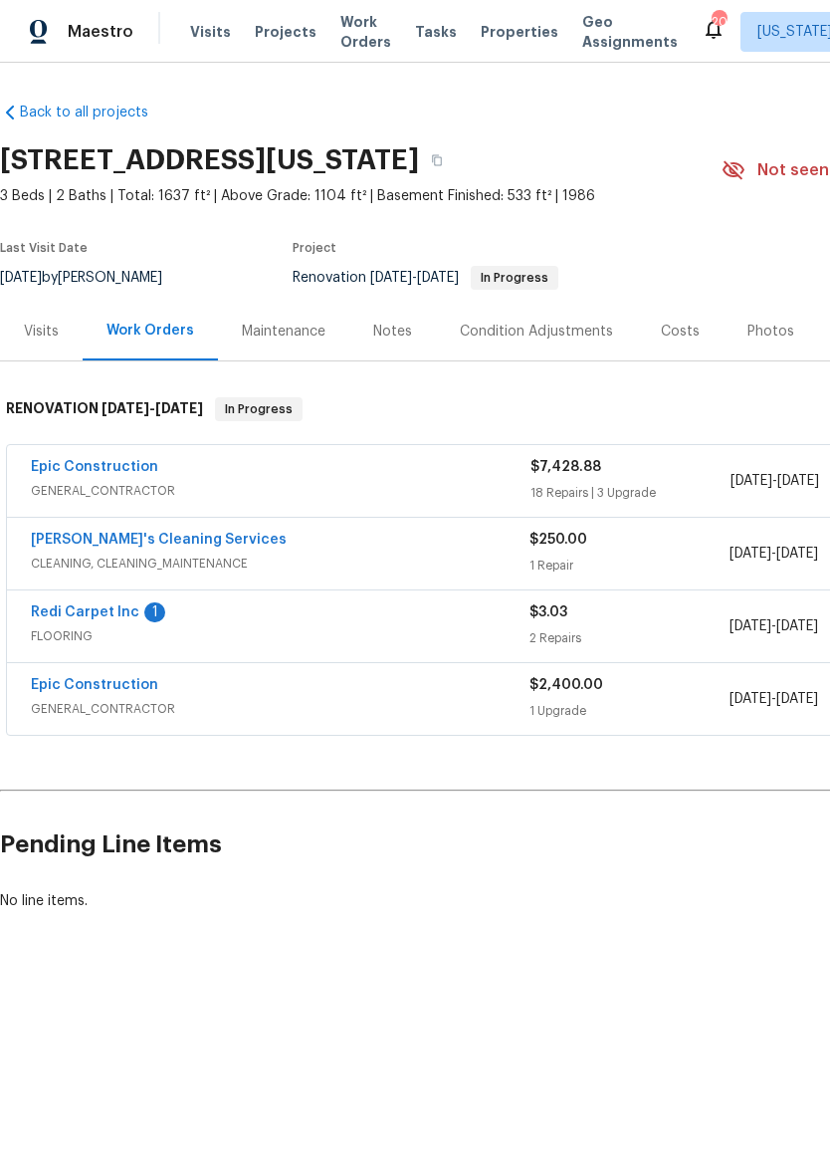
click at [27, 464] on div "Epic Construction GENERAL_CONTRACTOR $7,428.88 18 Repairs | 3 Upgrade [DATE] - …" at bounding box center [562, 481] width 1111 height 72
click at [36, 460] on link "Epic Construction" at bounding box center [94, 467] width 127 height 14
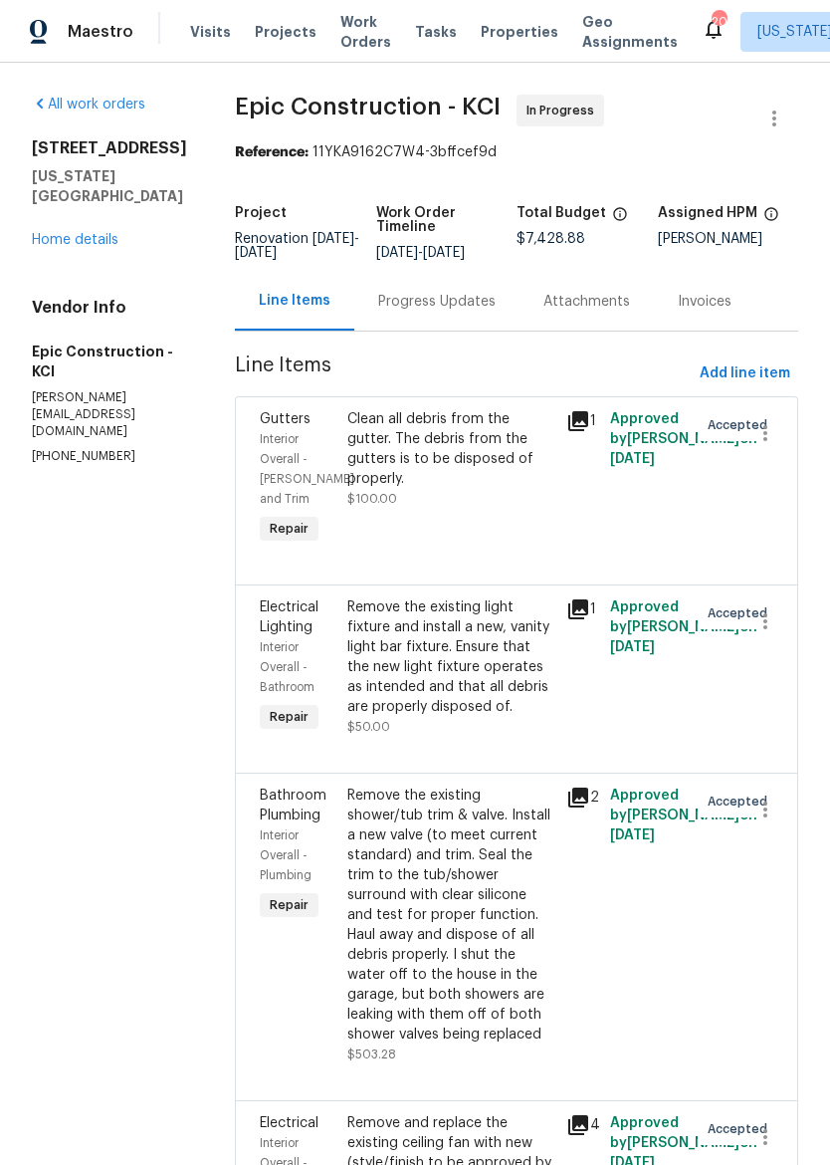
click at [91, 247] on link "Home details" at bounding box center [75, 240] width 87 height 14
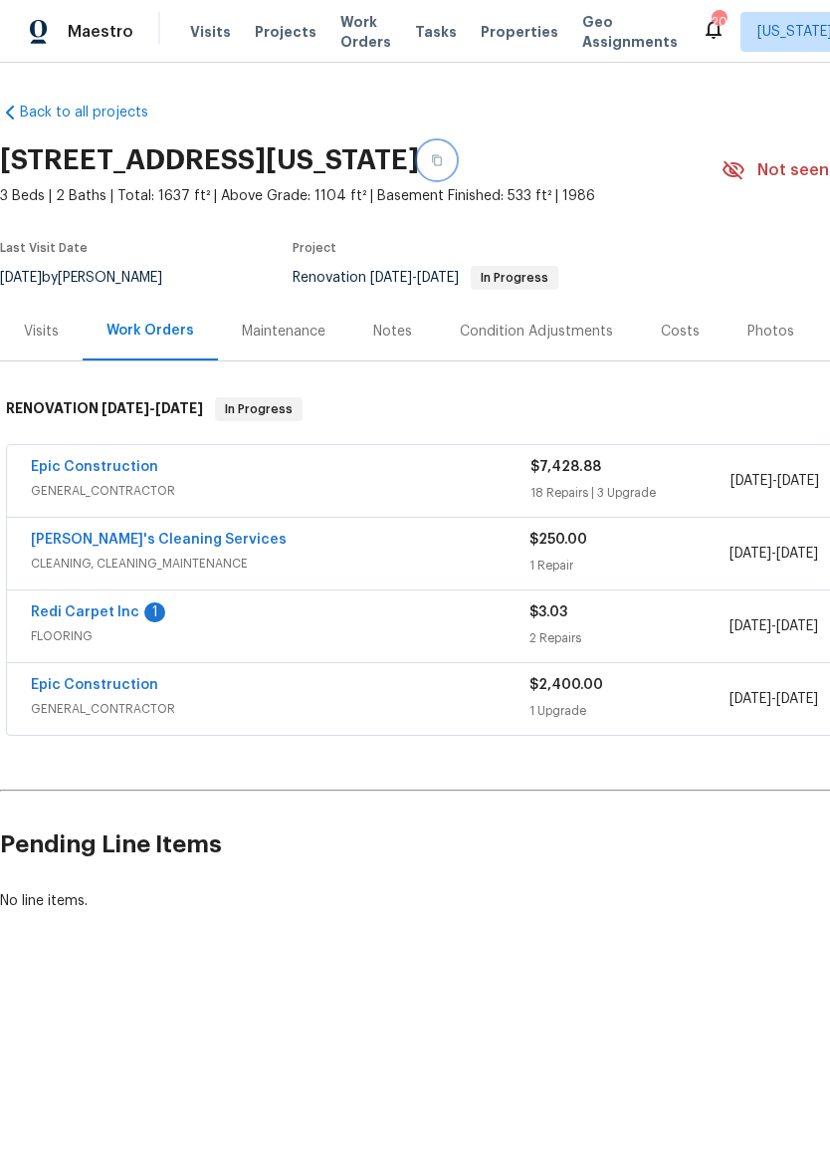
click at [443, 158] on icon "button" at bounding box center [437, 160] width 12 height 12
click at [490, 1046] on html "Maestro Visits Projects Work Orders Tasks Properties Geo Assignments 20 [US_STA…" at bounding box center [415, 523] width 830 height 1046
click at [493, 23] on span "Properties" at bounding box center [520, 32] width 78 height 20
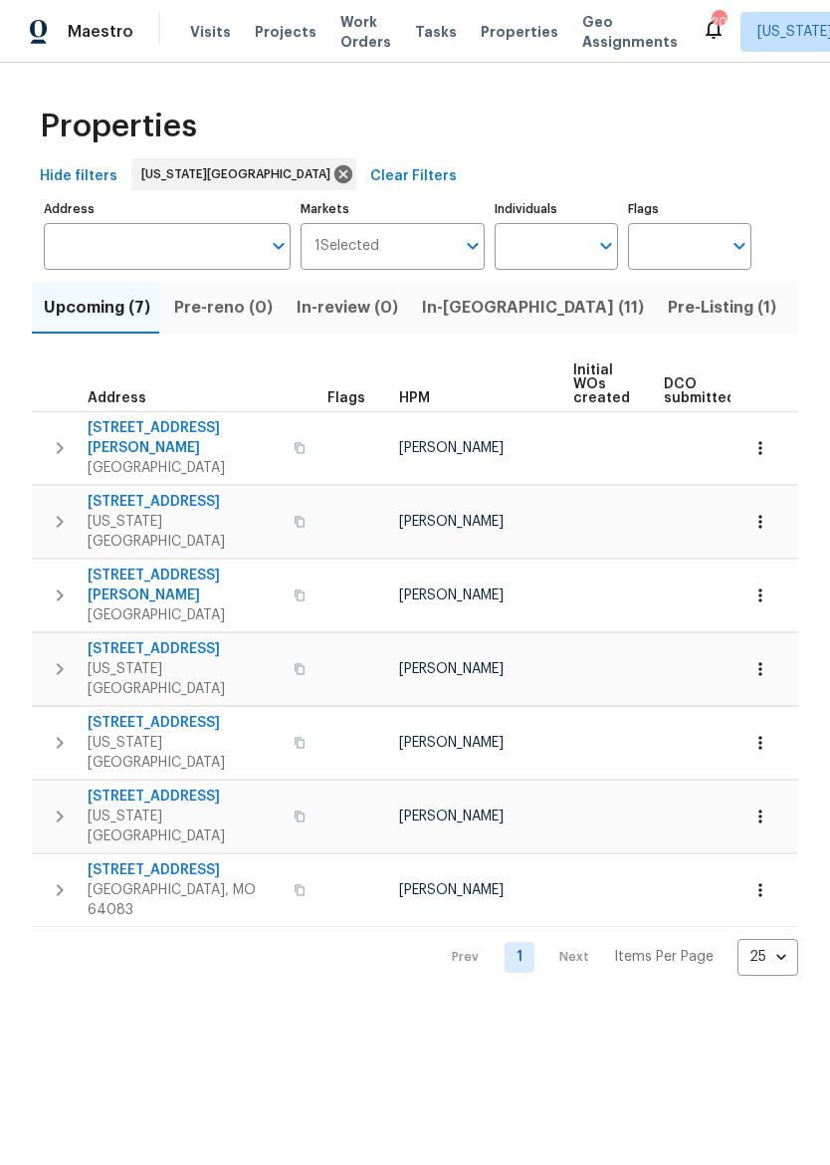
click at [452, 318] on span "In-[GEOGRAPHIC_DATA] (11)" at bounding box center [533, 308] width 222 height 28
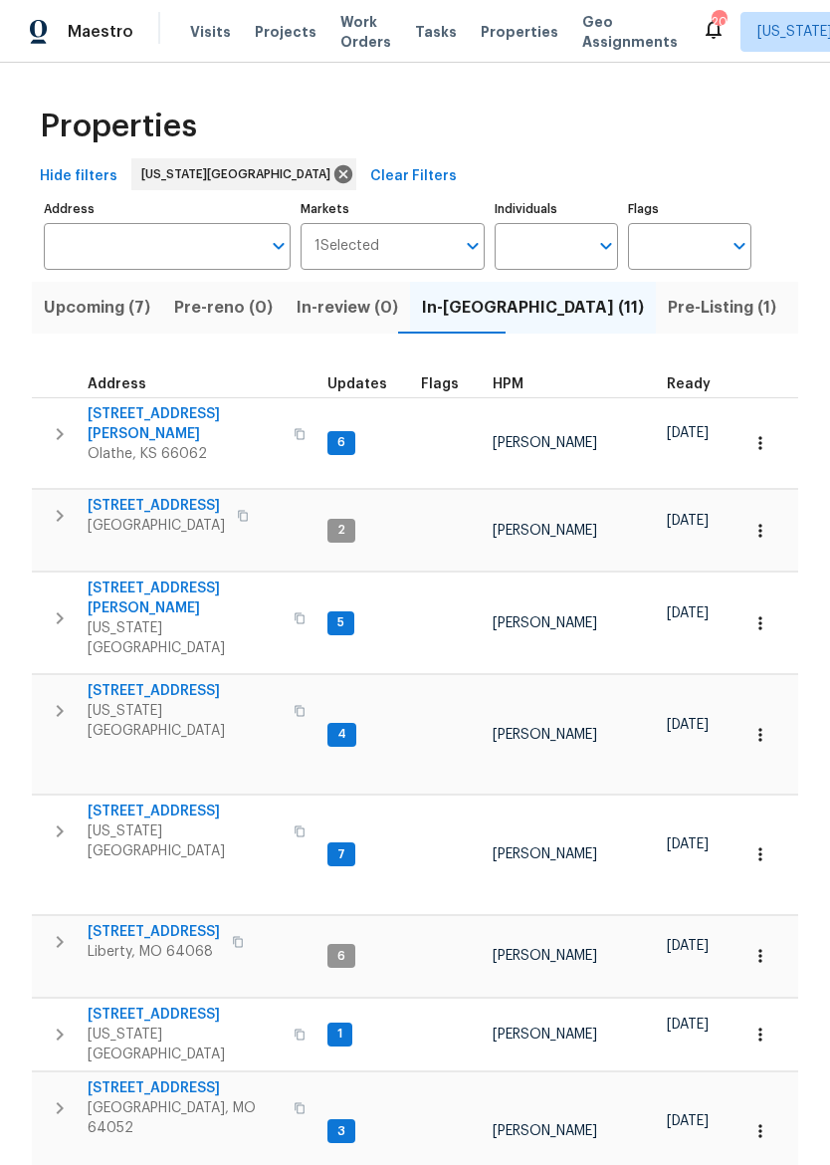
click at [57, 819] on icon "button" at bounding box center [60, 831] width 24 height 24
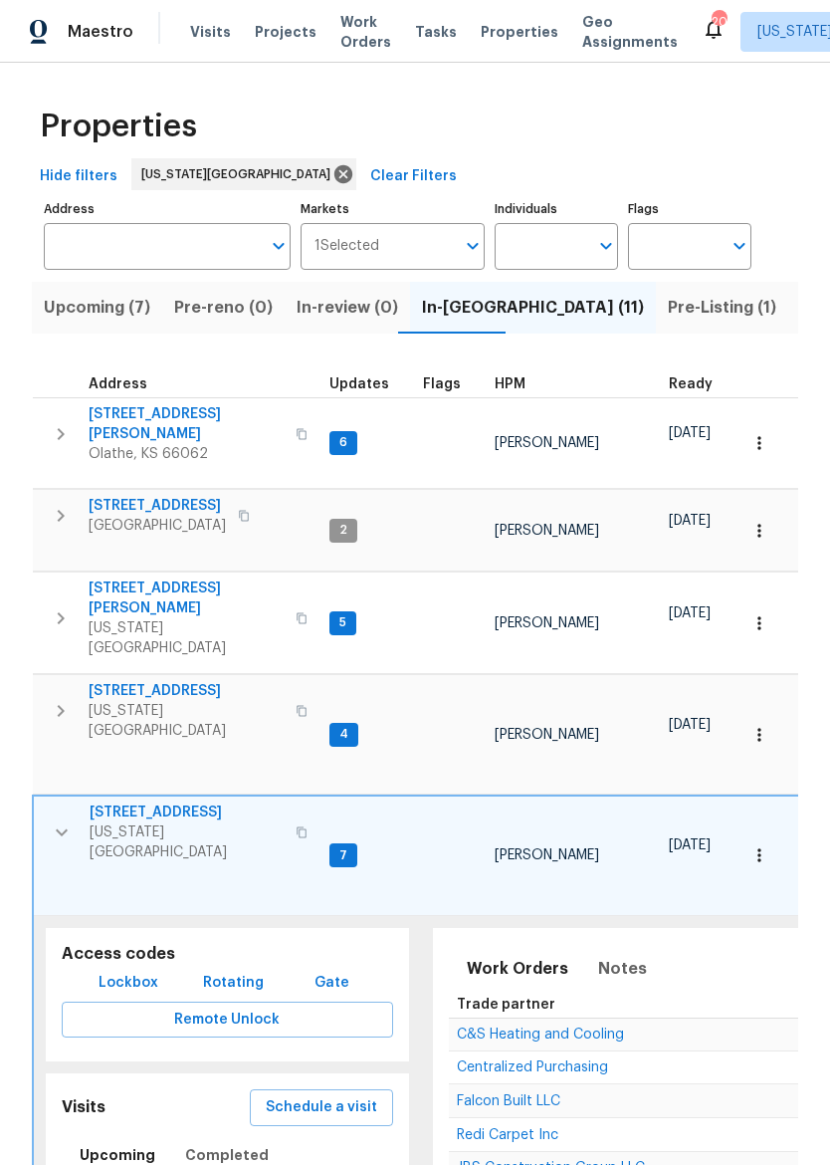
click at [296, 826] on icon "button" at bounding box center [302, 832] width 12 height 12
click at [290, 808] on button "button" at bounding box center [302, 832] width 24 height 48
click at [138, 971] on span "Lockbox" at bounding box center [129, 983] width 60 height 25
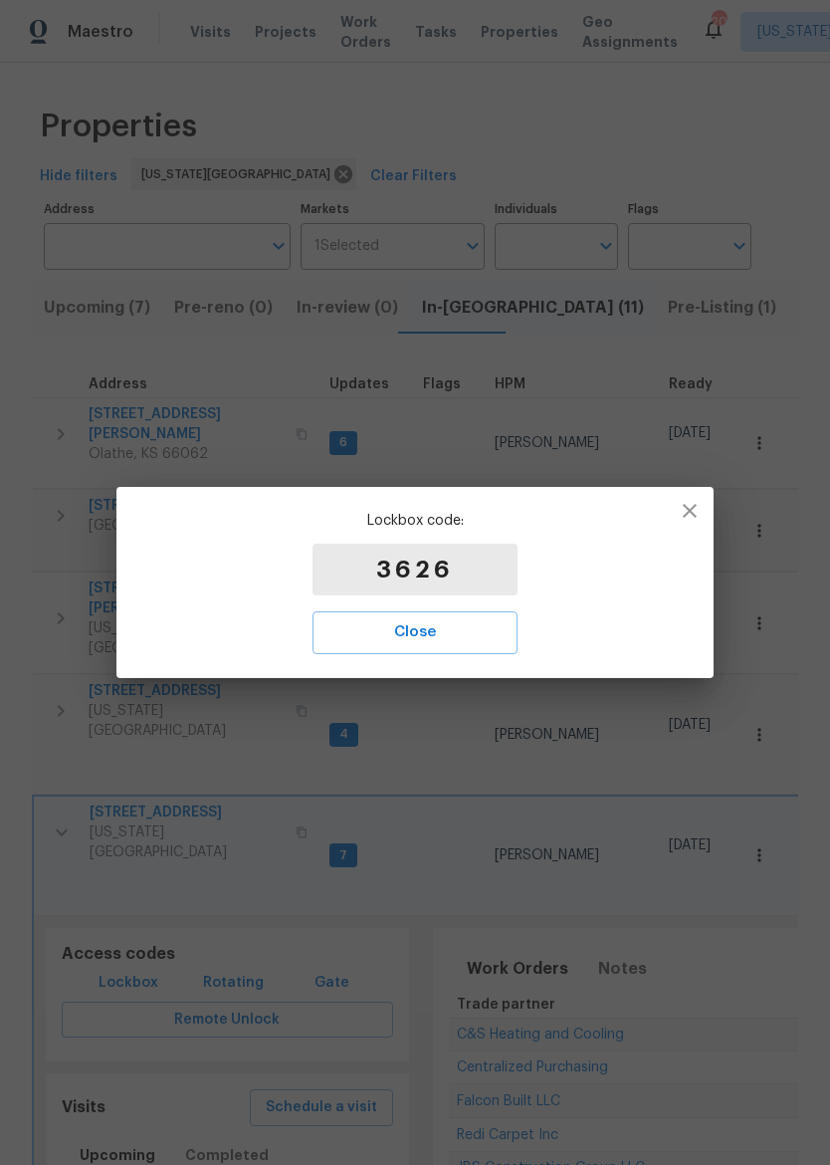
click at [479, 638] on span "Close" at bounding box center [414, 632] width 161 height 26
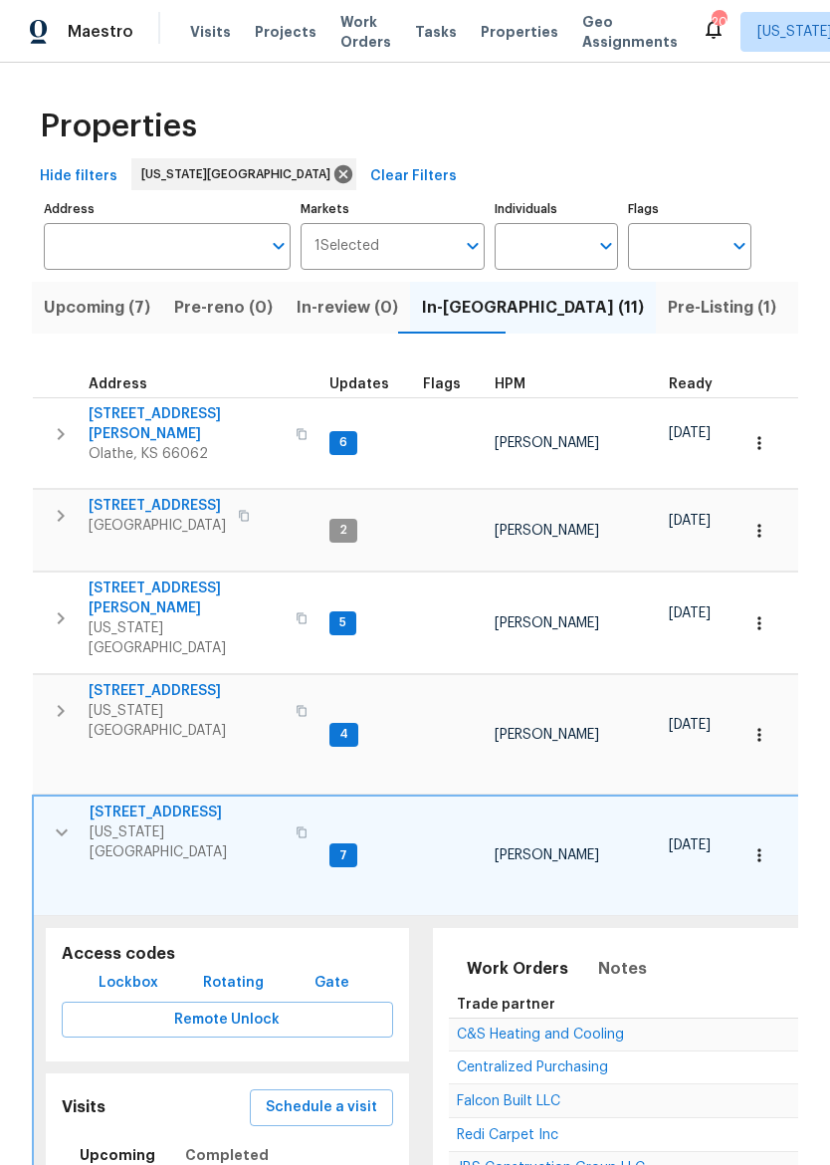
click at [53, 820] on icon "button" at bounding box center [62, 832] width 24 height 24
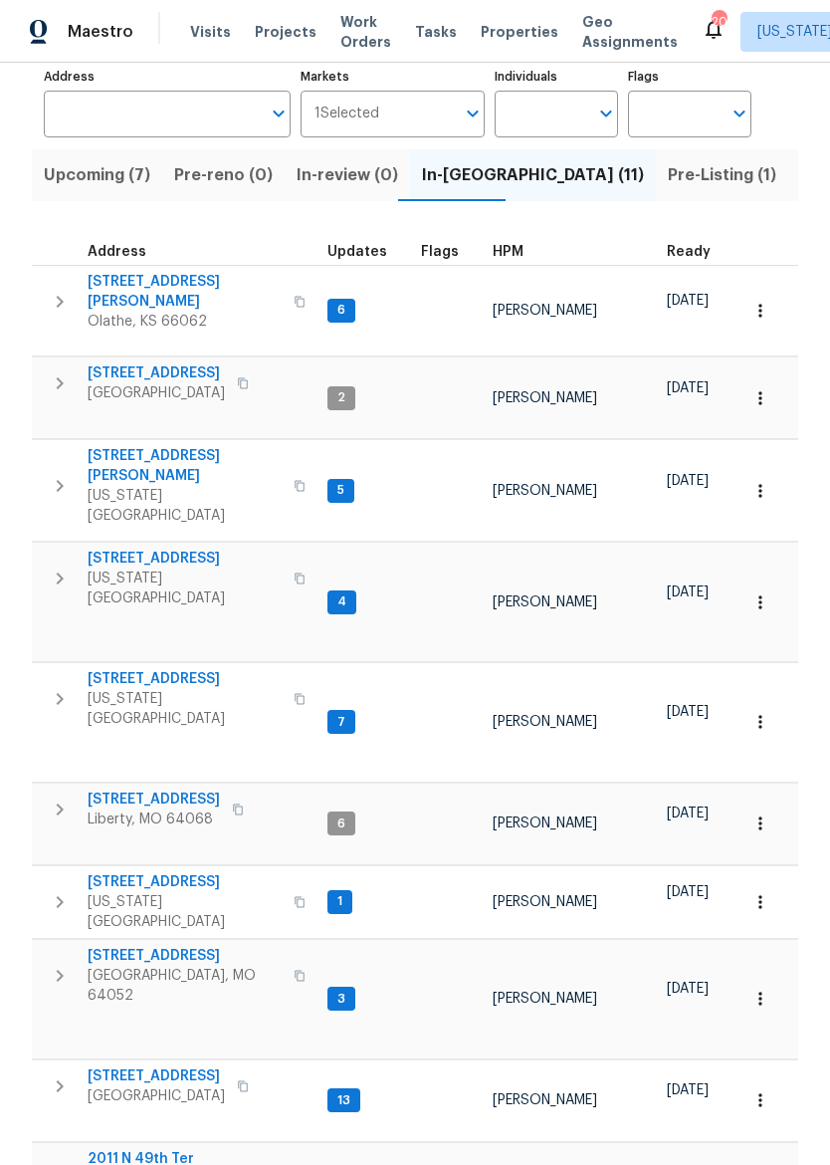
scroll to position [131, 0]
